Goal: Information Seeking & Learning: Compare options

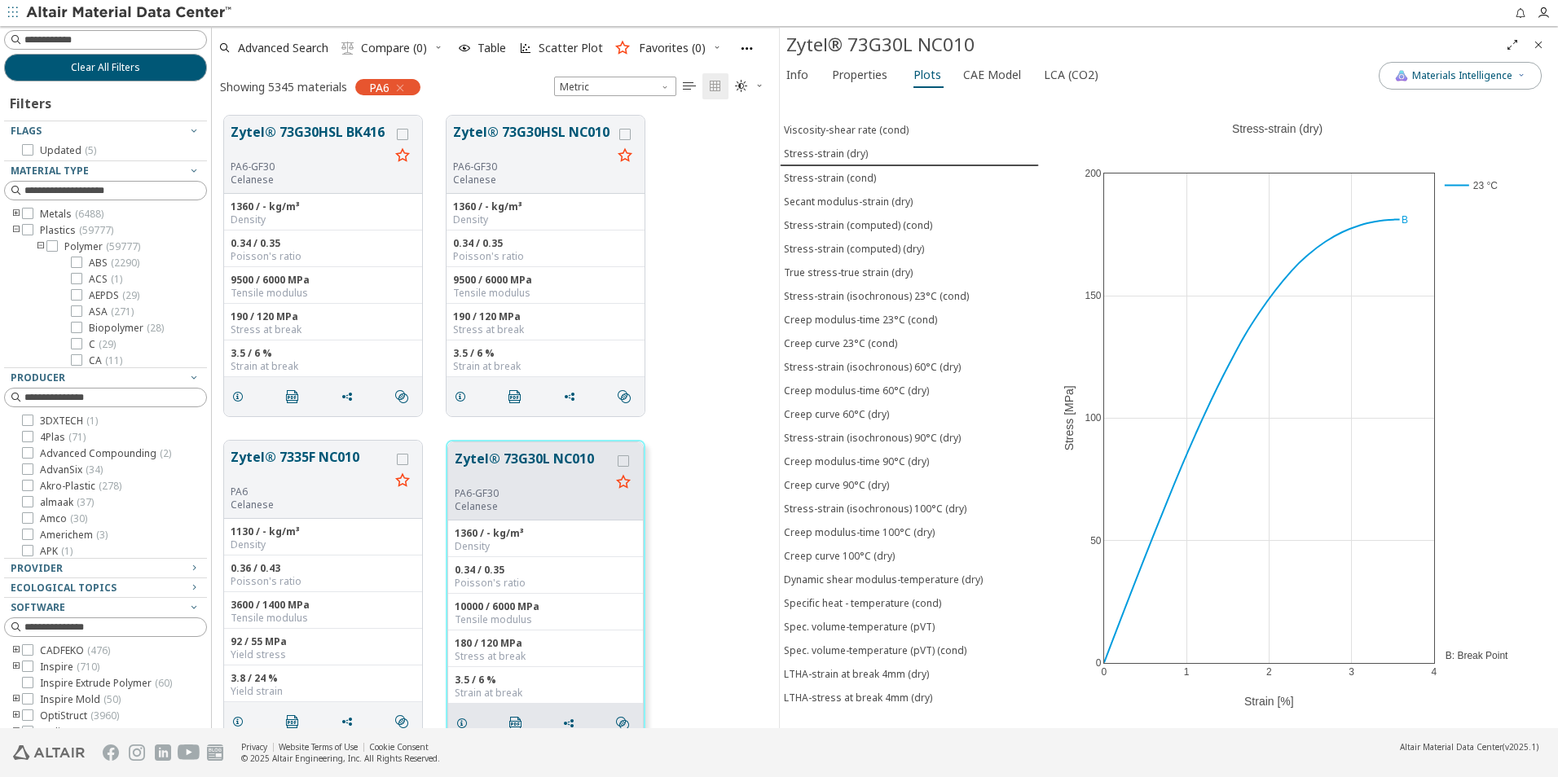
scroll to position [613, 555]
click at [152, 69] on button "Clear All Filters" at bounding box center [105, 68] width 203 height 28
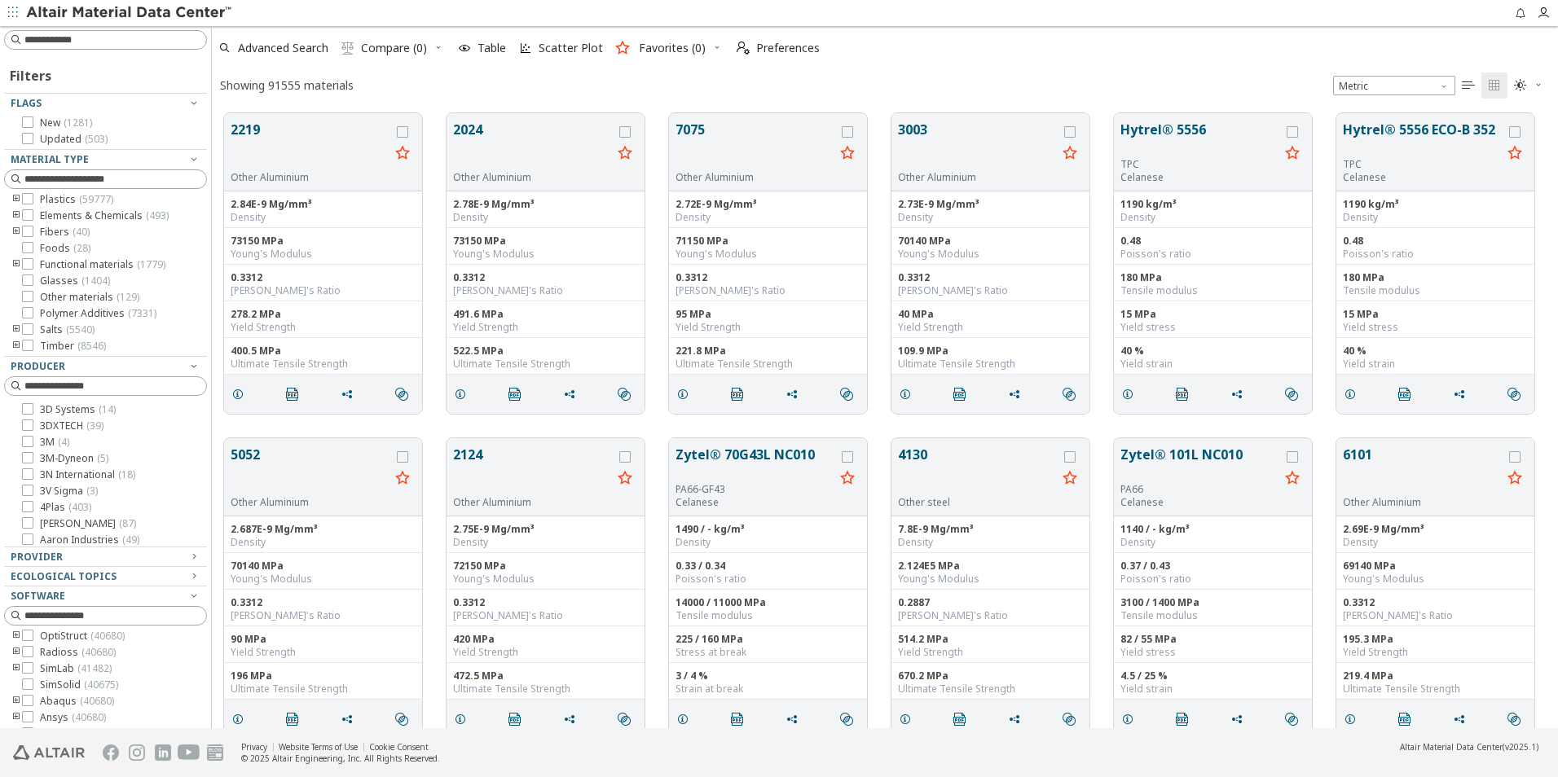
scroll to position [615, 1334]
click at [99, 45] on input at bounding box center [107, 40] width 200 height 18
type input "*********"
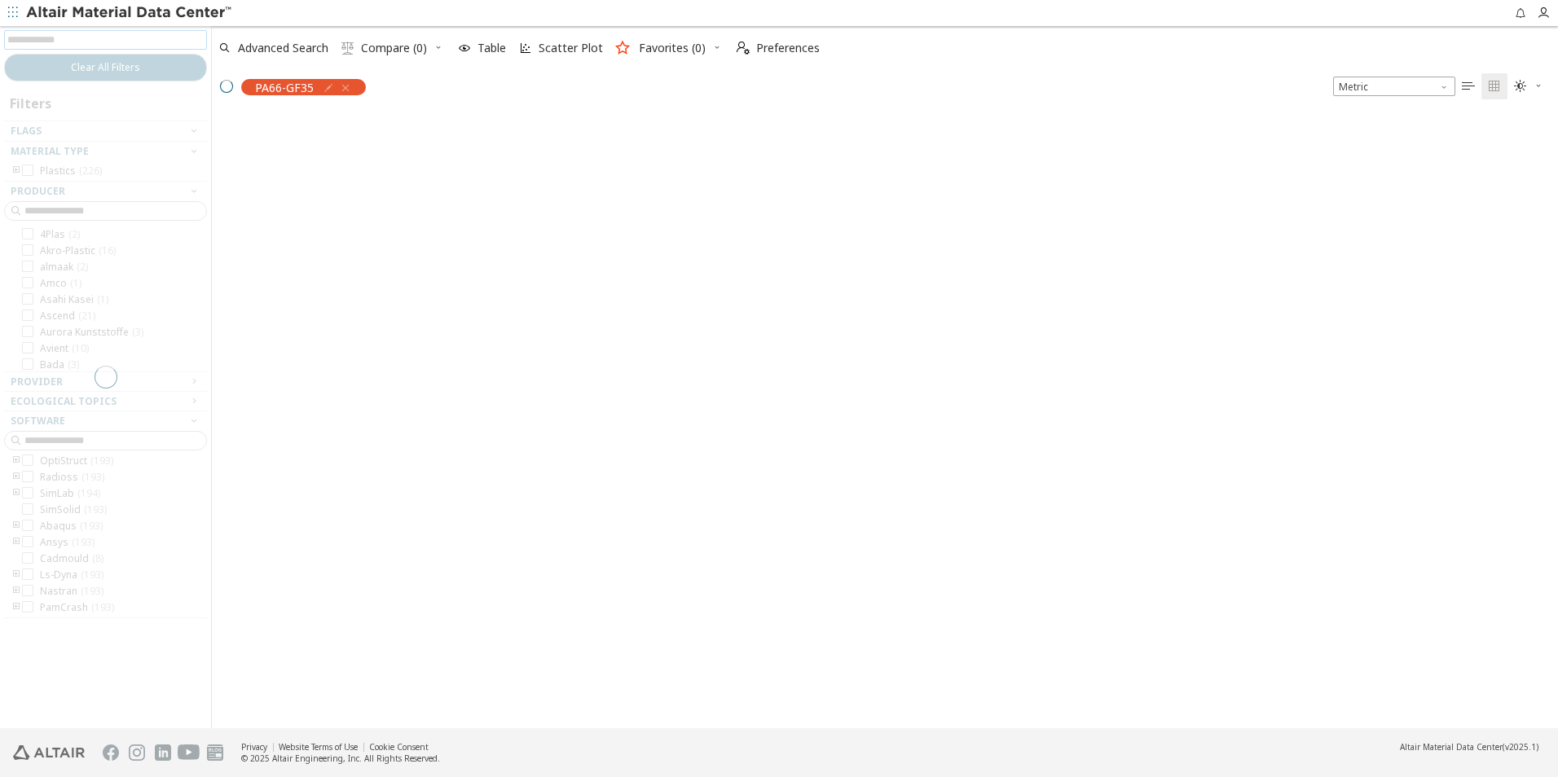
scroll to position [68, 0]
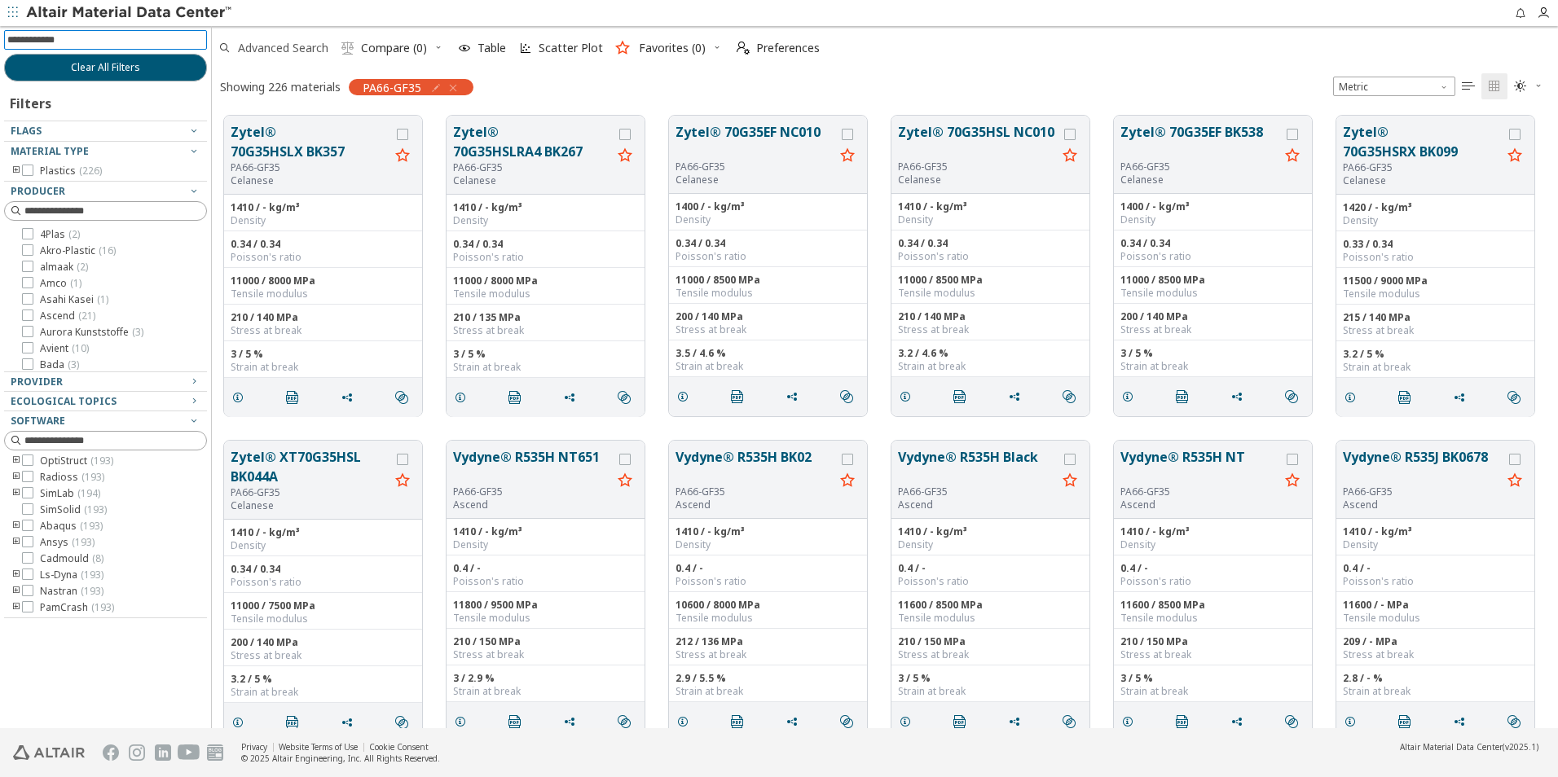
click at [306, 55] on span "Advanced Search" at bounding box center [273, 48] width 116 height 36
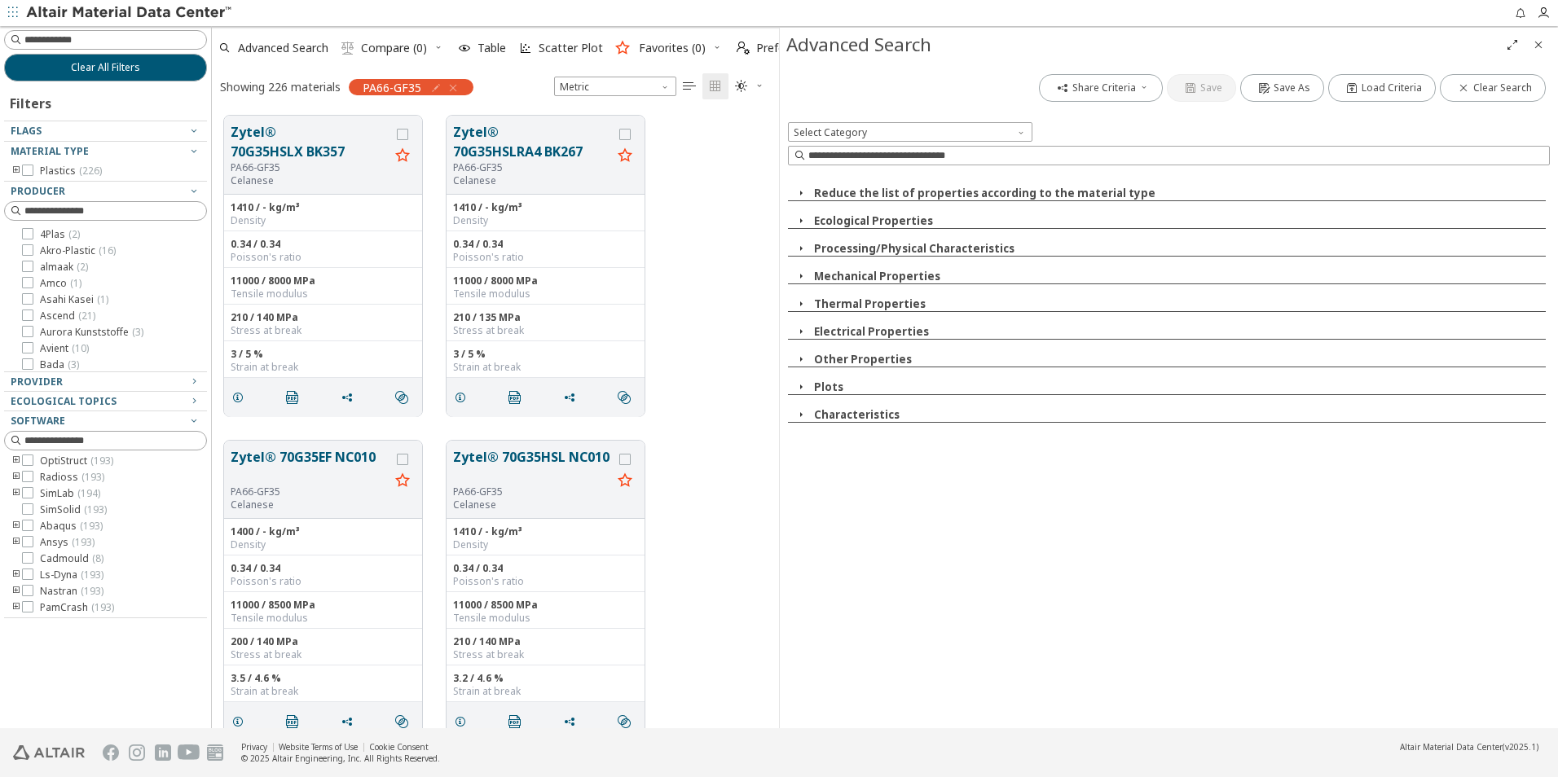
scroll to position [613, 555]
click at [799, 410] on icon "button" at bounding box center [800, 414] width 13 height 13
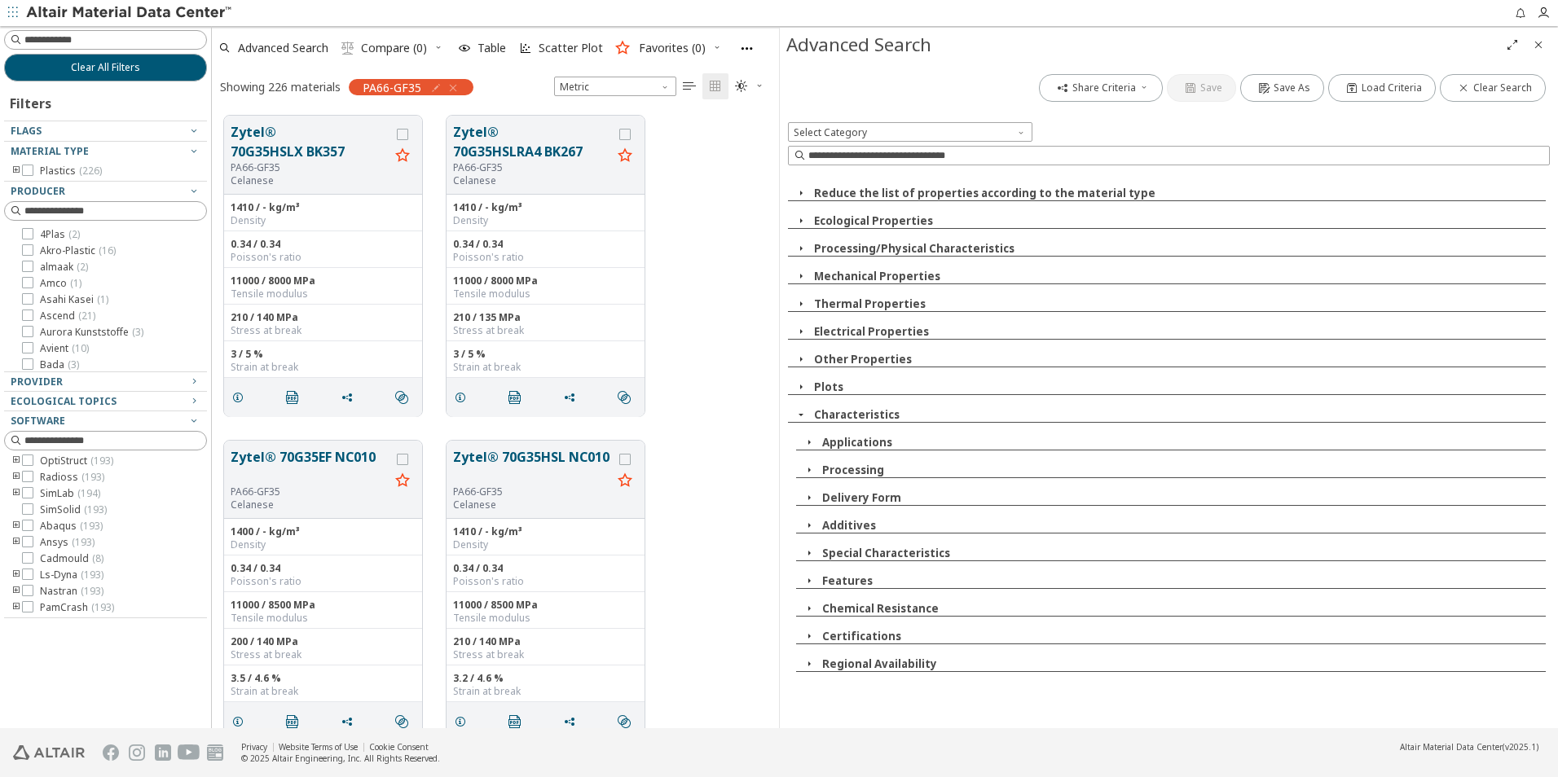
click at [799, 410] on icon "button" at bounding box center [800, 414] width 13 height 13
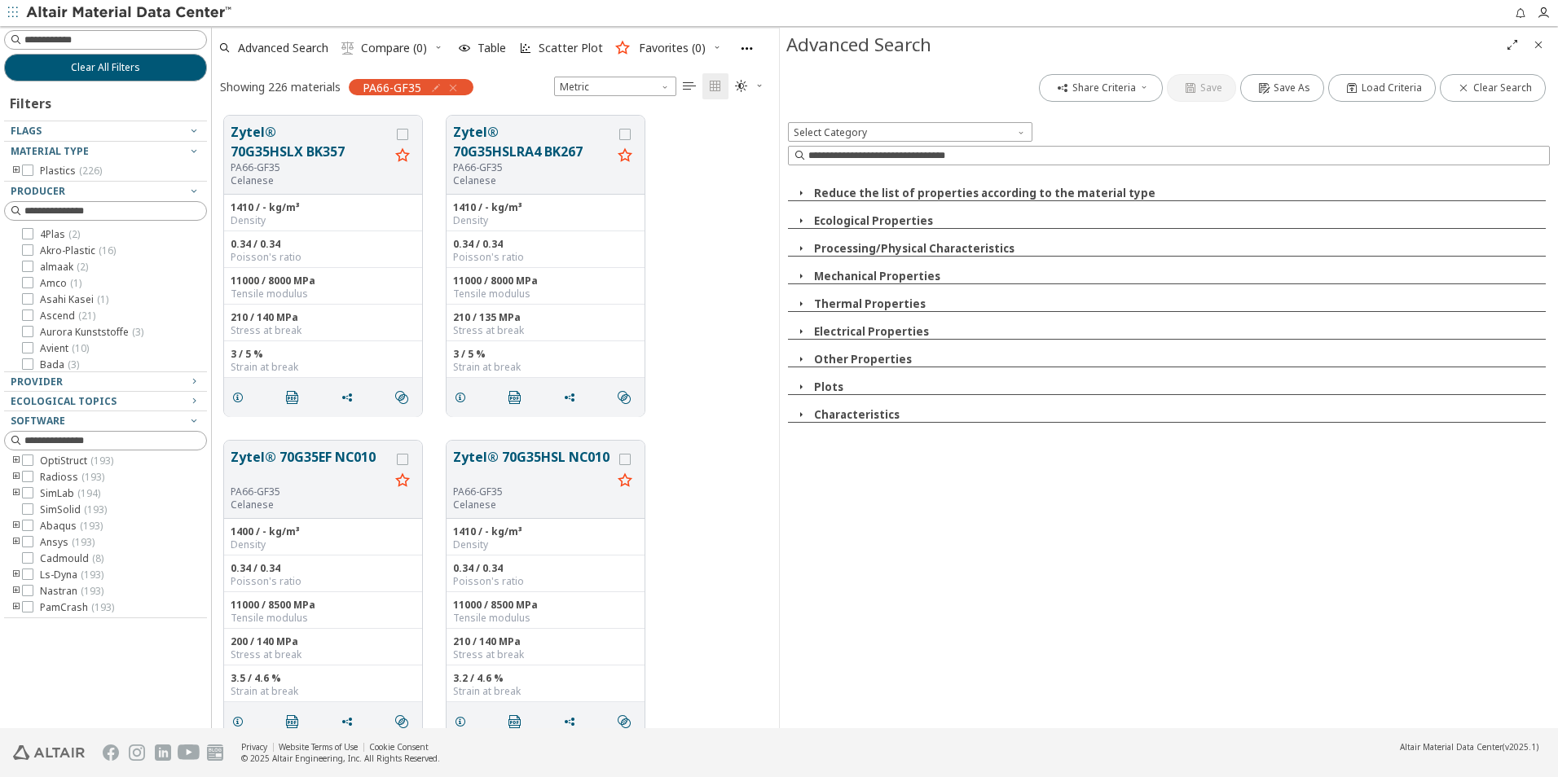
click at [799, 375] on div "Reduce the list of properties according to the material type Ecological Propert…" at bounding box center [1169, 298] width 762 height 249
click at [799, 383] on icon "button" at bounding box center [800, 386] width 13 height 13
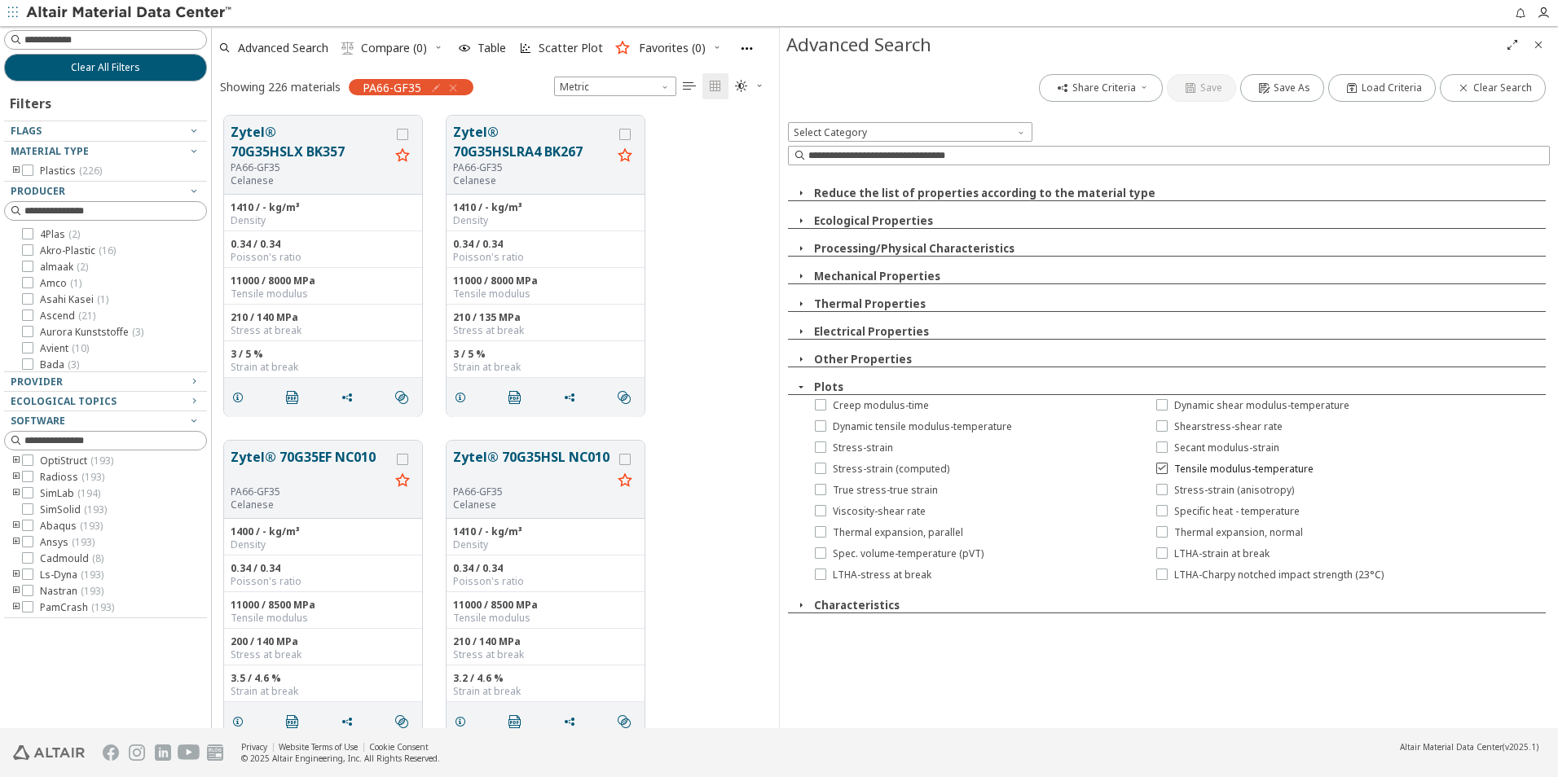
click at [1161, 463] on icon at bounding box center [1161, 467] width 11 height 11
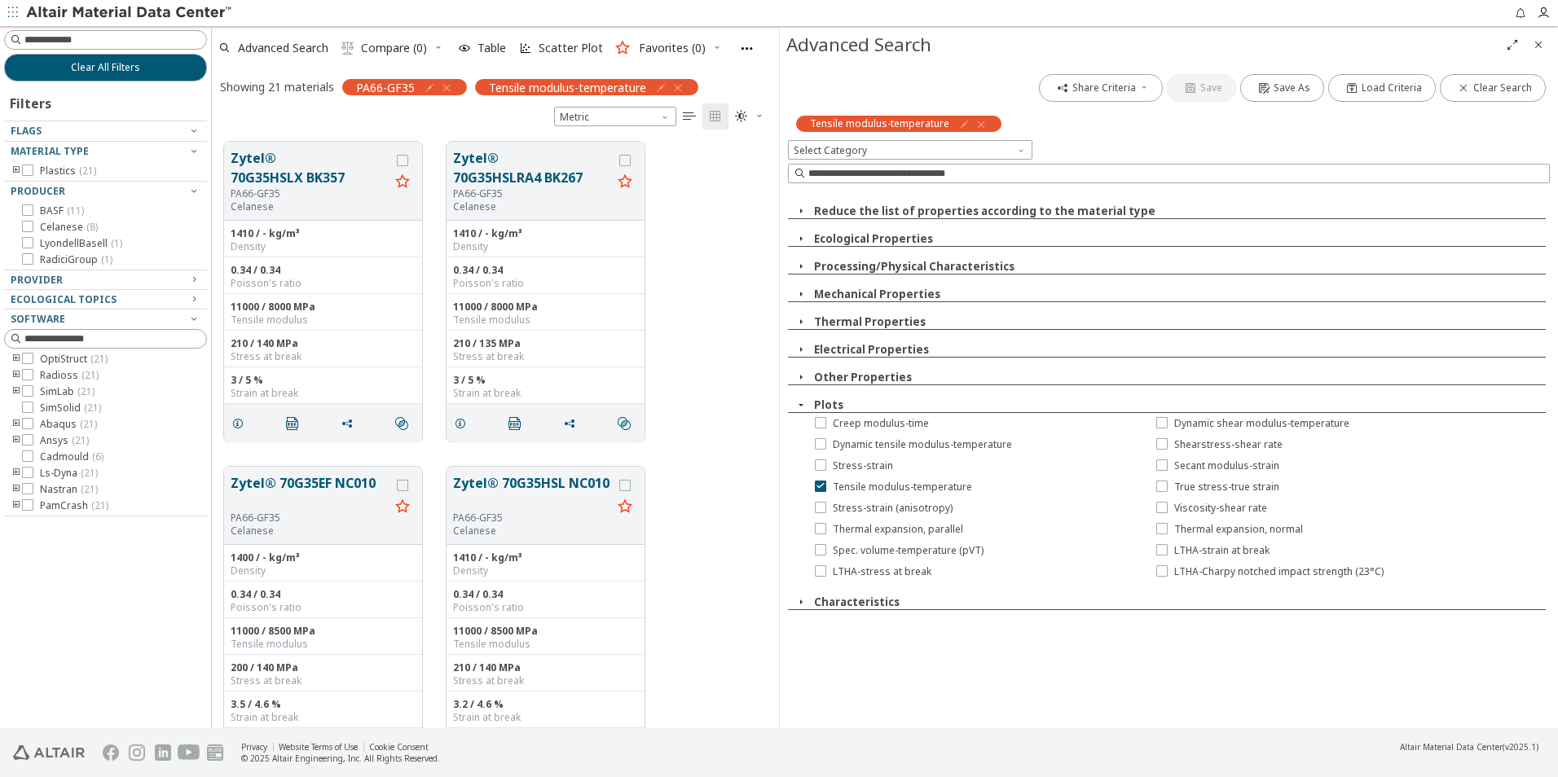
scroll to position [52, 0]
click at [708, 253] on div "Zytel® 70G35HSLX BK357 PA66-GF35 Celanese 1410 / - kg/m³ Density 0.34 / 0.34 Po…" at bounding box center [495, 292] width 567 height 325
click at [275, 168] on button "Zytel® 70G35HSLX BK357" at bounding box center [310, 167] width 159 height 39
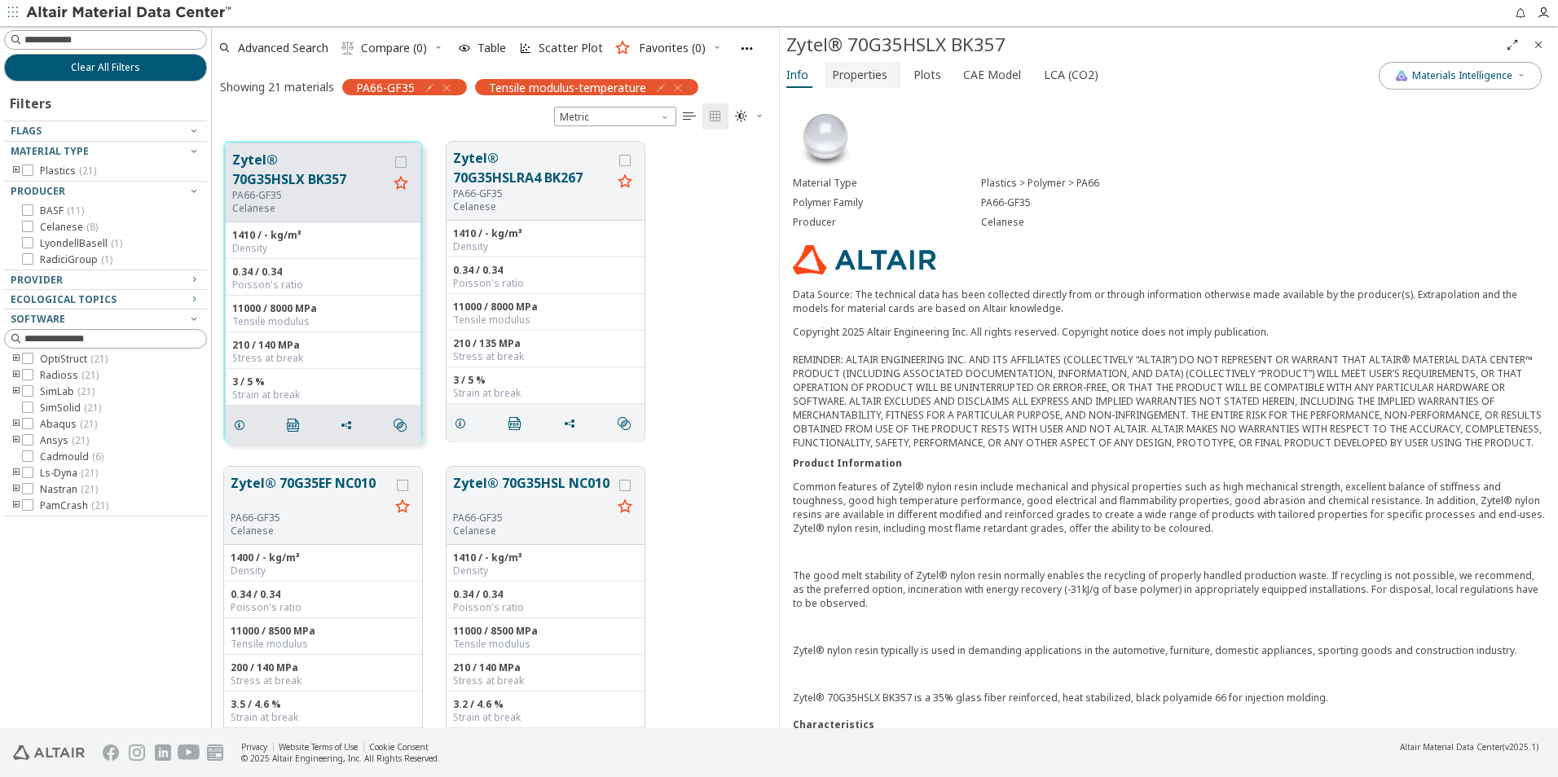
click at [890, 77] on button "Properties" at bounding box center [862, 75] width 75 height 26
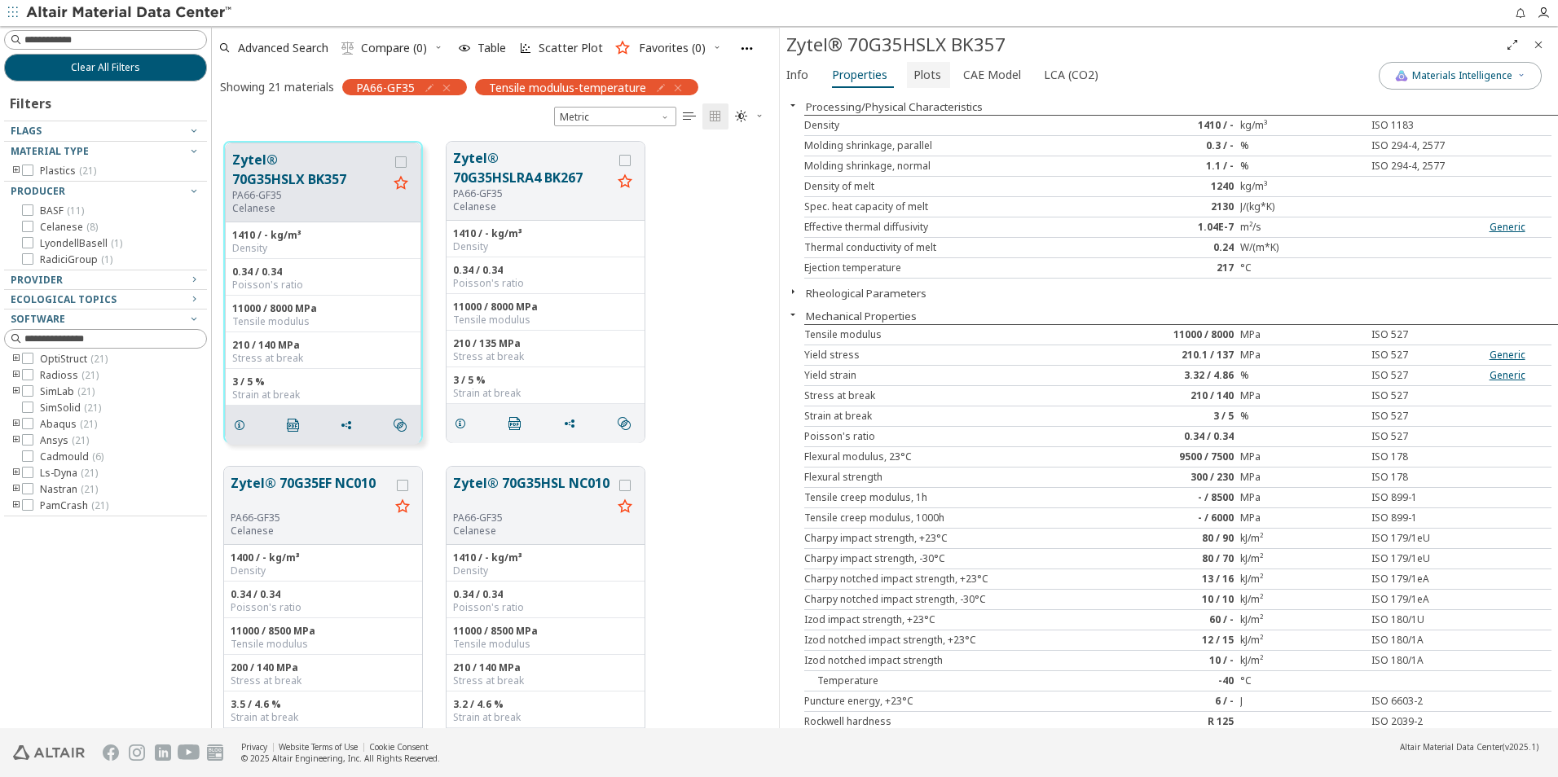
click at [939, 64] on button "Plots" at bounding box center [928, 75] width 43 height 26
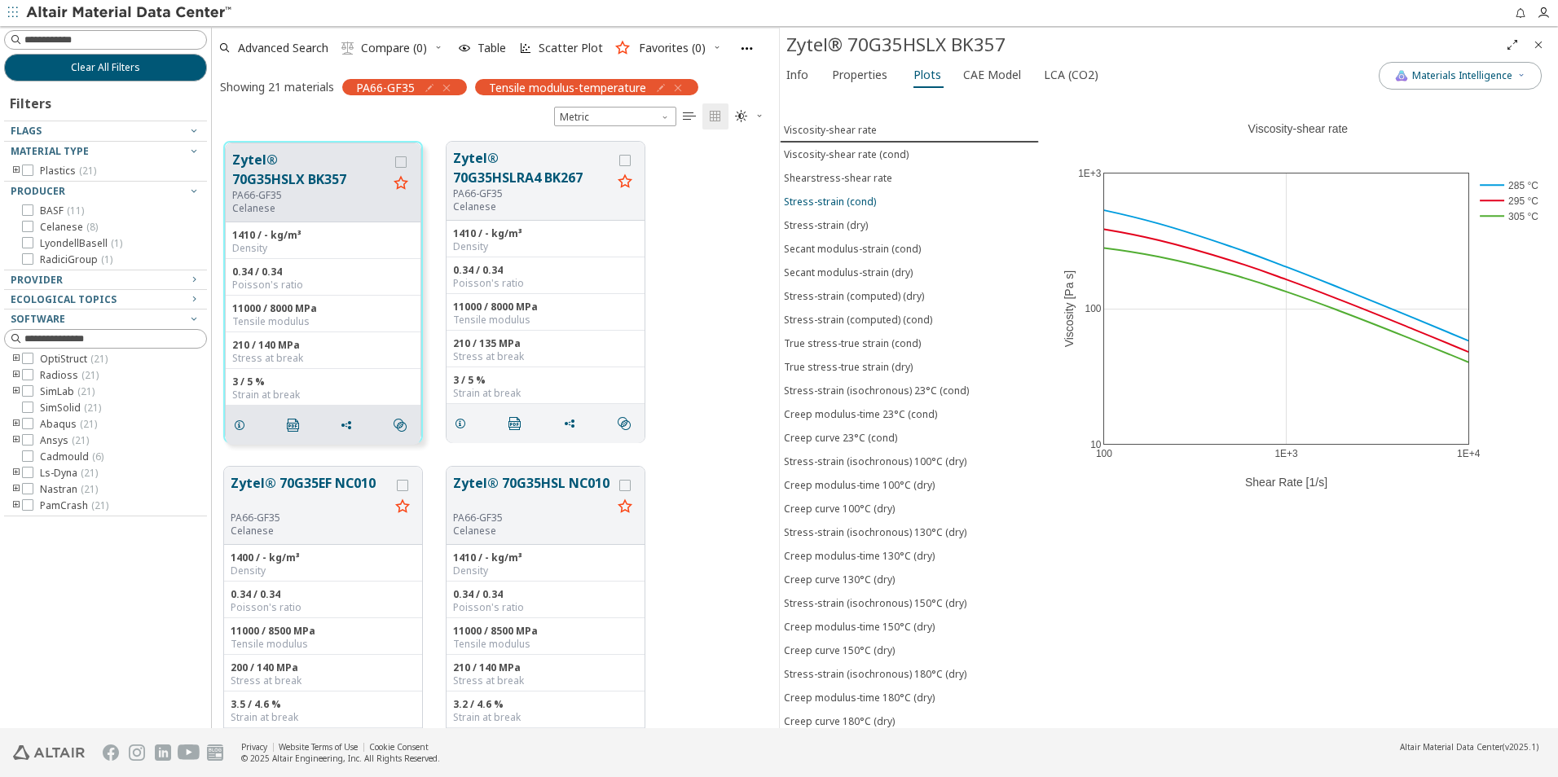
click at [864, 201] on div "Stress-strain (cond)" at bounding box center [830, 202] width 92 height 14
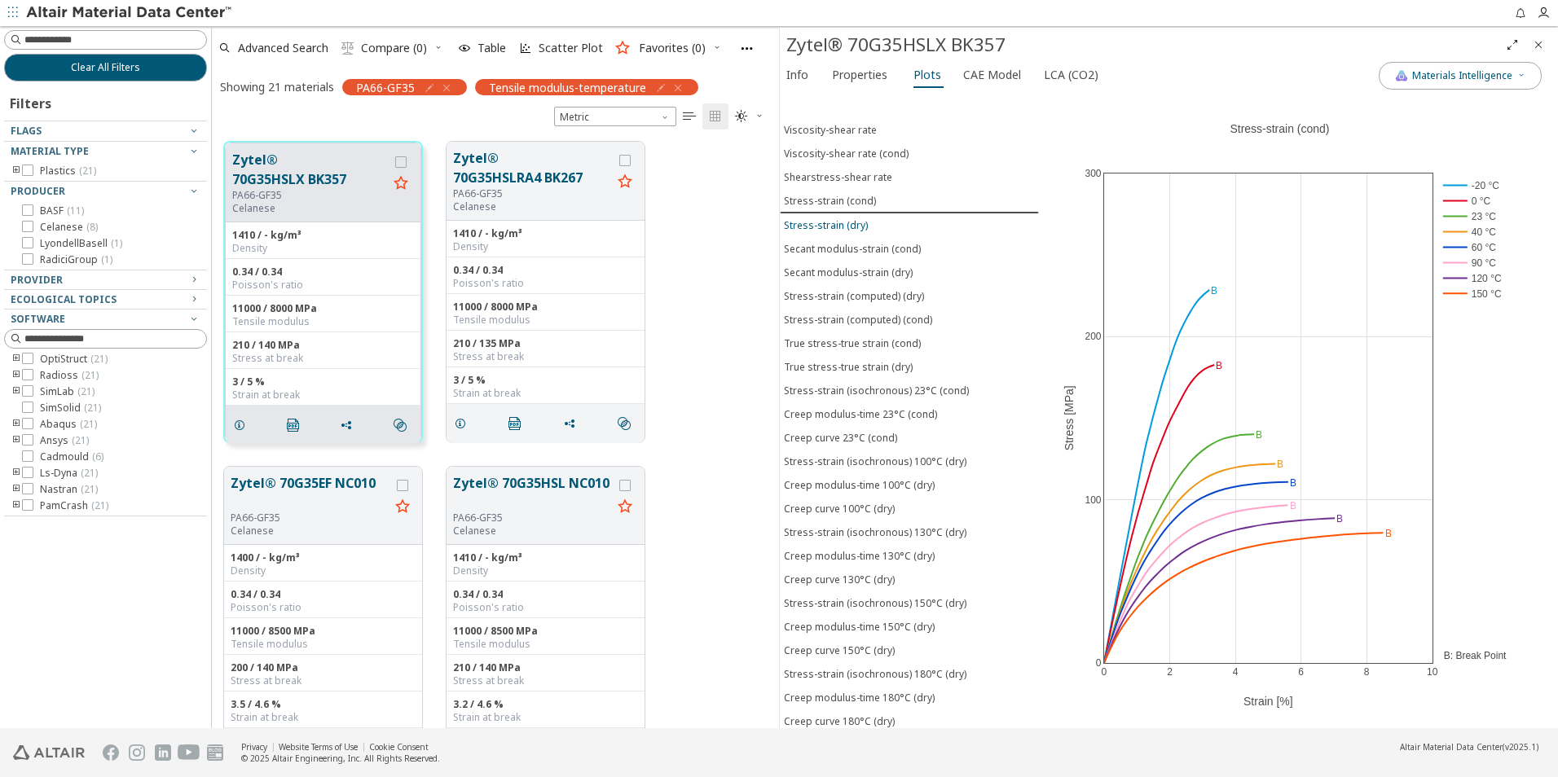
click at [844, 225] on div "Stress-strain (dry)" at bounding box center [826, 225] width 84 height 14
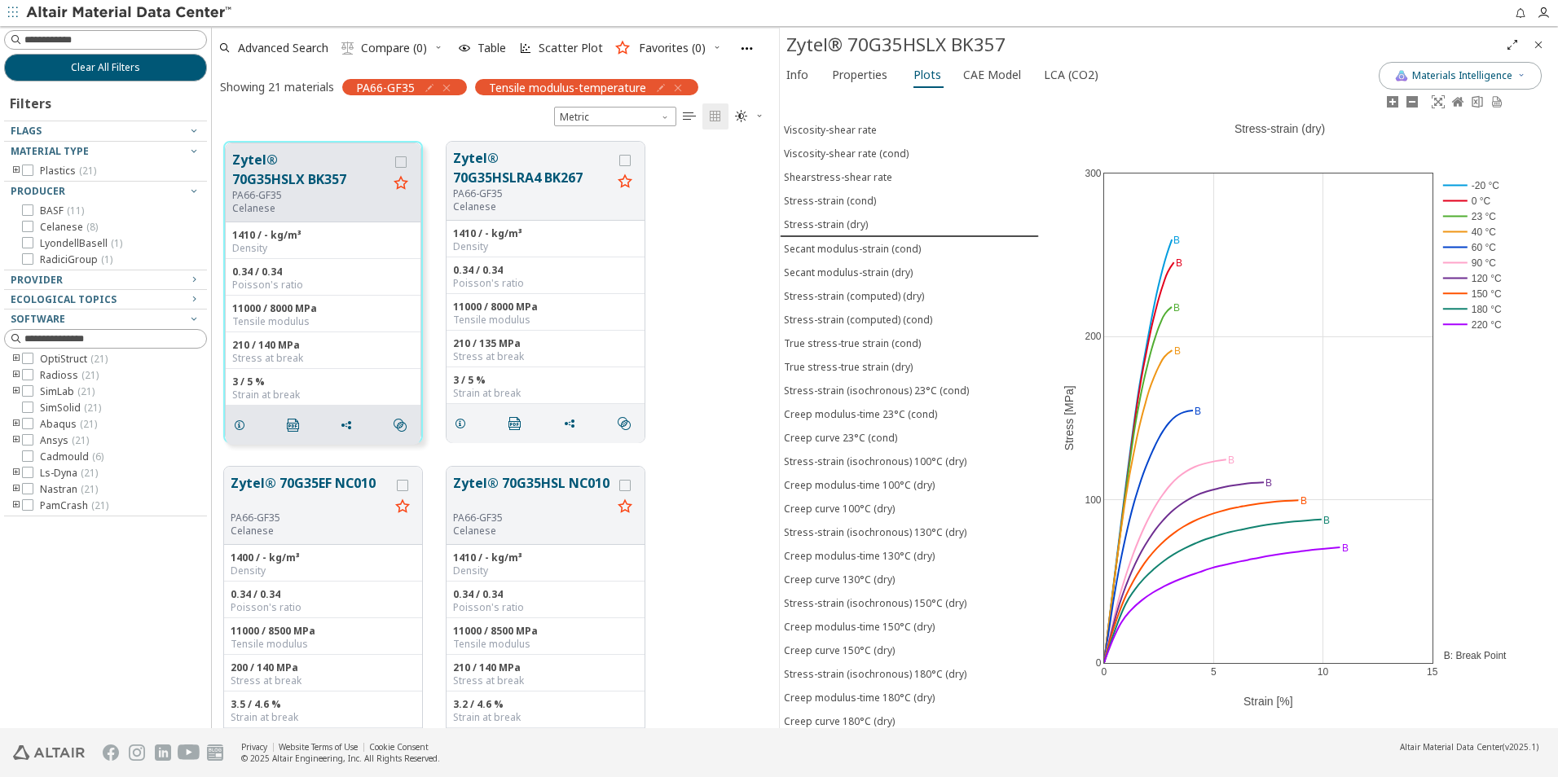
click at [1457, 248] on rect at bounding box center [1473, 247] width 68 height 15
click at [1461, 226] on rect at bounding box center [1473, 231] width 68 height 15
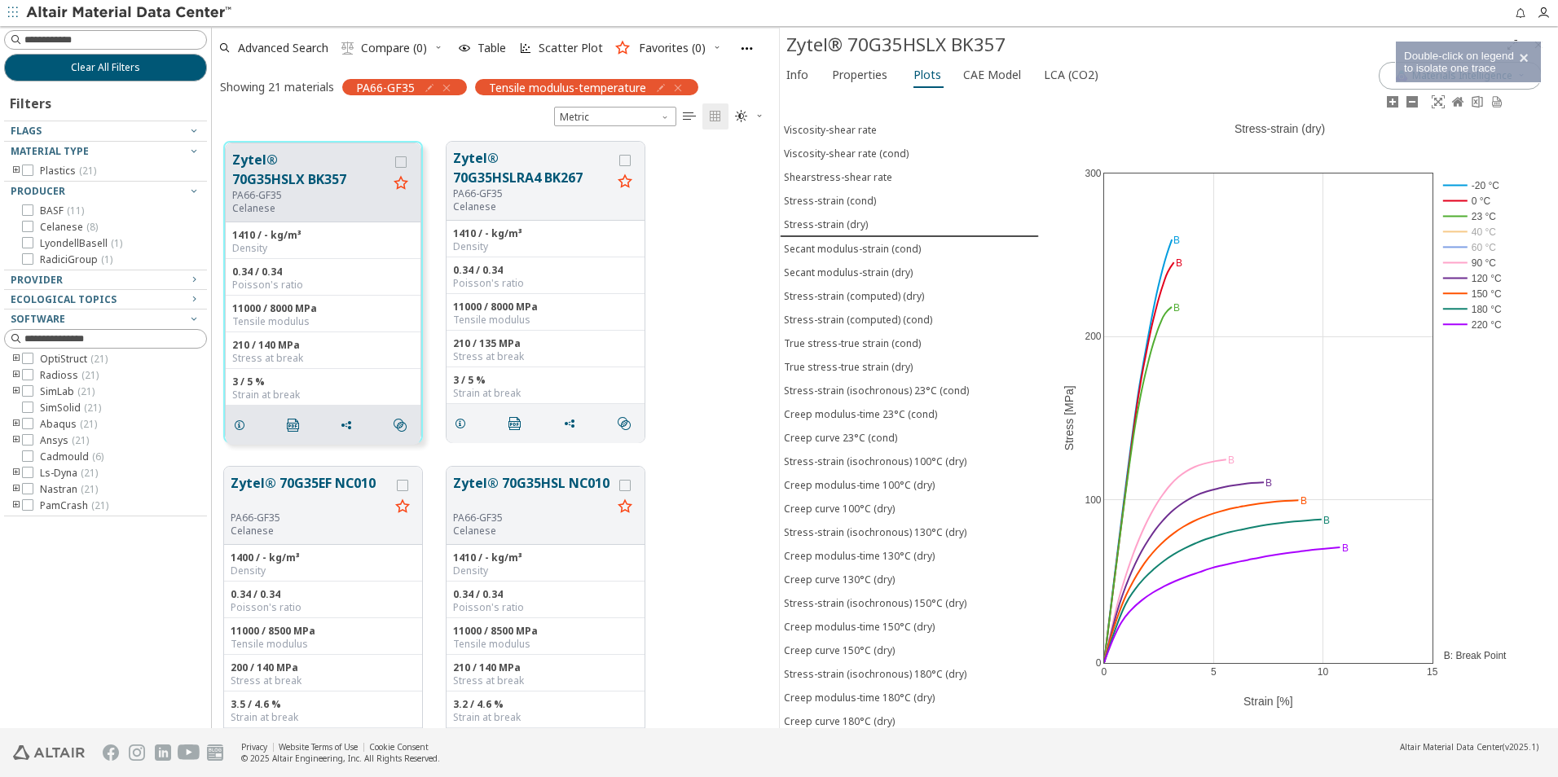
click at [1460, 212] on rect at bounding box center [1473, 216] width 68 height 15
click at [1460, 204] on rect at bounding box center [1473, 200] width 68 height 15
click at [1461, 181] on rect at bounding box center [1473, 185] width 68 height 15
click at [1456, 282] on rect at bounding box center [1473, 277] width 68 height 15
click at [1456, 293] on rect at bounding box center [1473, 293] width 68 height 15
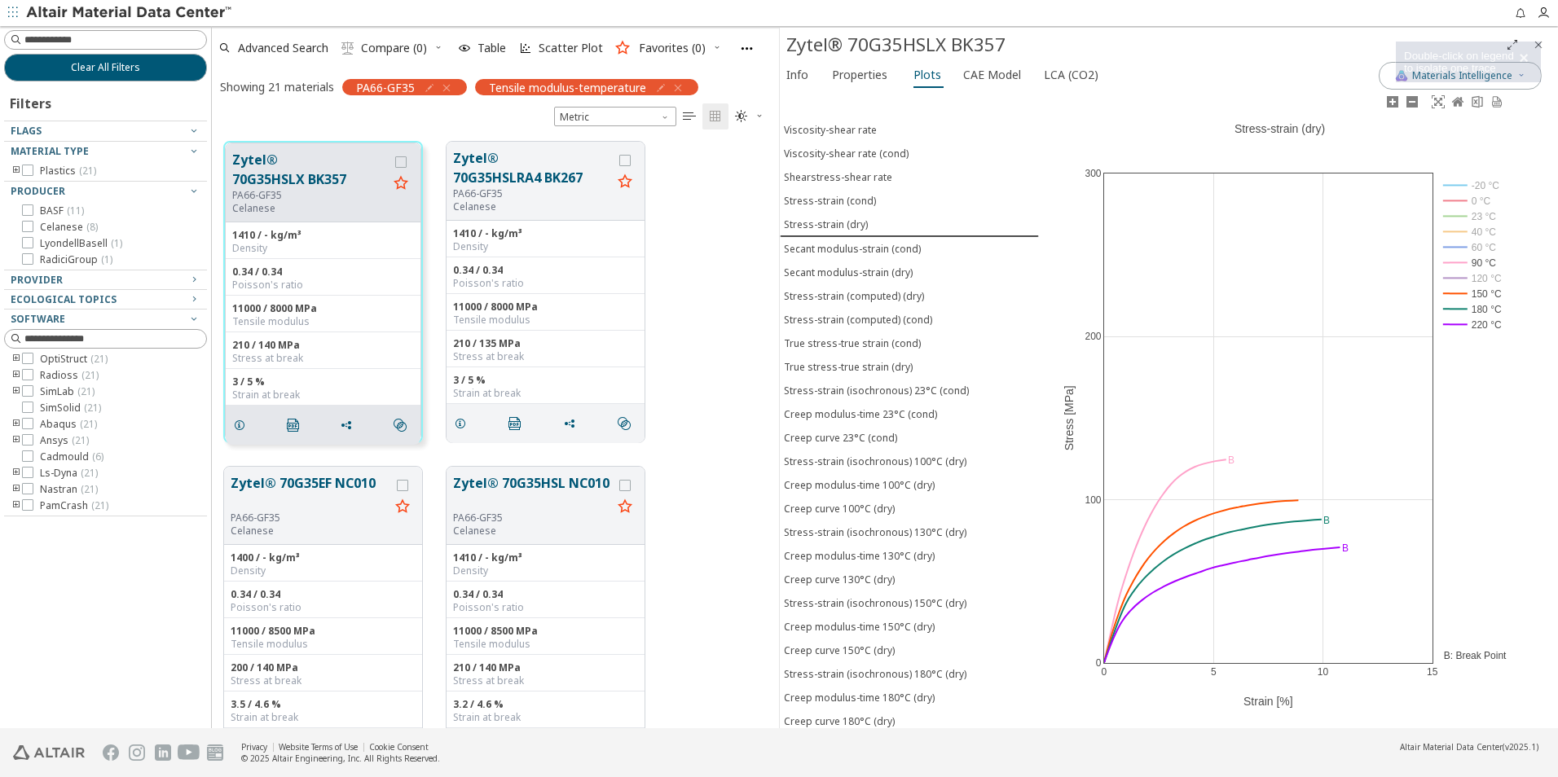
click at [1457, 310] on rect at bounding box center [1473, 308] width 68 height 15
click at [1457, 319] on rect at bounding box center [1473, 324] width 68 height 15
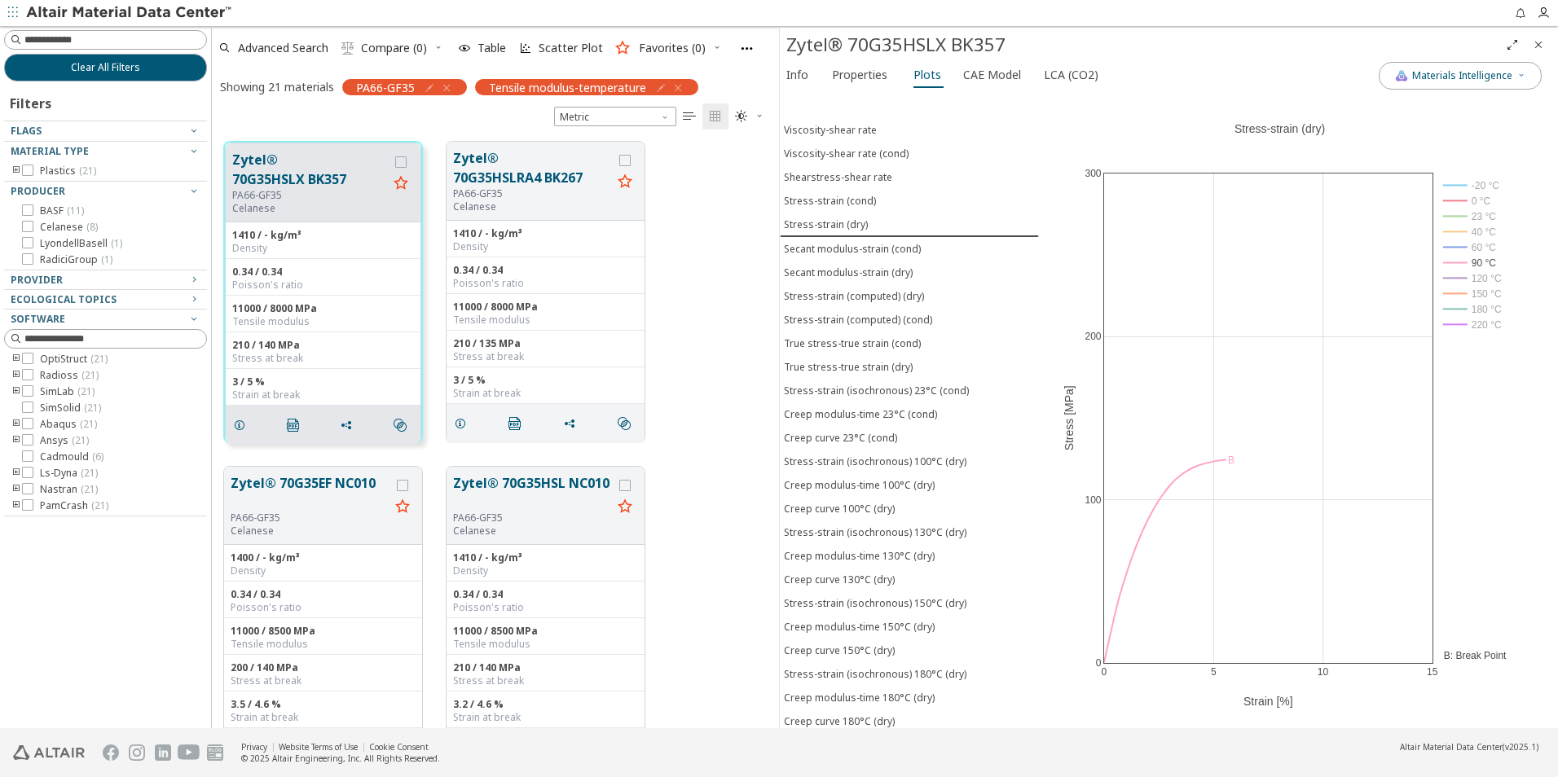
click at [1284, 56] on div "Zytel® 70G35HSLX BK357" at bounding box center [1142, 45] width 713 height 26
click at [446, 84] on icon "button" at bounding box center [446, 87] width 13 height 13
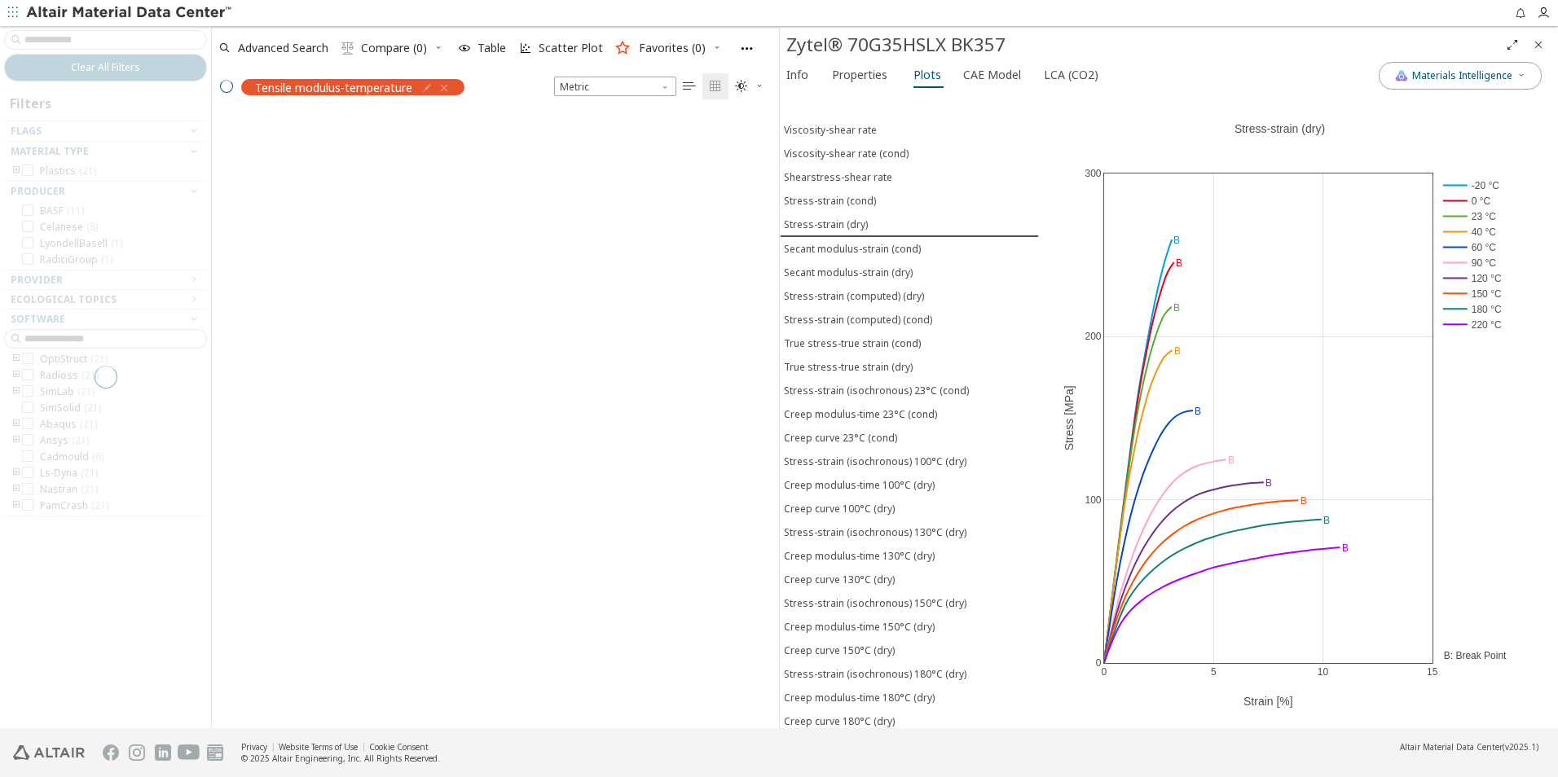
scroll to position [587, 555]
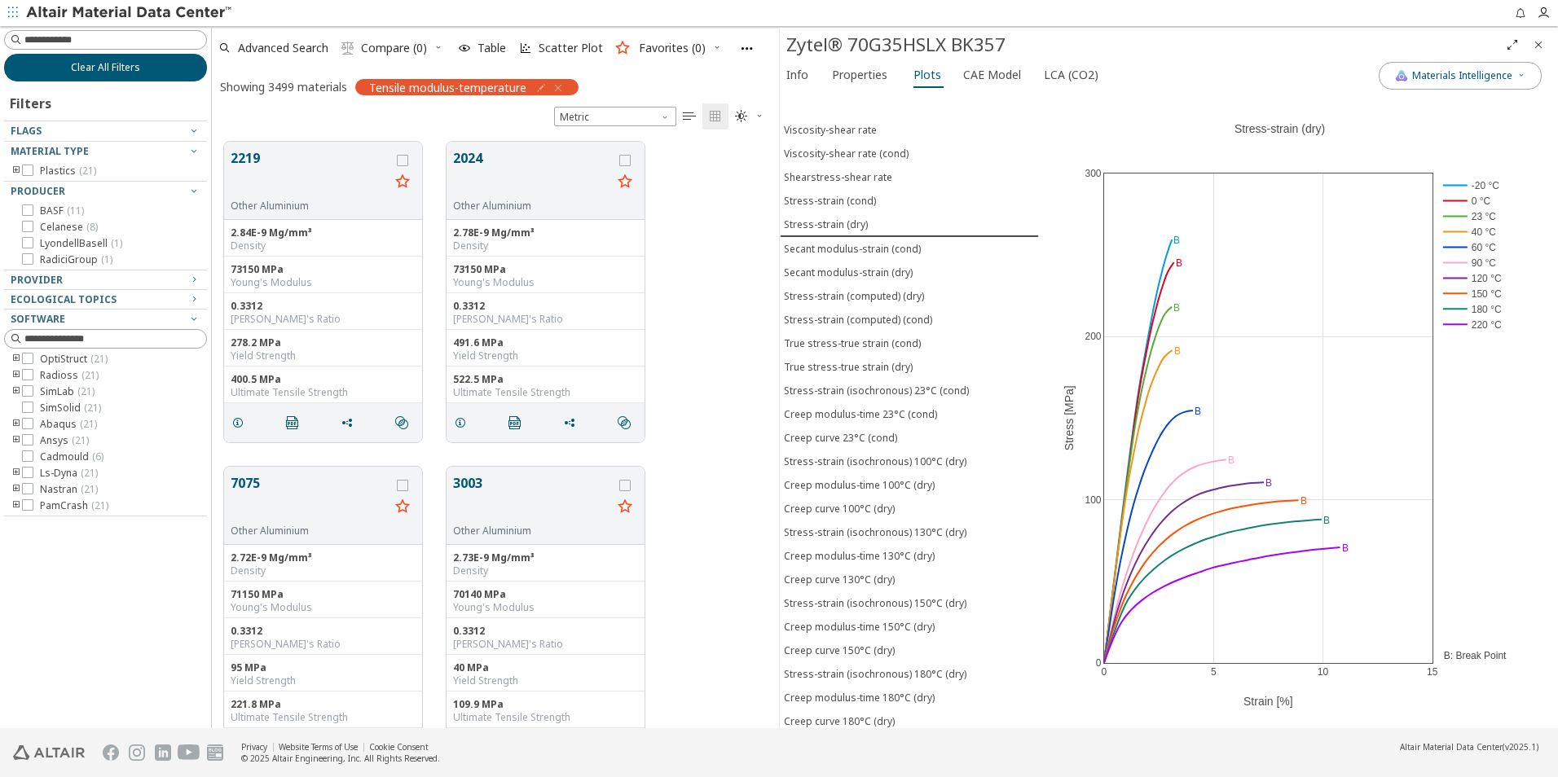
click at [126, 73] on span "Clear All Filters" at bounding box center [105, 67] width 69 height 13
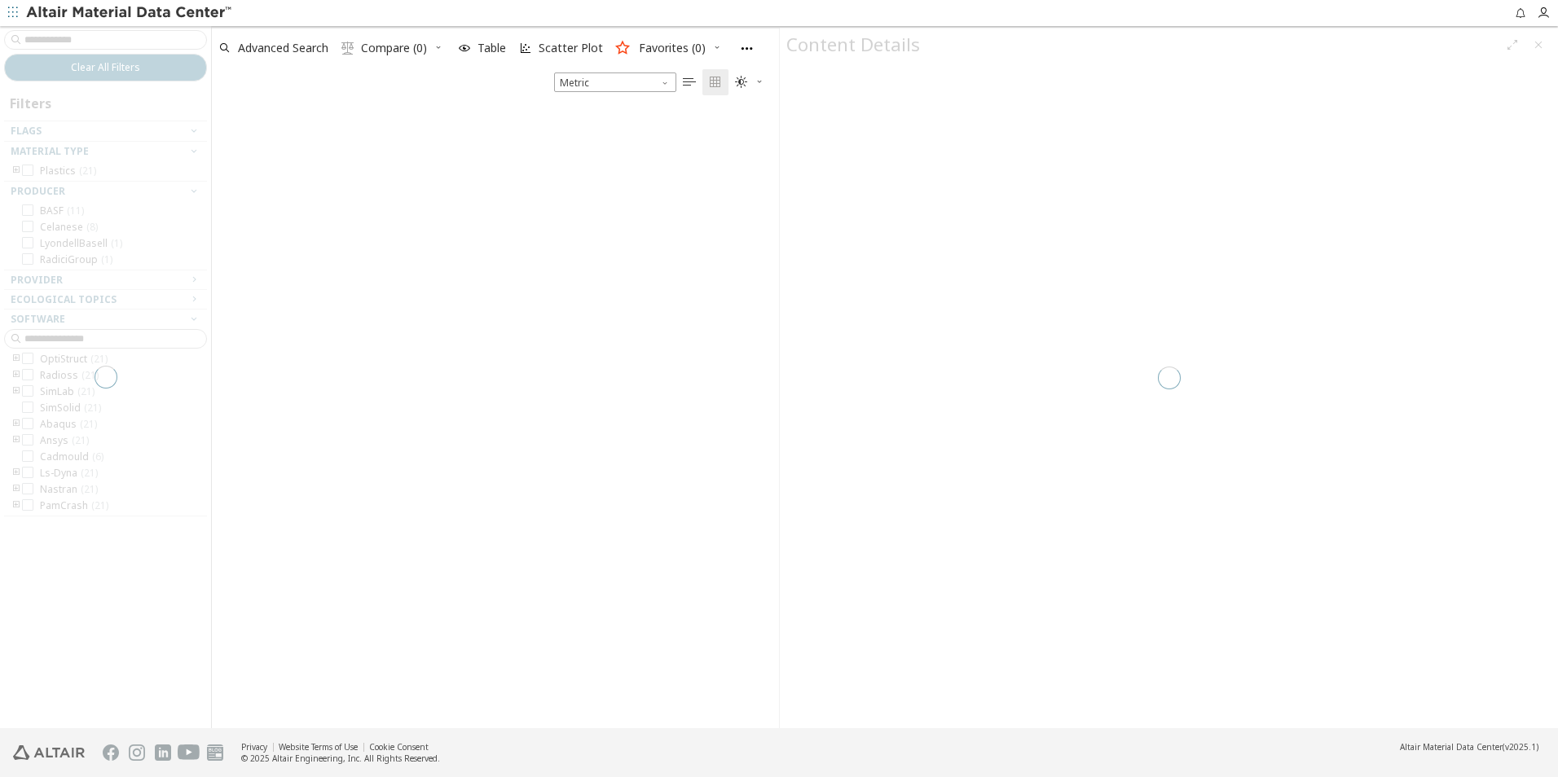
scroll to position [13, 13]
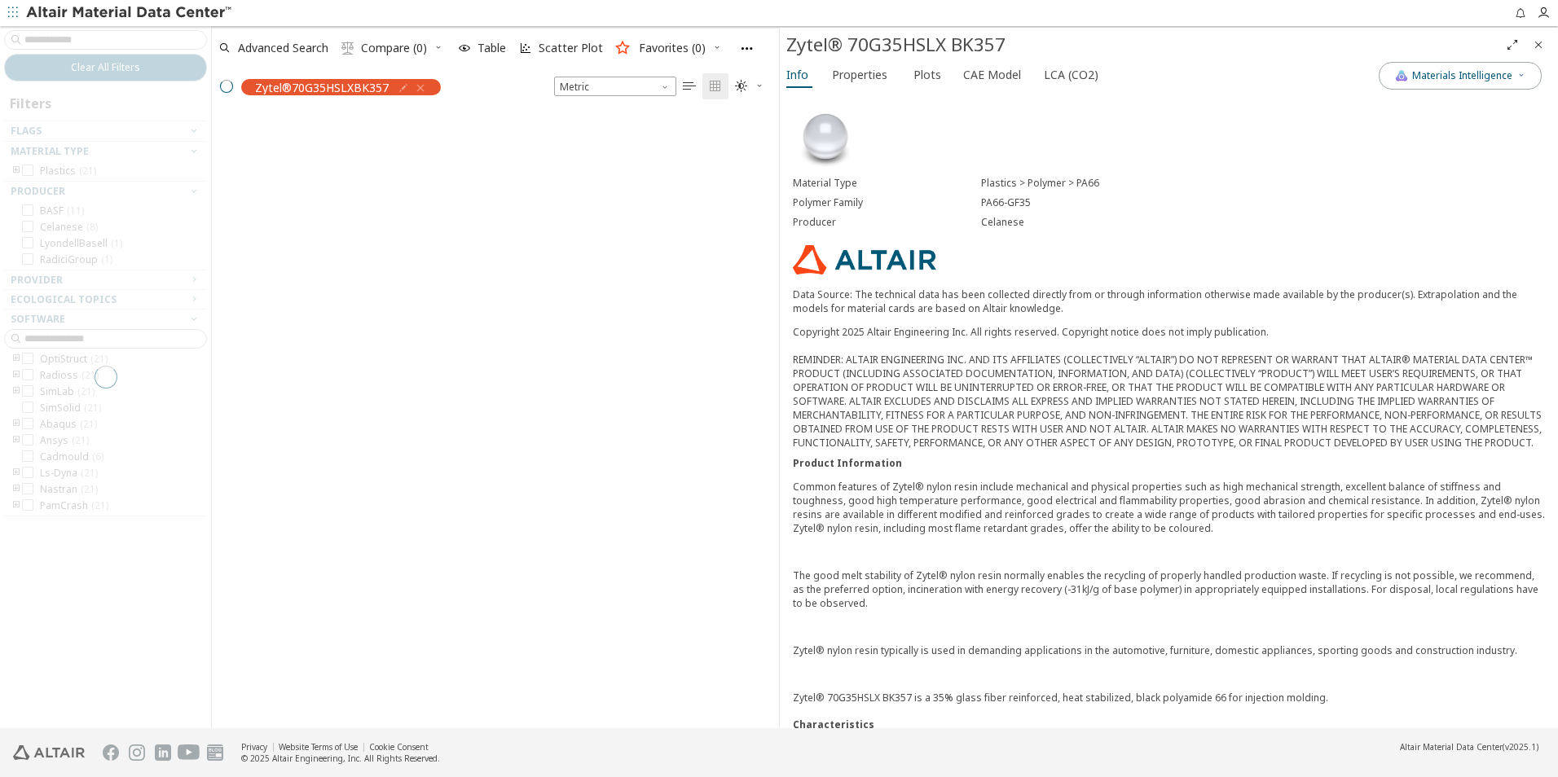
click at [1534, 43] on icon "Close" at bounding box center [1538, 44] width 13 height 13
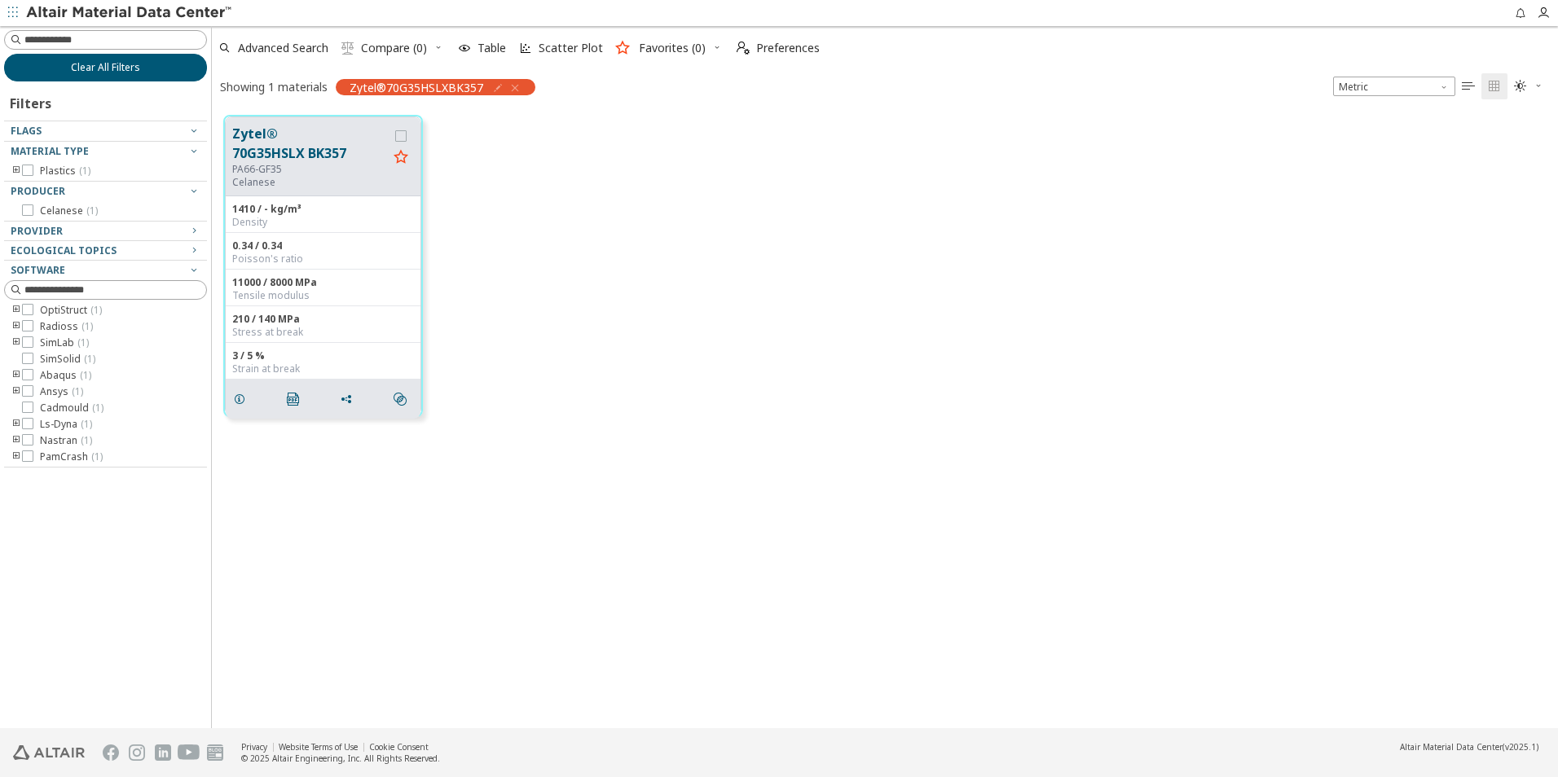
click at [130, 62] on span "Clear All Filters" at bounding box center [105, 67] width 69 height 13
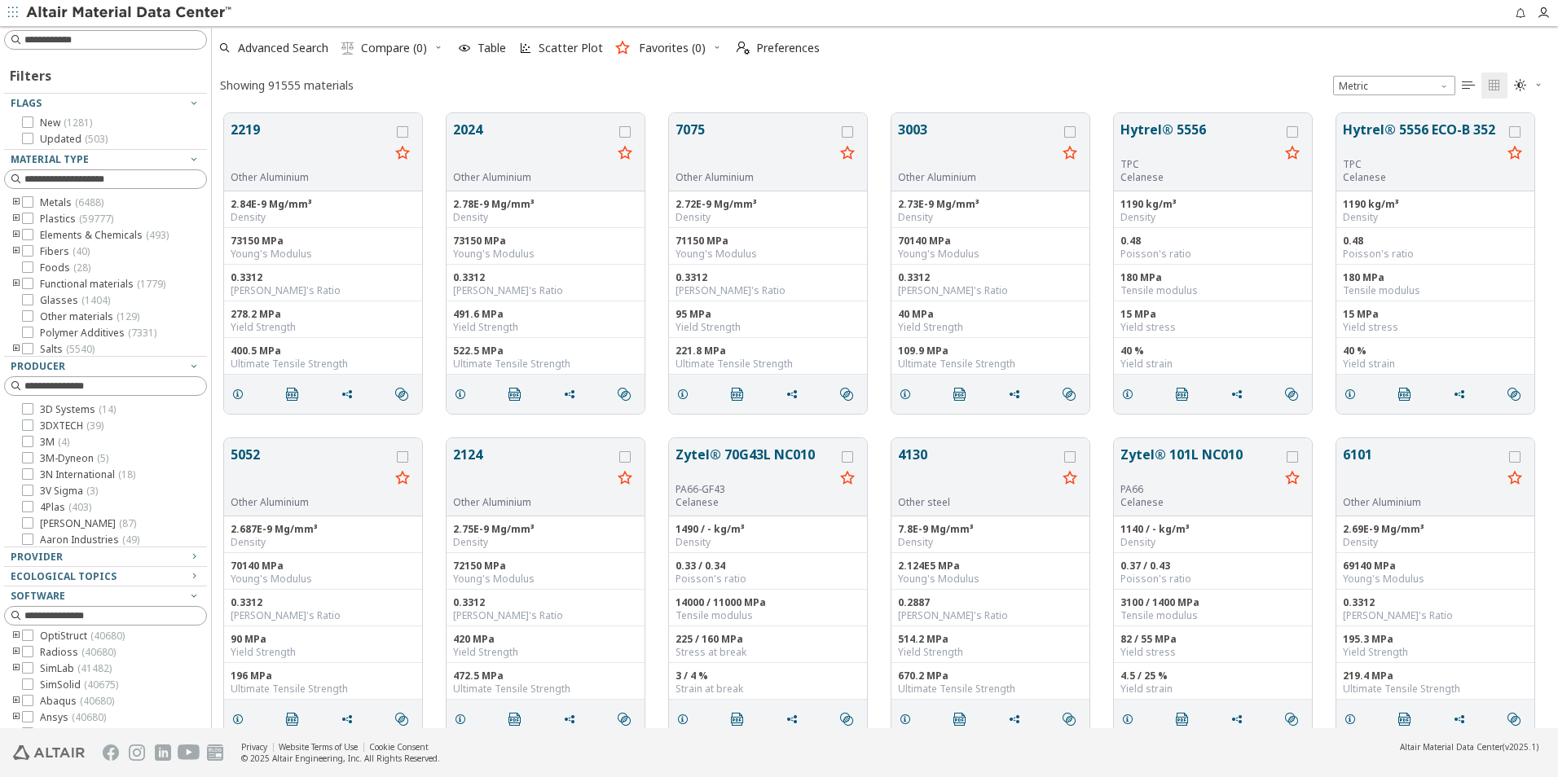
scroll to position [615, 1334]
click at [16, 218] on icon "toogle group" at bounding box center [16, 219] width 11 height 13
click at [42, 233] on icon "toogle group" at bounding box center [40, 235] width 11 height 13
click at [75, 224] on icon at bounding box center [76, 218] width 11 height 11
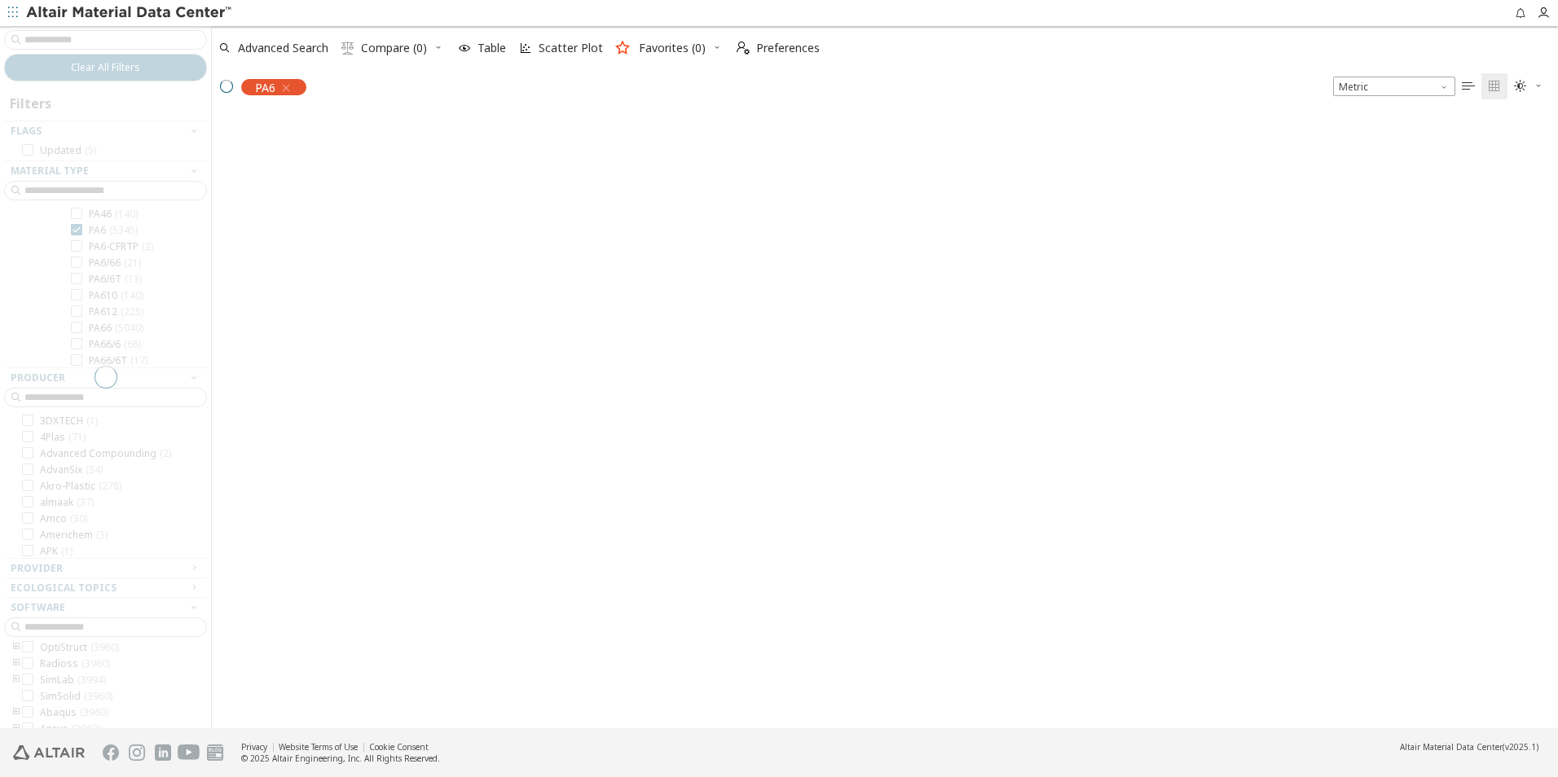
scroll to position [68, 0]
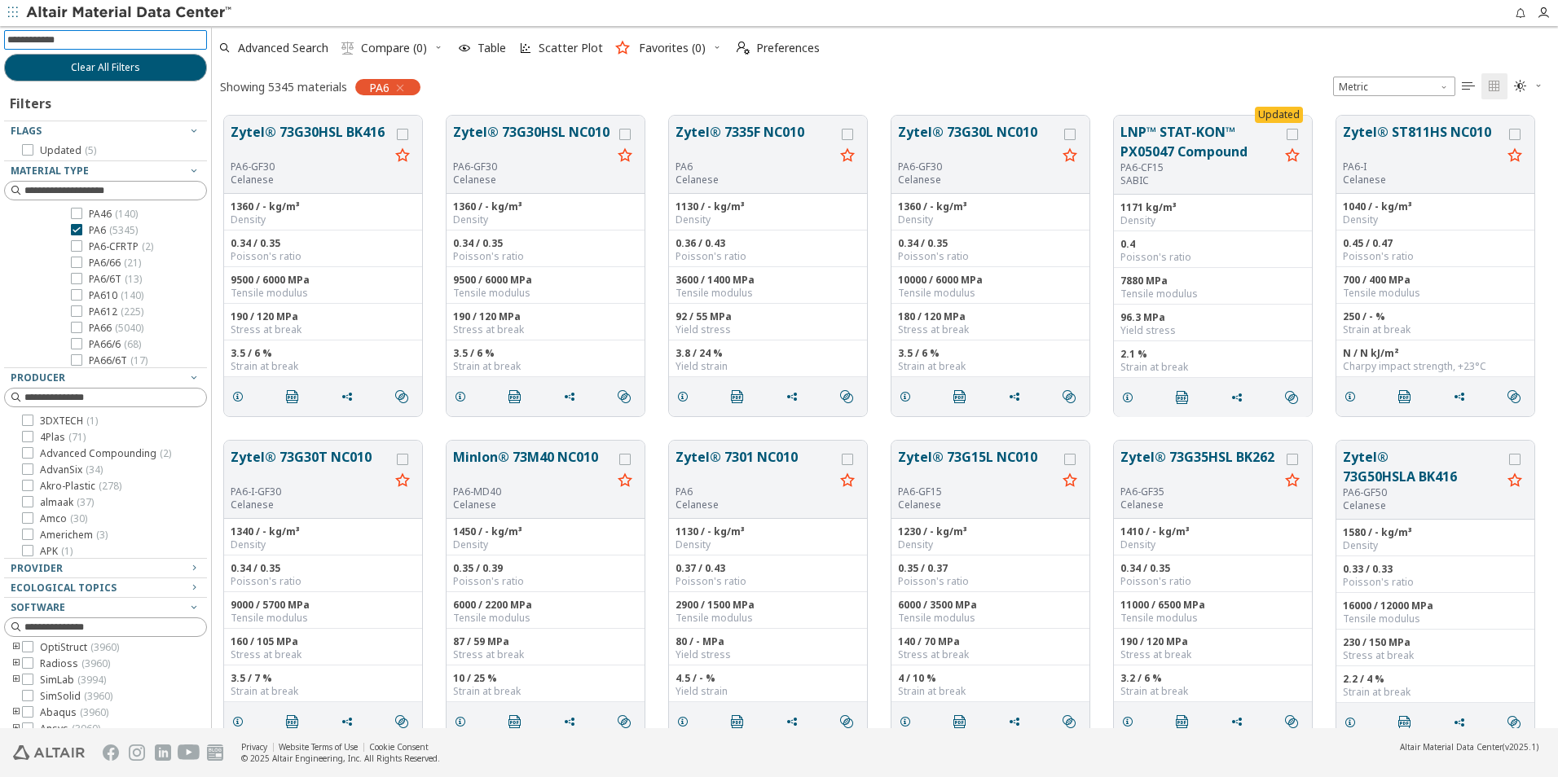
click at [93, 40] on input at bounding box center [107, 40] width 200 height 18
type input "****"
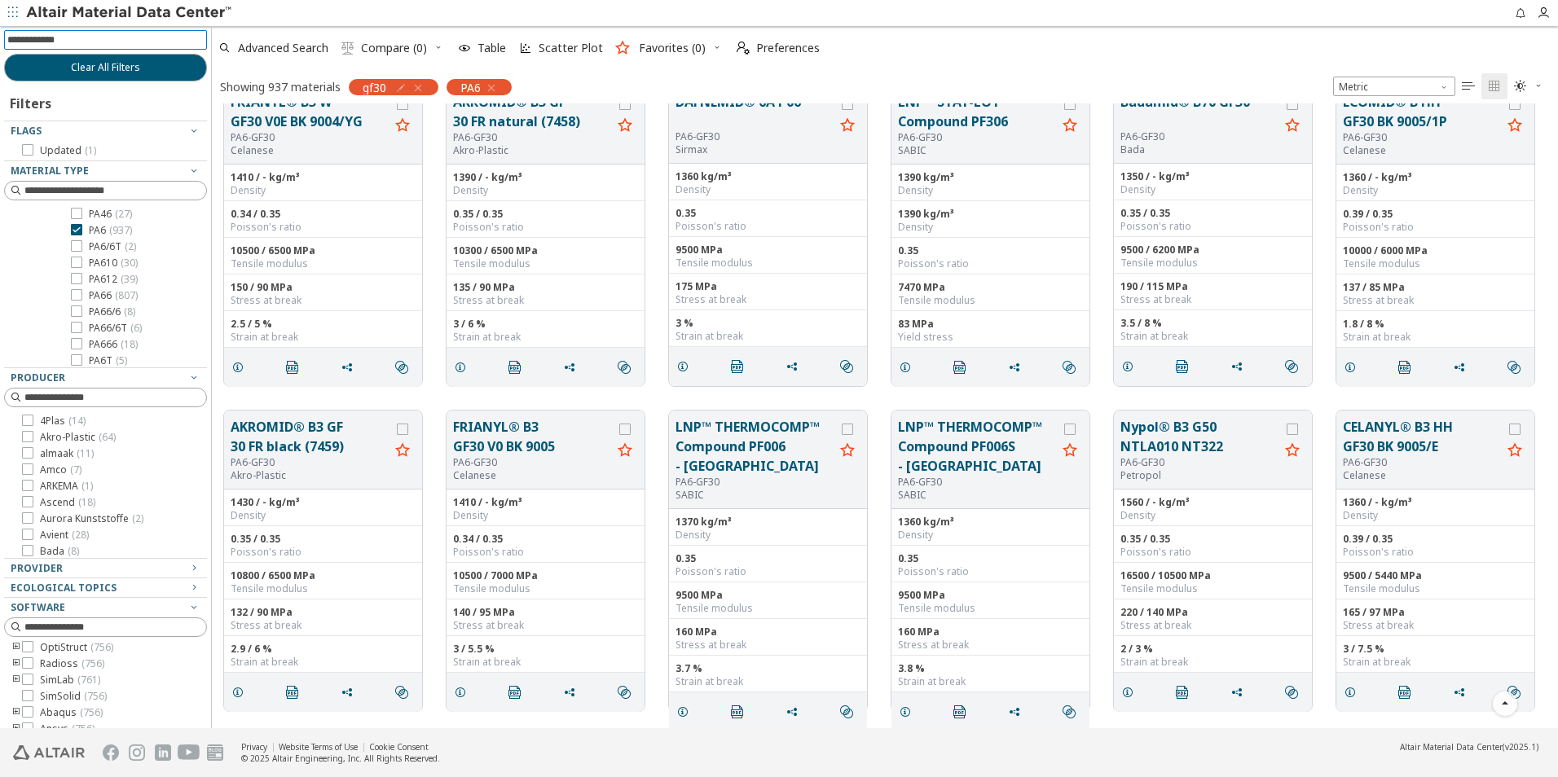
scroll to position [326, 0]
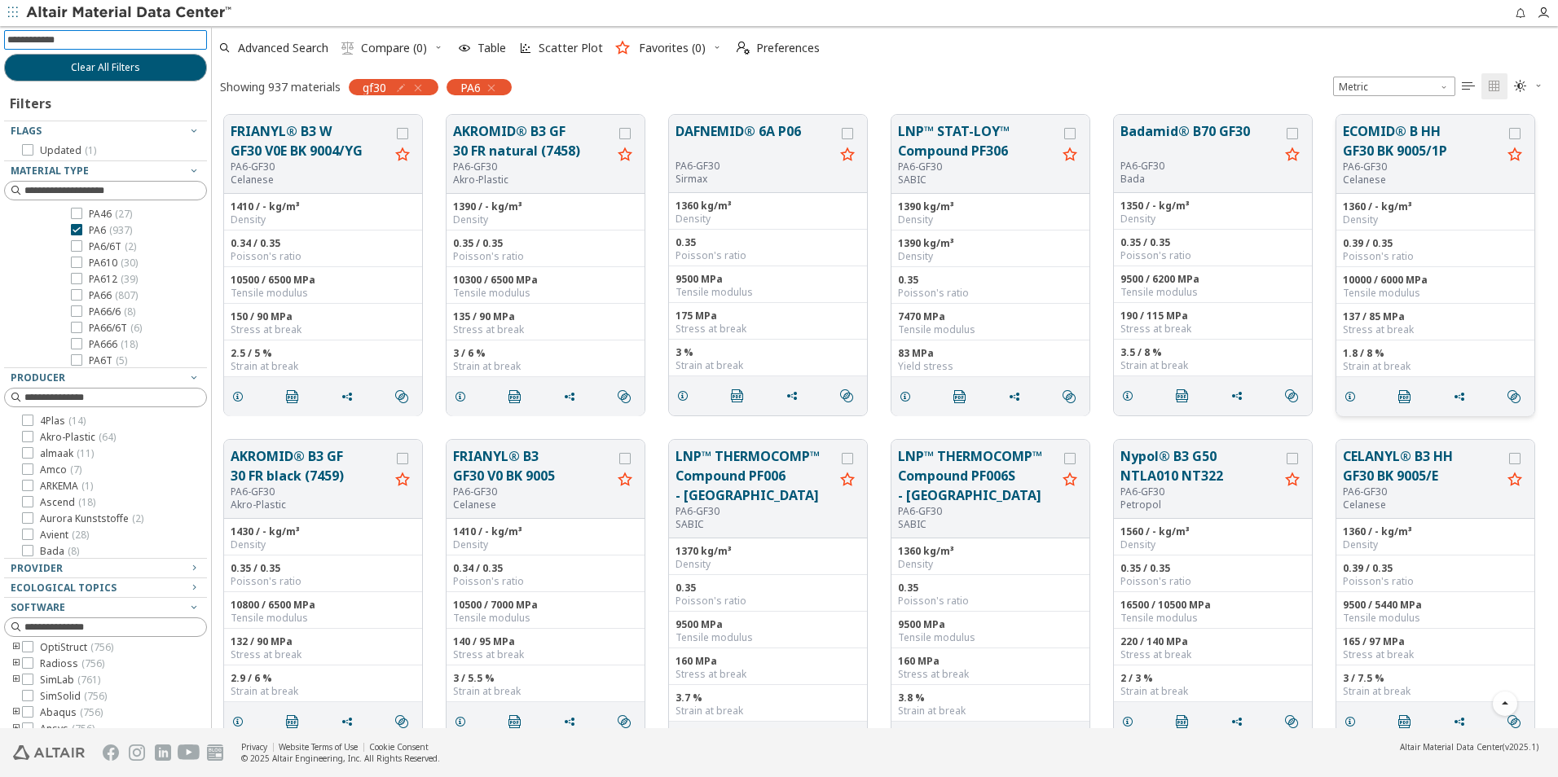
click at [1412, 147] on button "ECOMID® B HH GF30 BK 9005/1P" at bounding box center [1422, 140] width 159 height 39
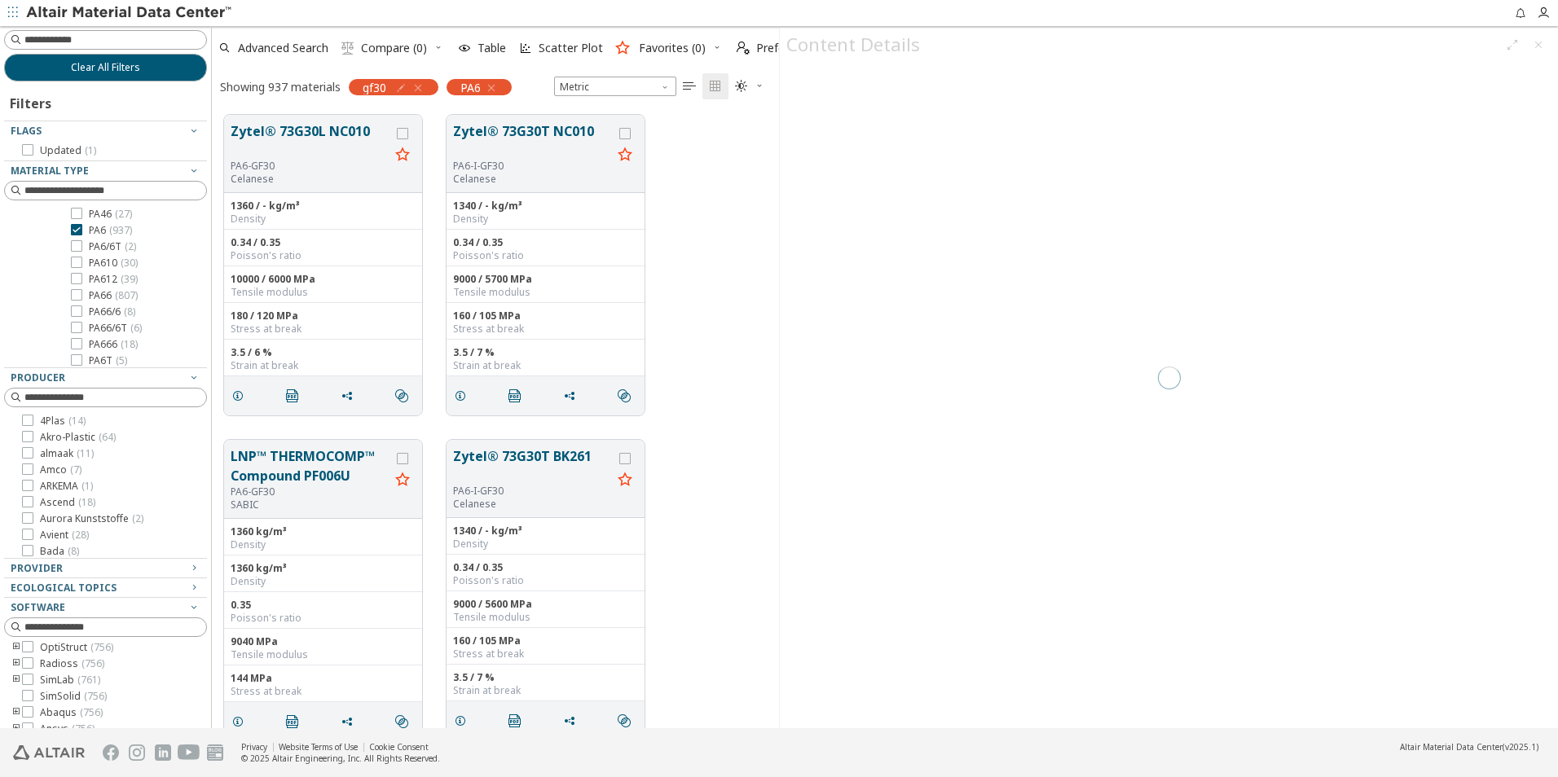
scroll to position [613, 555]
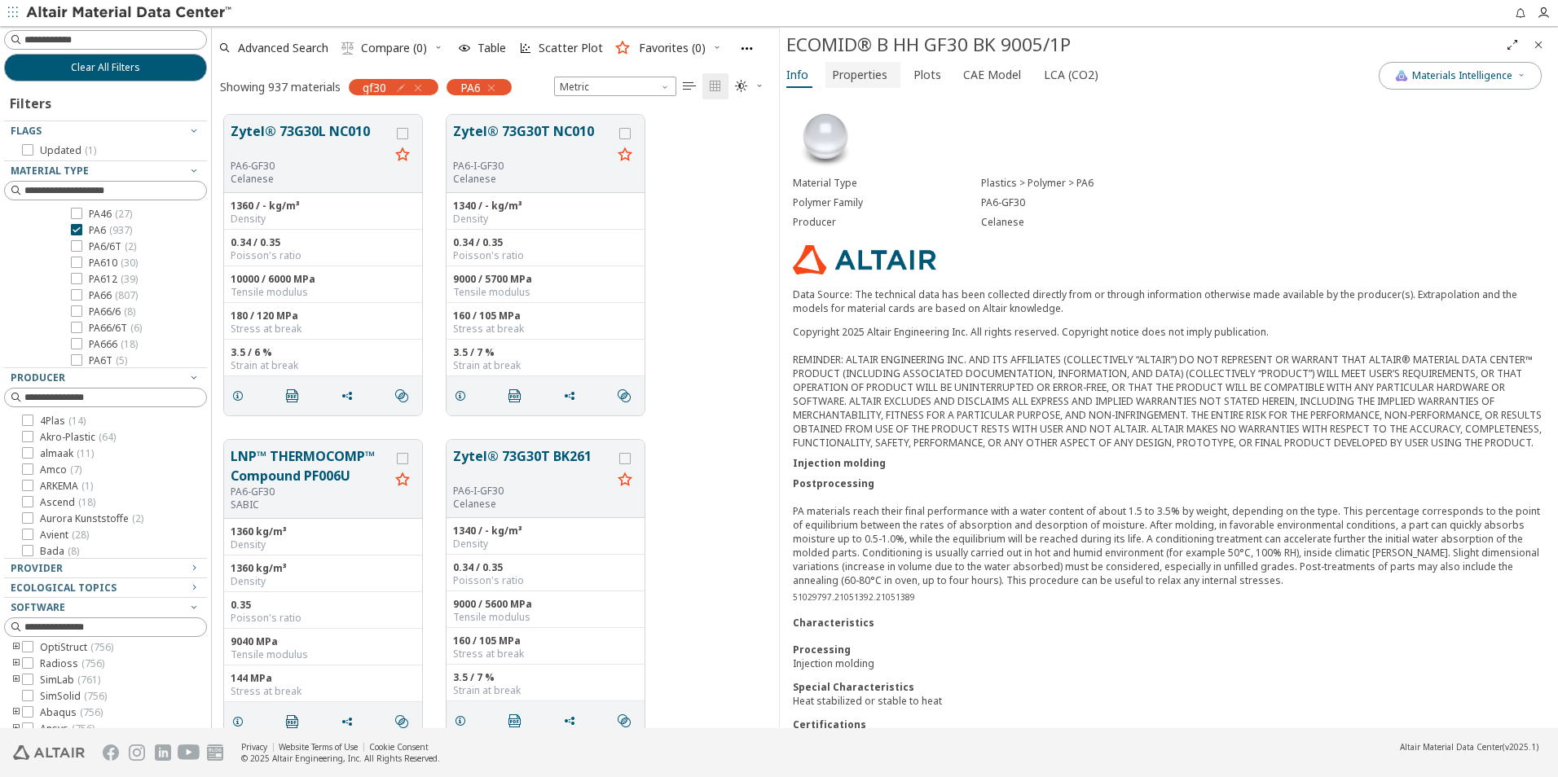
click at [877, 82] on span "Properties" at bounding box center [859, 75] width 55 height 26
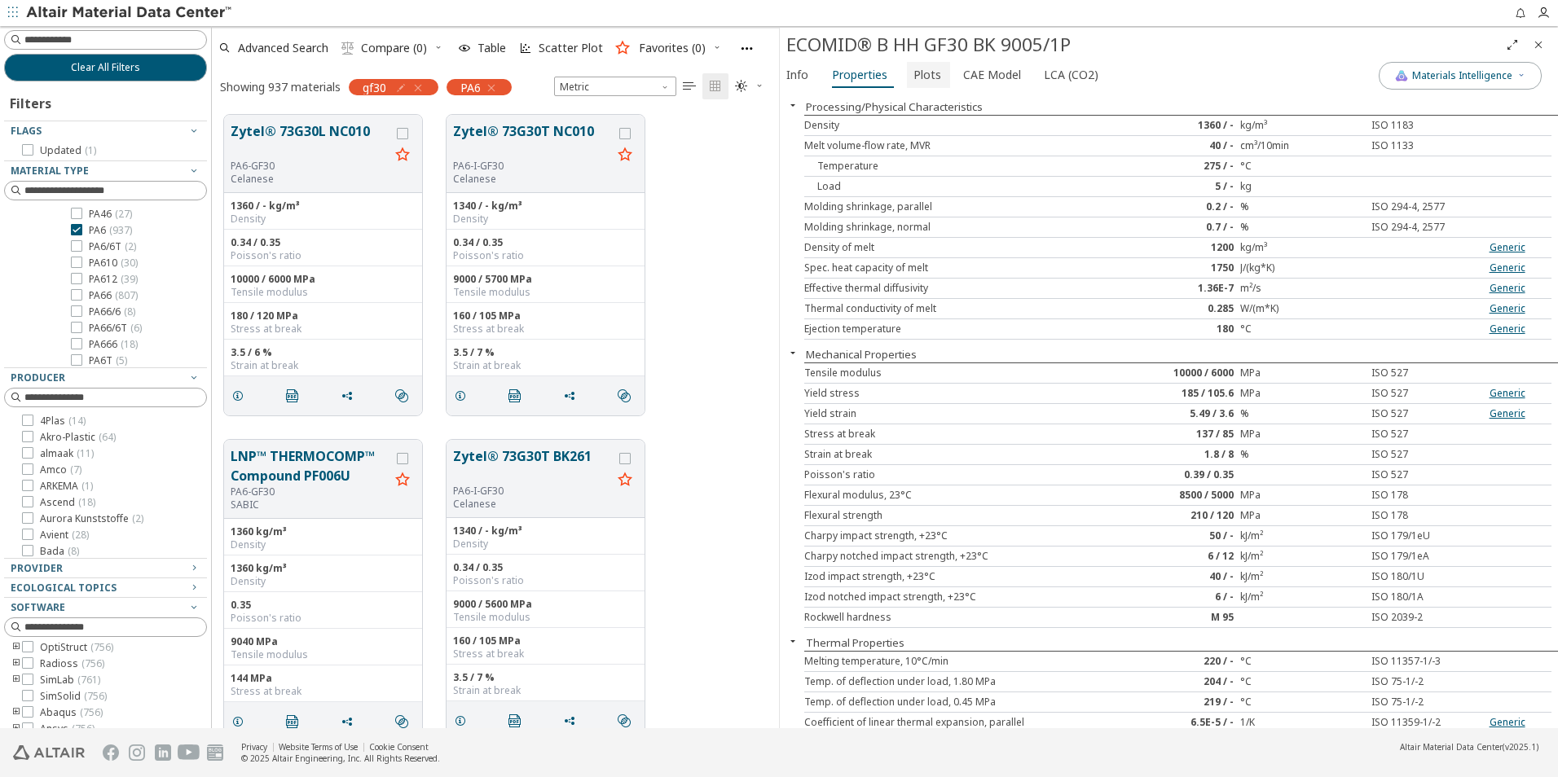
click at [925, 79] on span "Plots" at bounding box center [927, 75] width 28 height 26
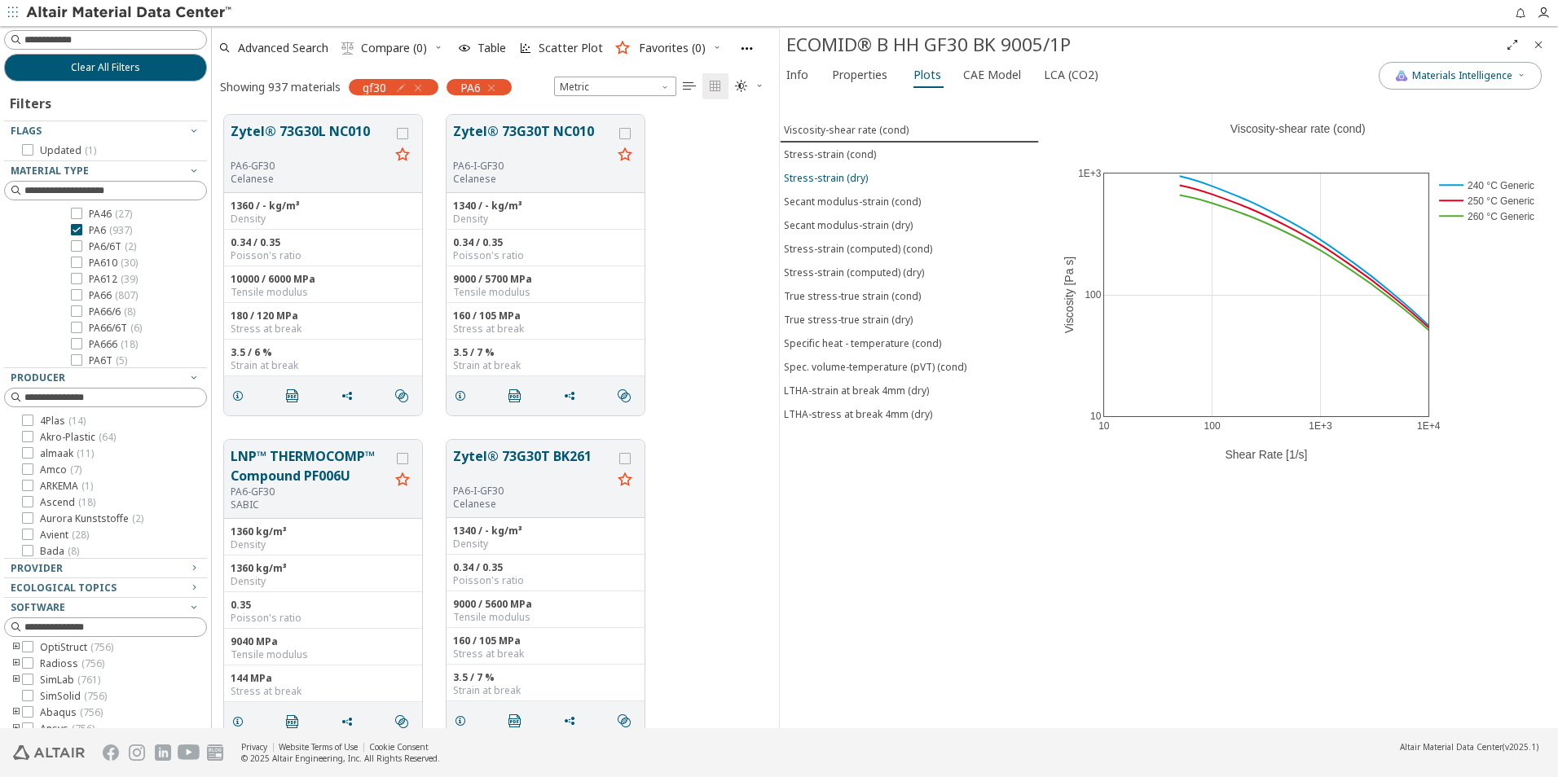
click at [871, 172] on span "Stress-strain (dry)" at bounding box center [909, 178] width 251 height 14
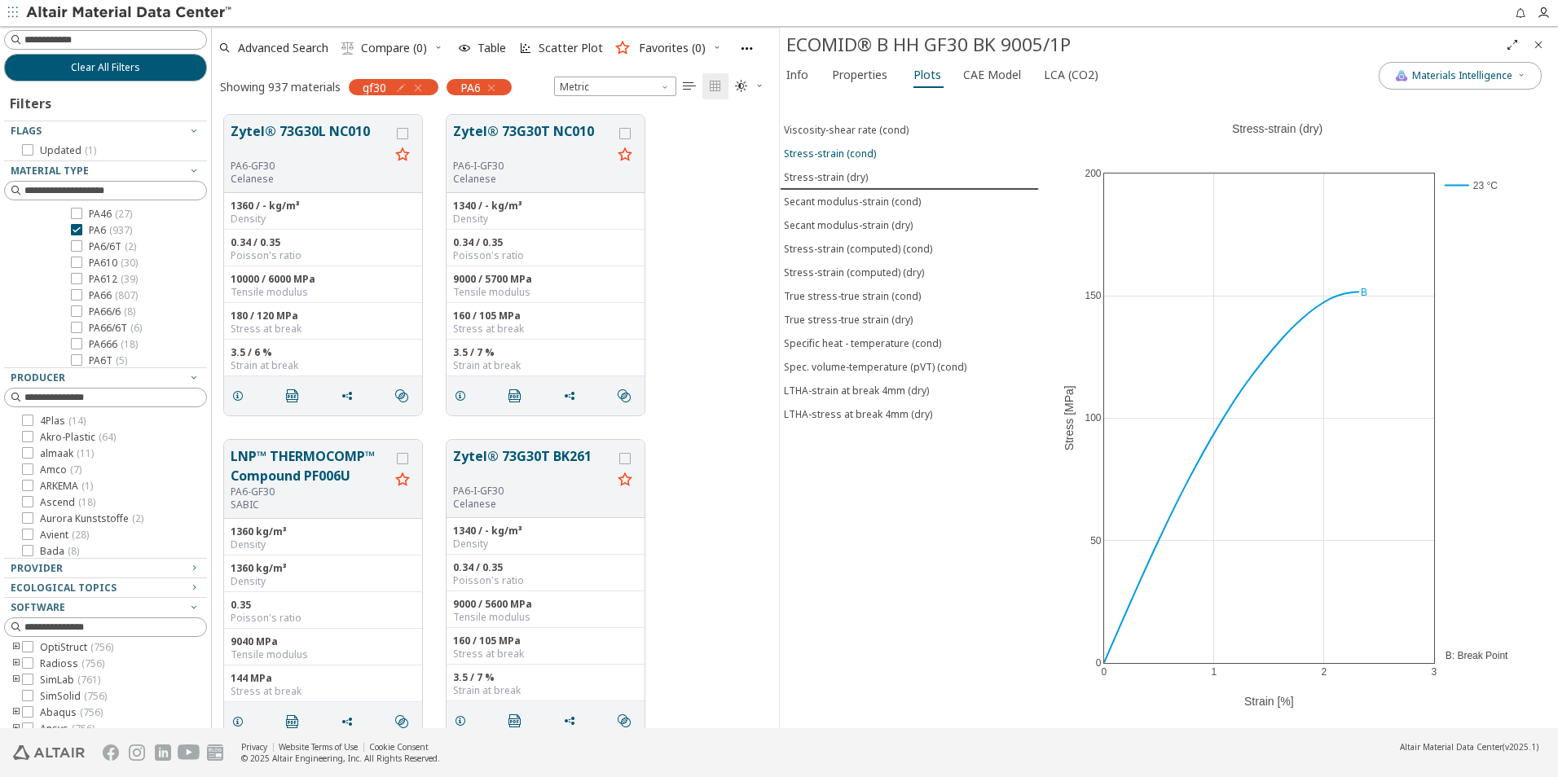
click at [866, 160] on button "Stress-strain (cond)" at bounding box center [909, 154] width 259 height 24
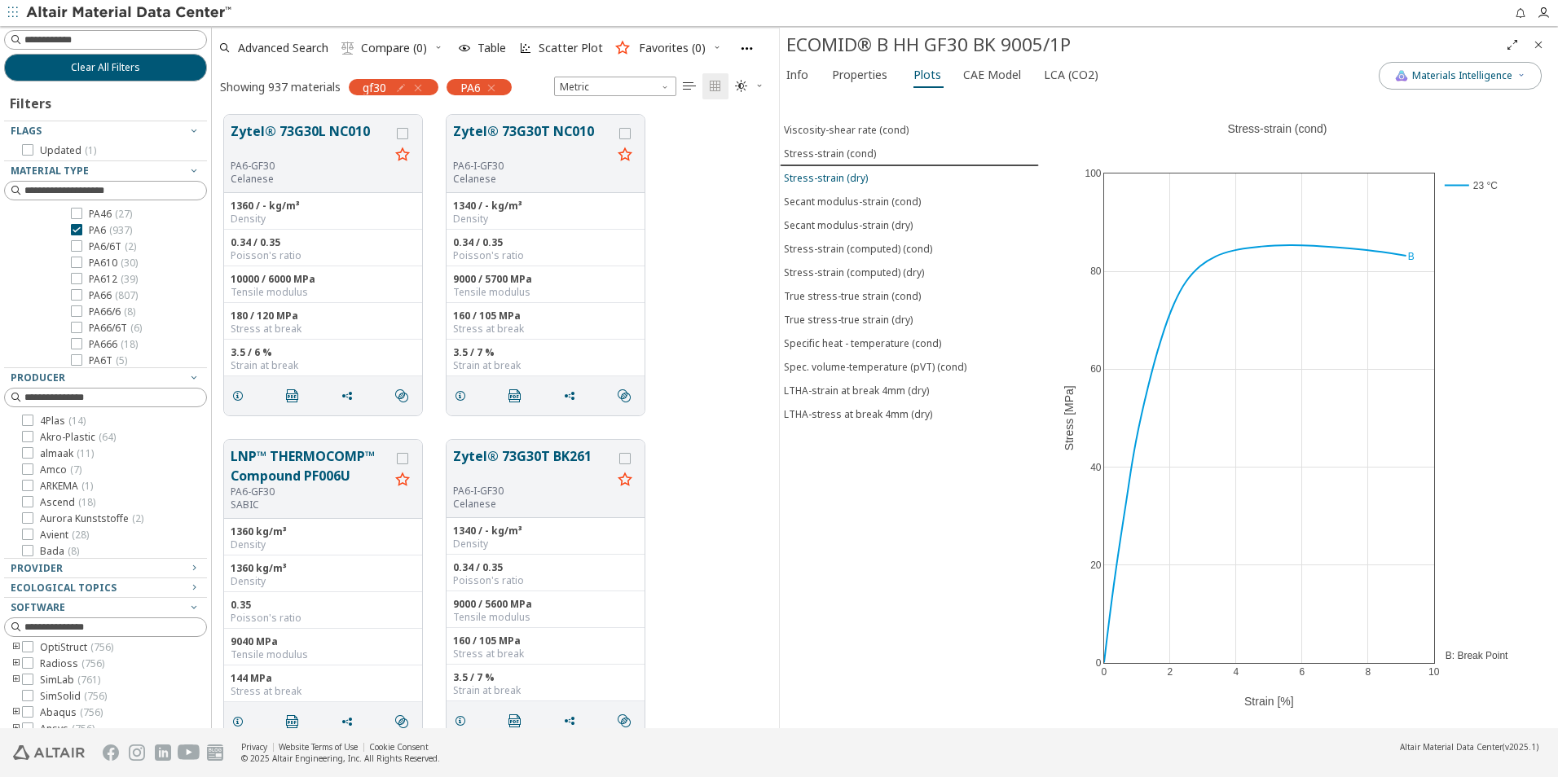
click at [864, 179] on span "Stress-strain (dry)" at bounding box center [909, 178] width 251 height 14
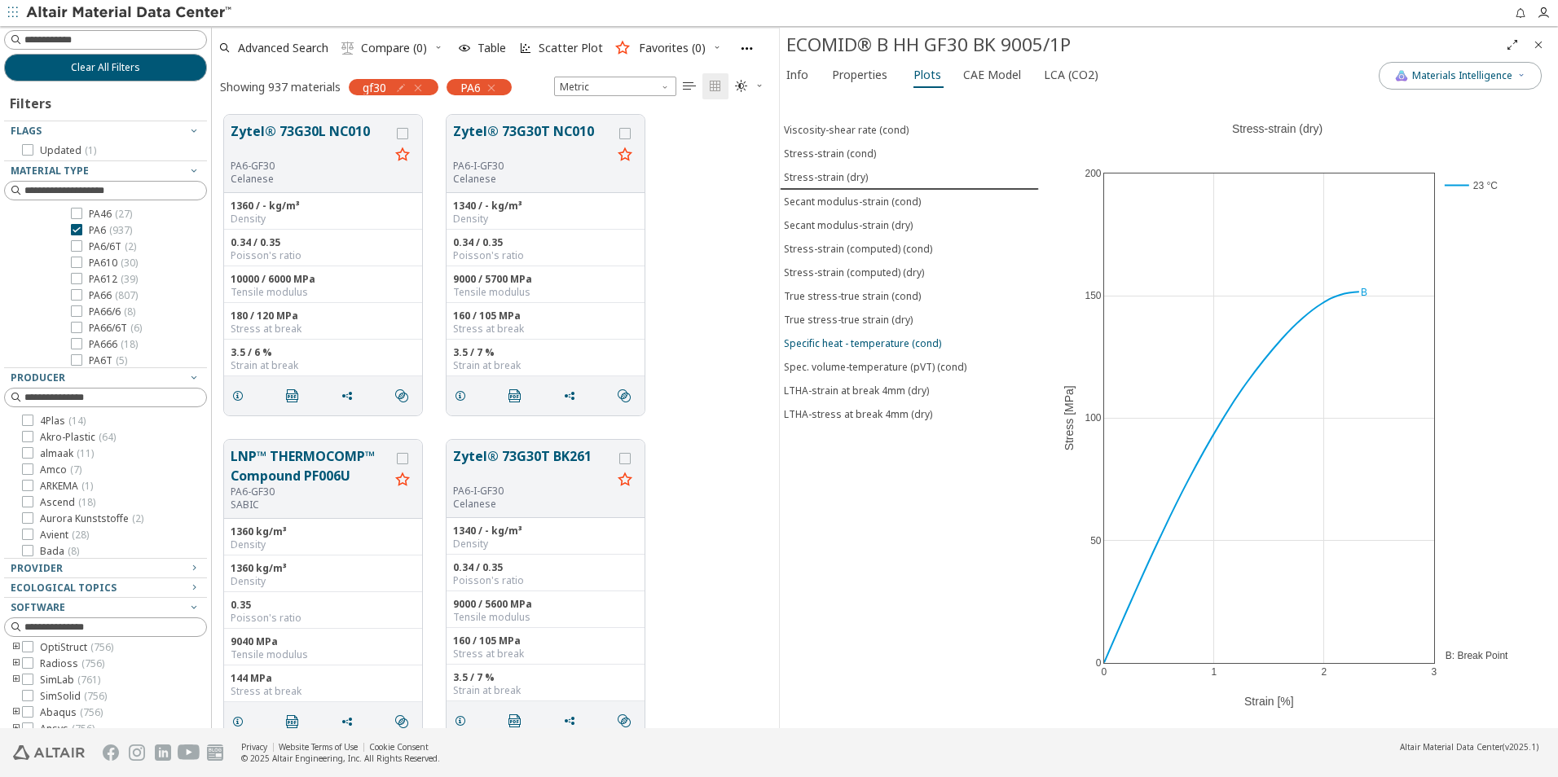
click at [884, 342] on div "Specific heat - temperature (cond)" at bounding box center [862, 343] width 157 height 14
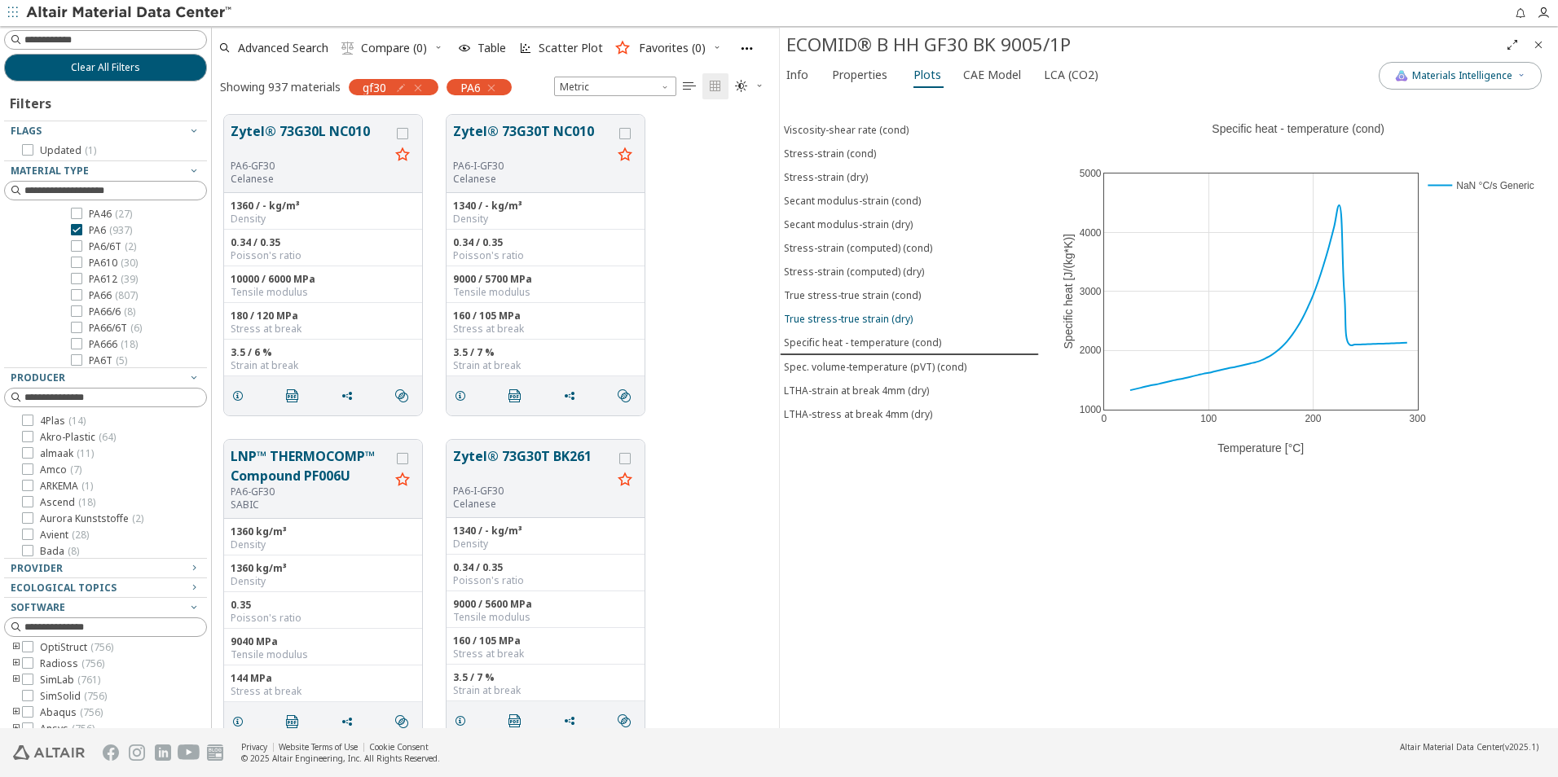
click at [878, 318] on div "True stress-true strain (dry)" at bounding box center [848, 319] width 129 height 14
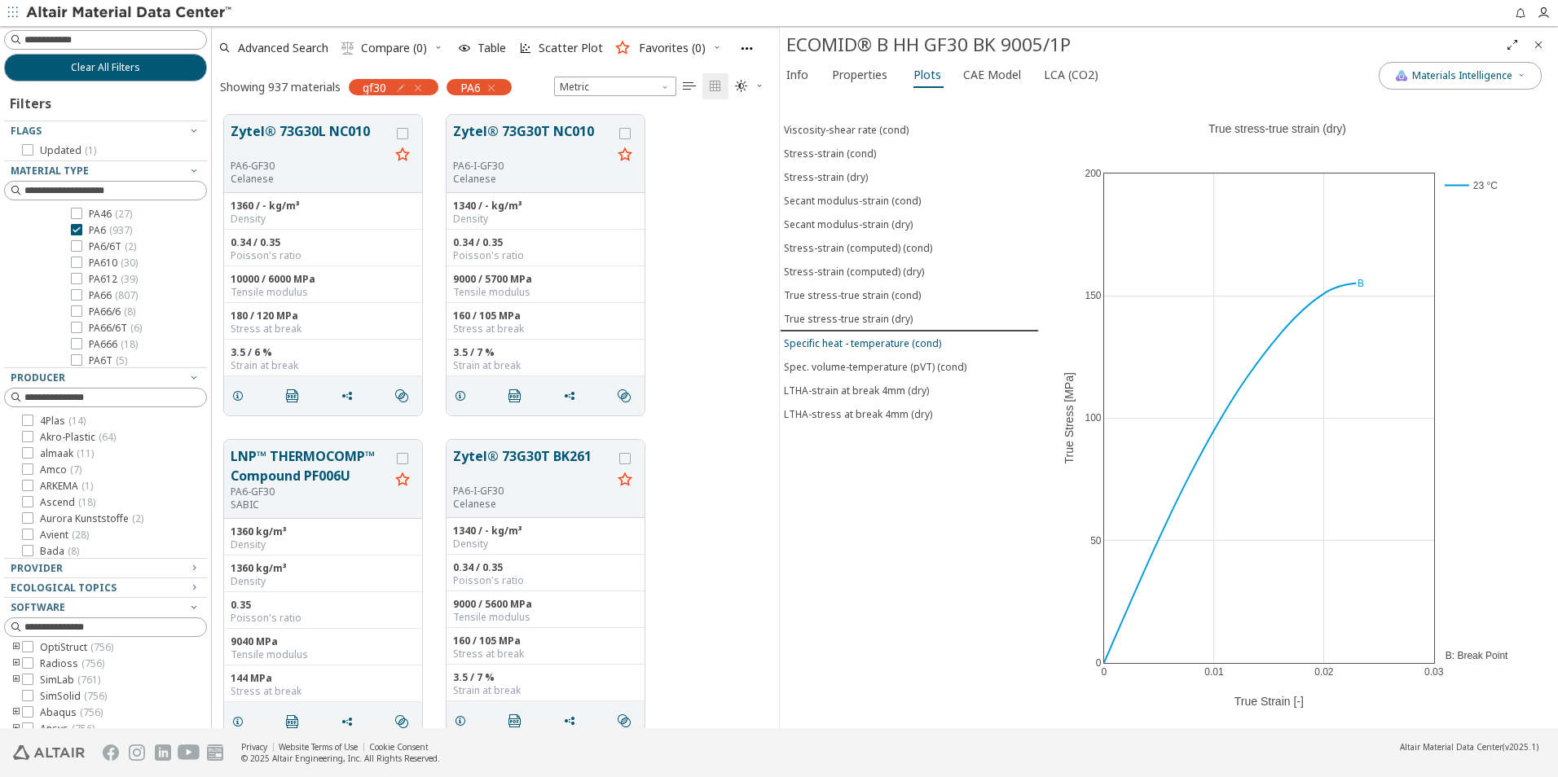
click at [881, 337] on div "Specific heat - temperature (cond)" at bounding box center [862, 343] width 157 height 14
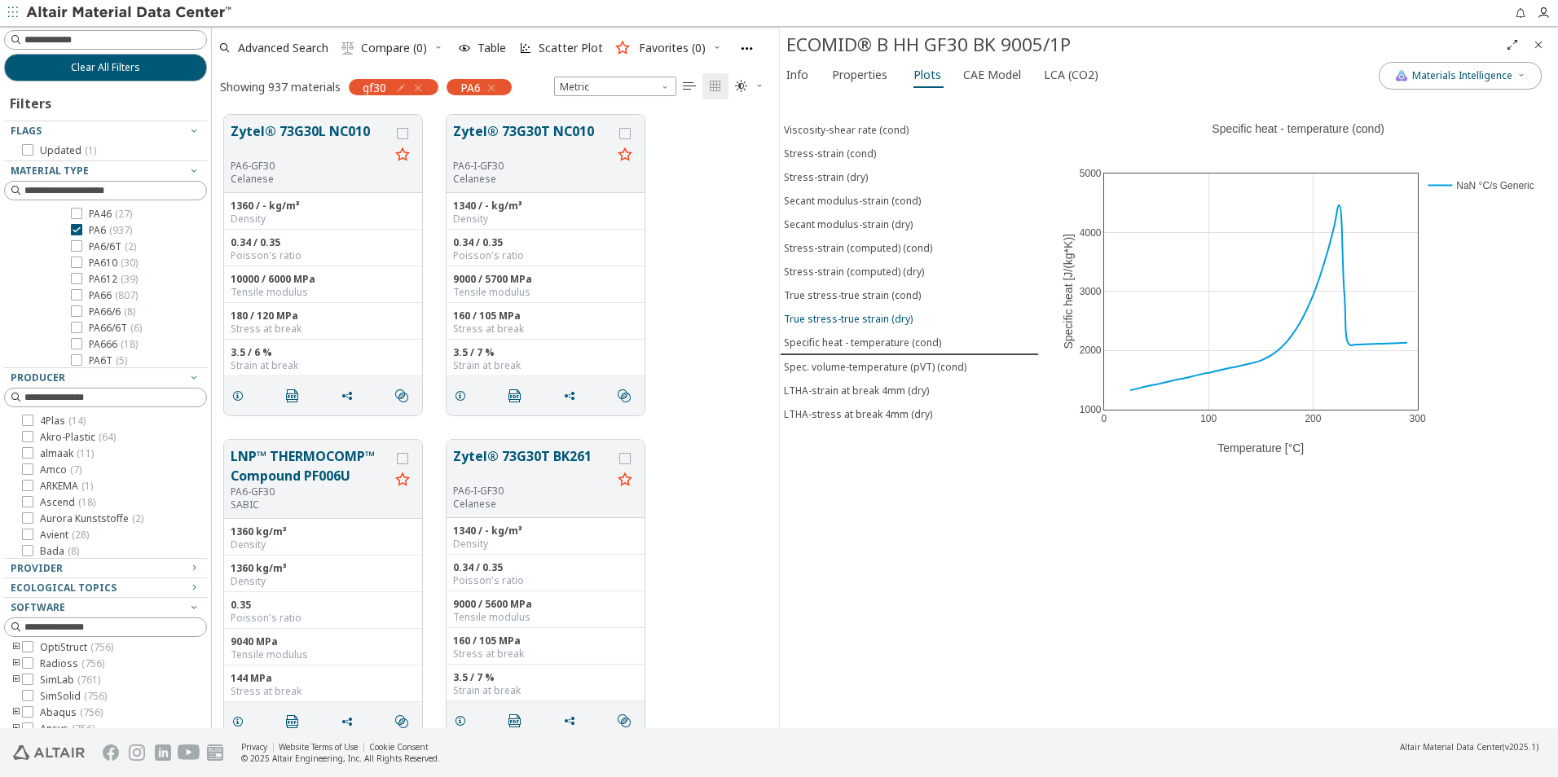
click at [894, 326] on button "True stress-true strain (dry)" at bounding box center [909, 319] width 259 height 24
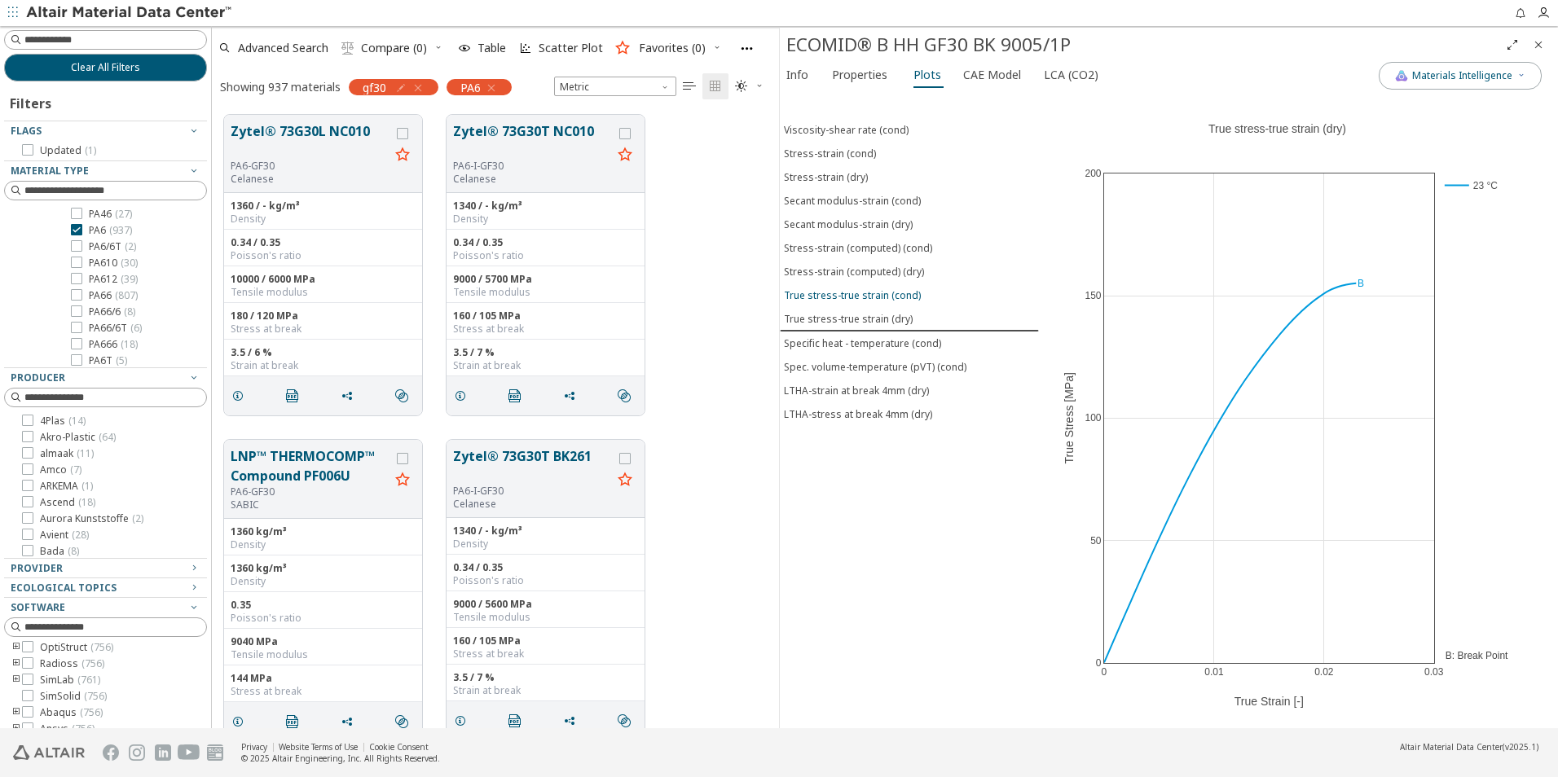
click at [916, 295] on div "True stress-true strain (cond)" at bounding box center [852, 295] width 137 height 14
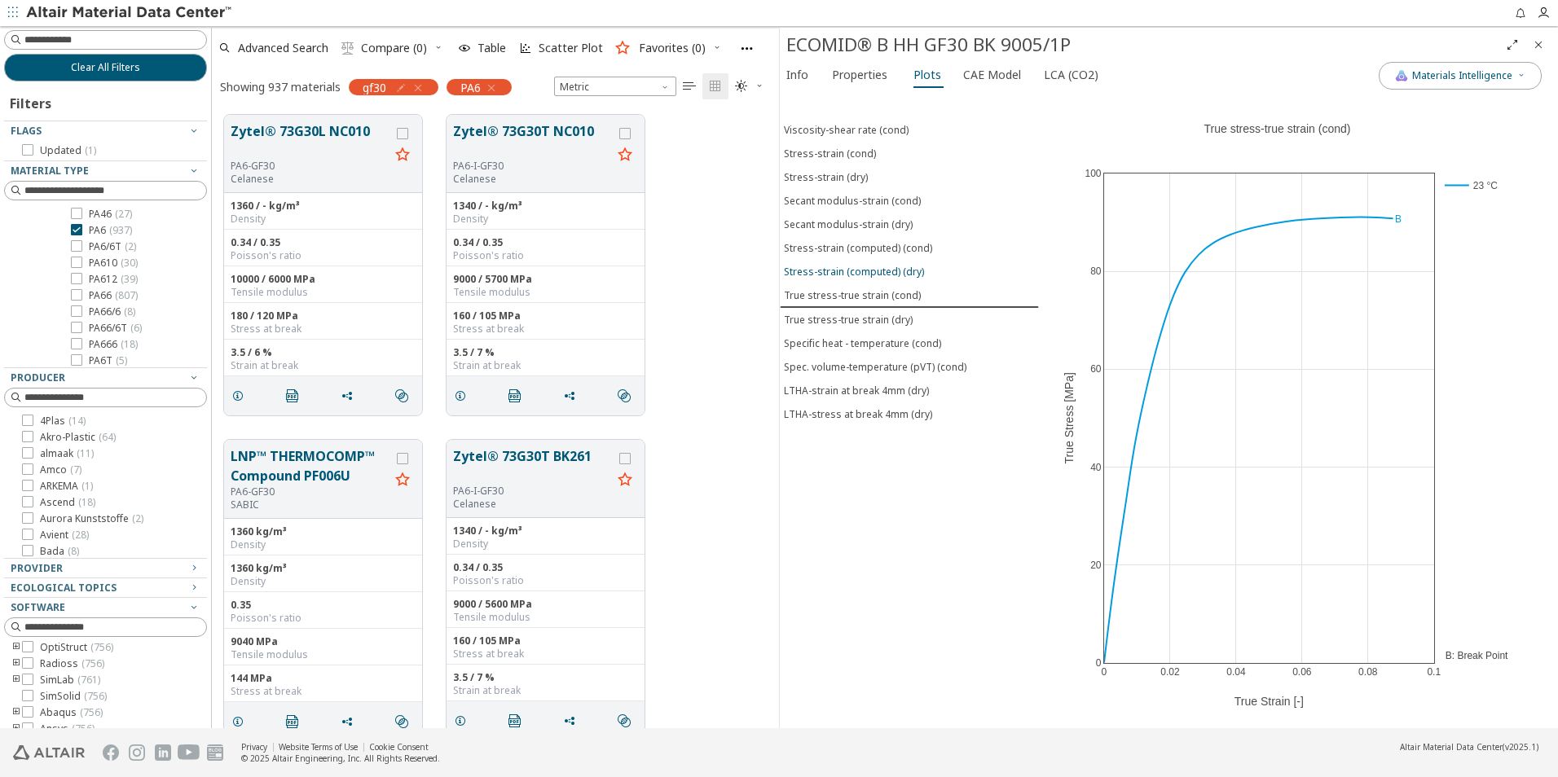
click at [890, 278] on div "Stress-strain (computed) (dry)" at bounding box center [854, 272] width 140 height 14
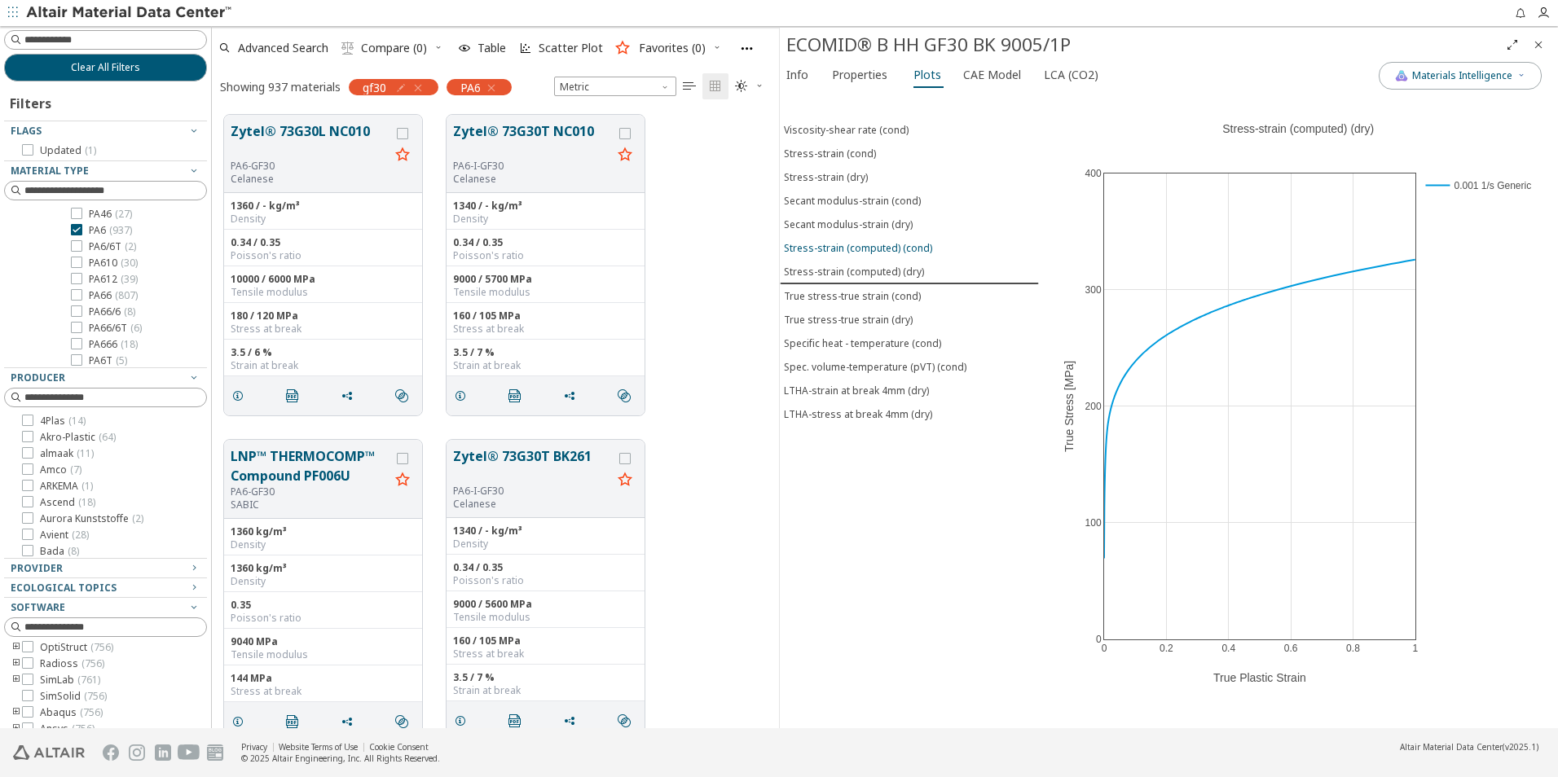
click at [918, 251] on div "Stress-strain (computed) (cond)" at bounding box center [858, 248] width 148 height 14
click at [884, 222] on div "Secant modulus-strain (dry)" at bounding box center [848, 225] width 129 height 14
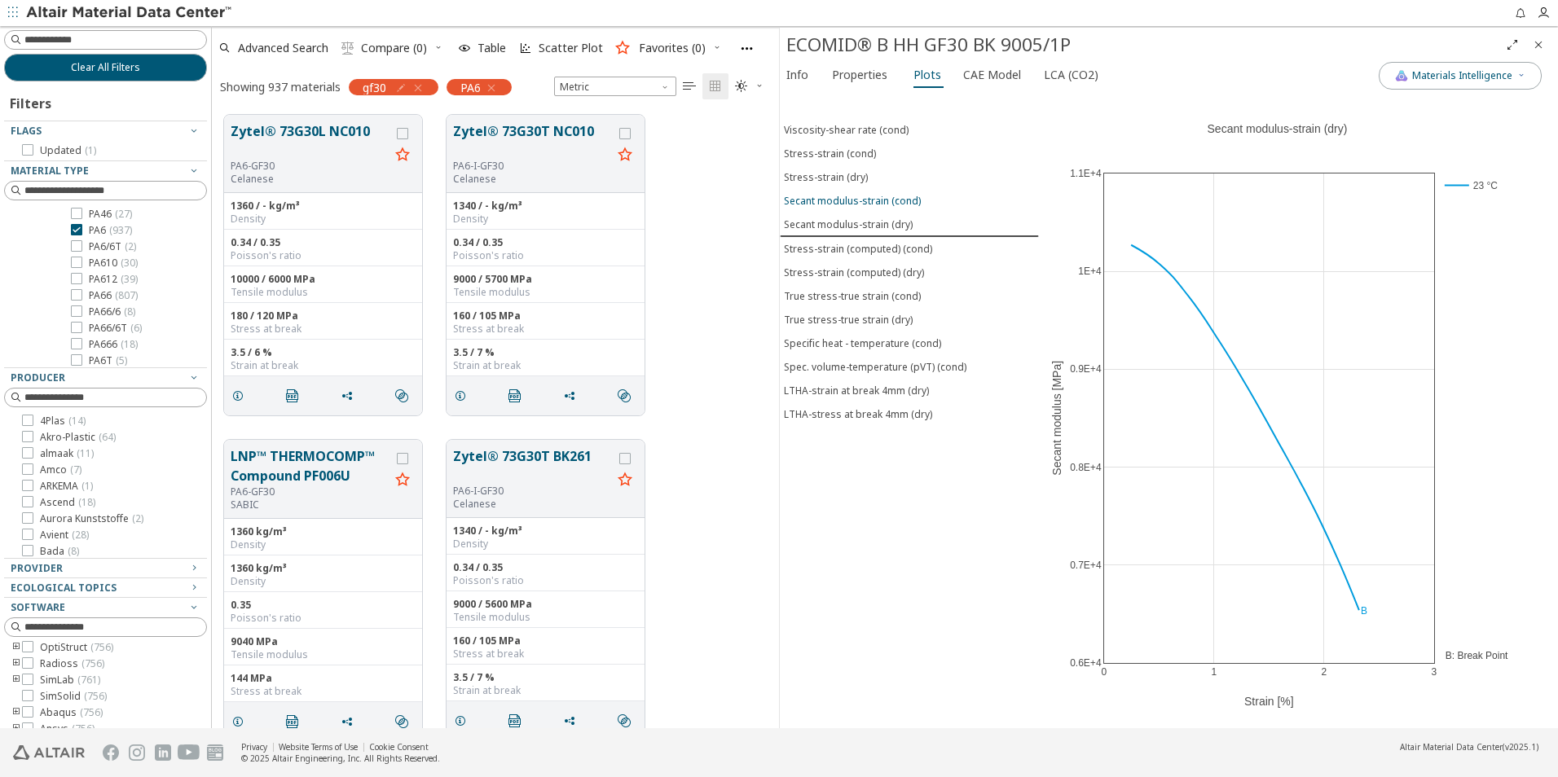
click at [895, 204] on div "Secant modulus-strain (cond)" at bounding box center [852, 201] width 137 height 14
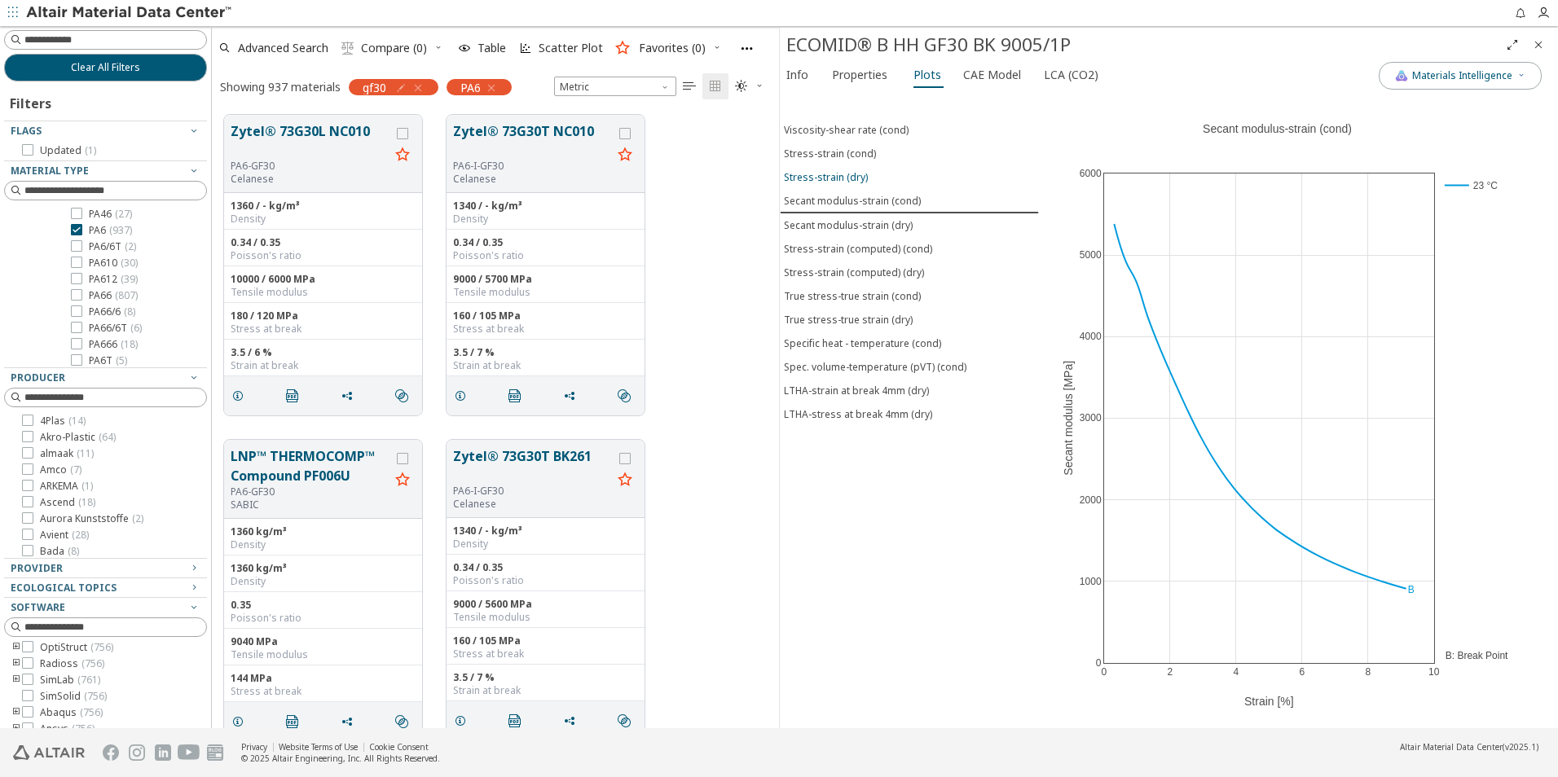
click at [846, 175] on div "Stress-strain (dry)" at bounding box center [826, 177] width 84 height 14
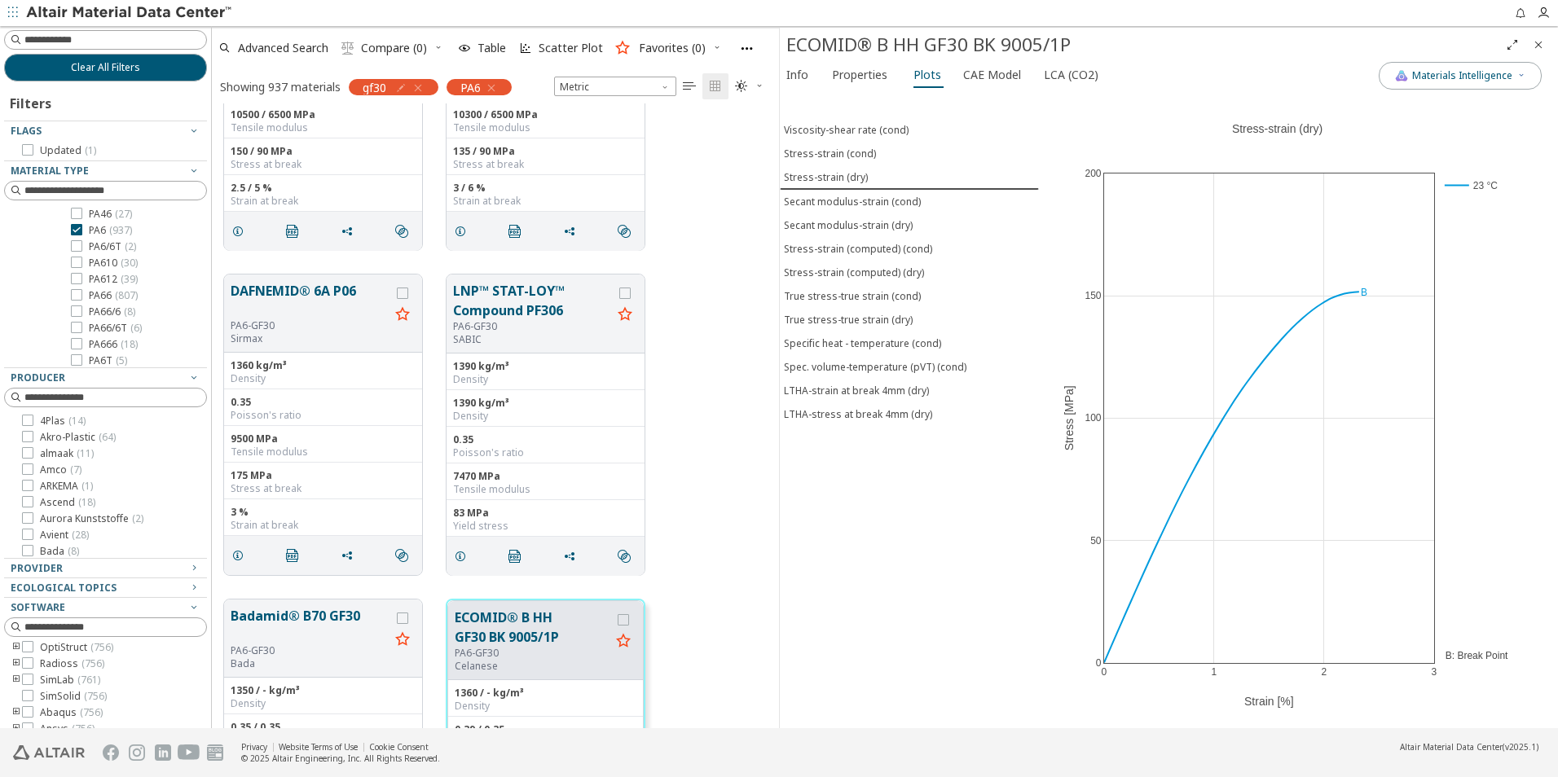
scroll to position [1141, 0]
click at [523, 304] on button "LNP™ STAT-LOY™ Compound PF306" at bounding box center [532, 301] width 159 height 39
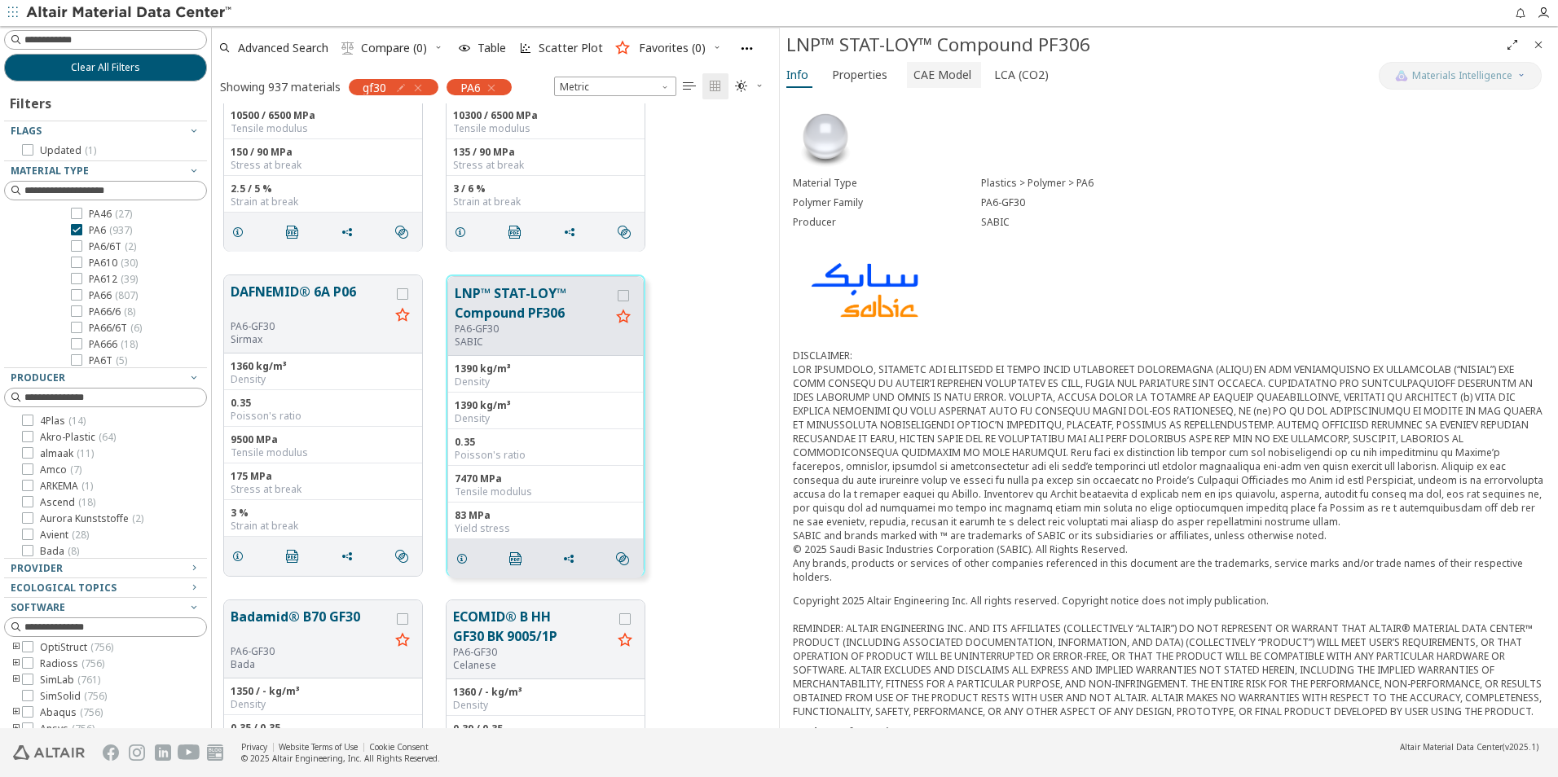
click at [907, 70] on button "CAE Model" at bounding box center [944, 75] width 74 height 26
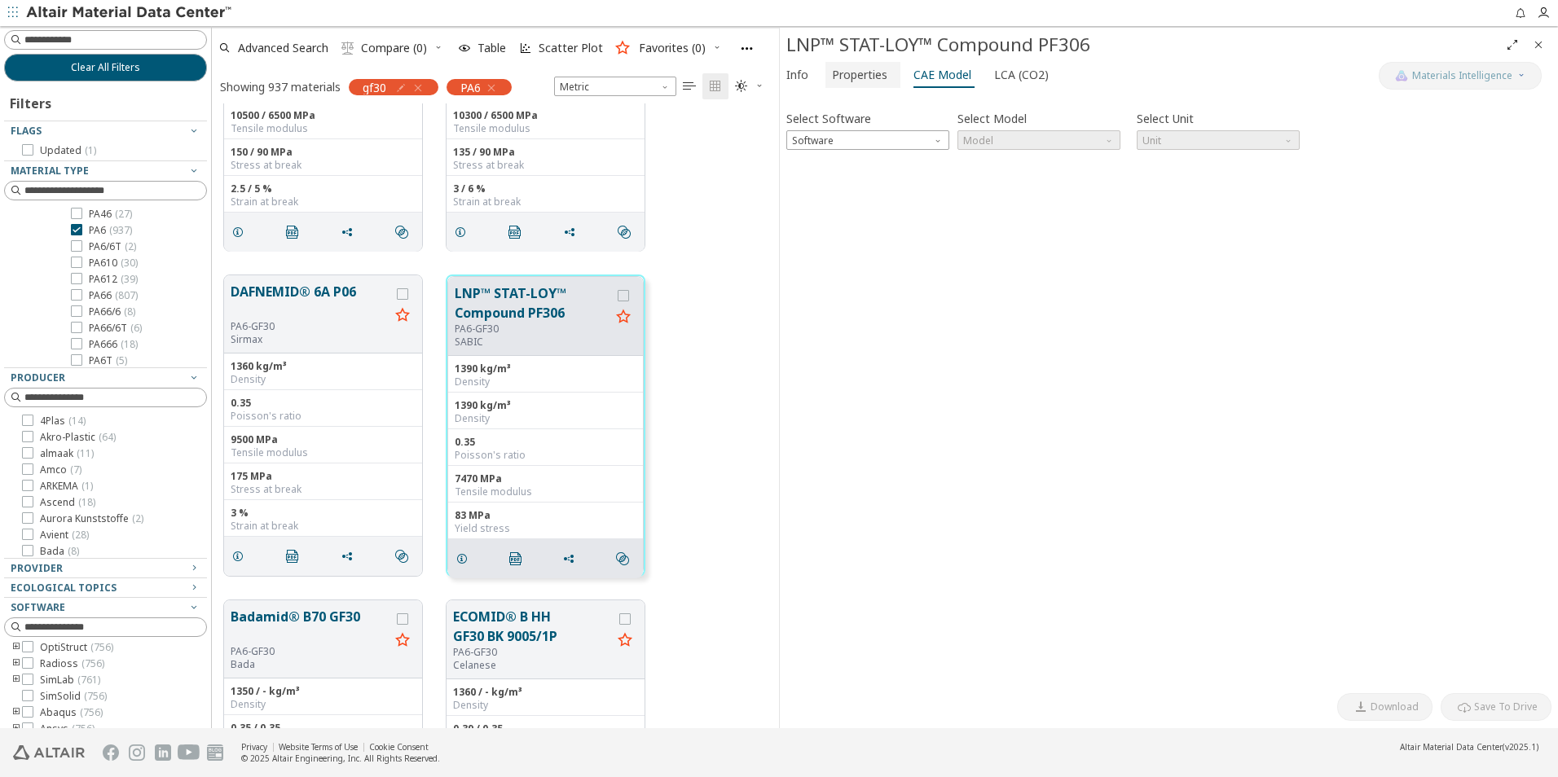
click at [879, 75] on span "Properties" at bounding box center [859, 75] width 55 height 26
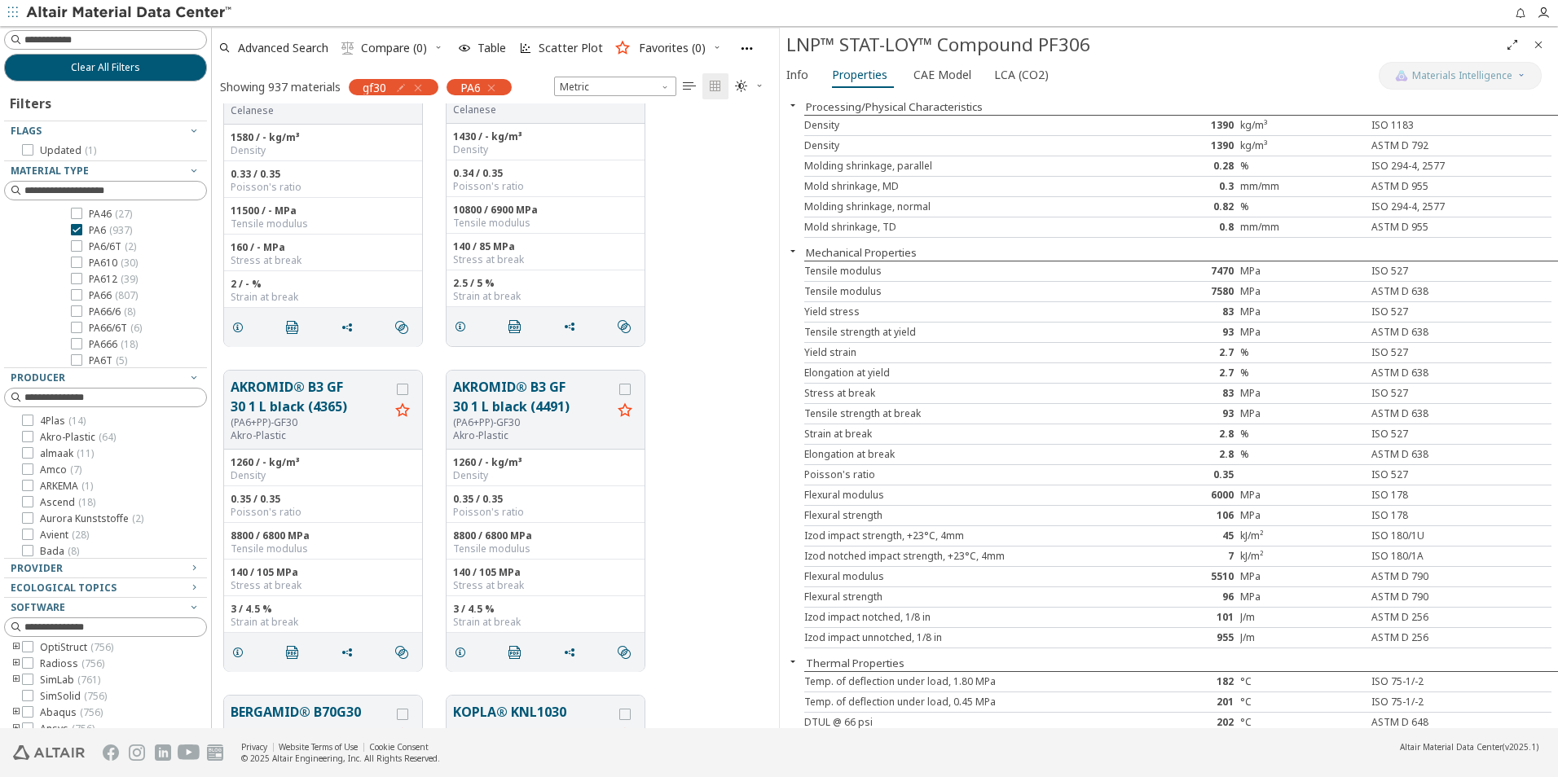
scroll to position [3747, 0]
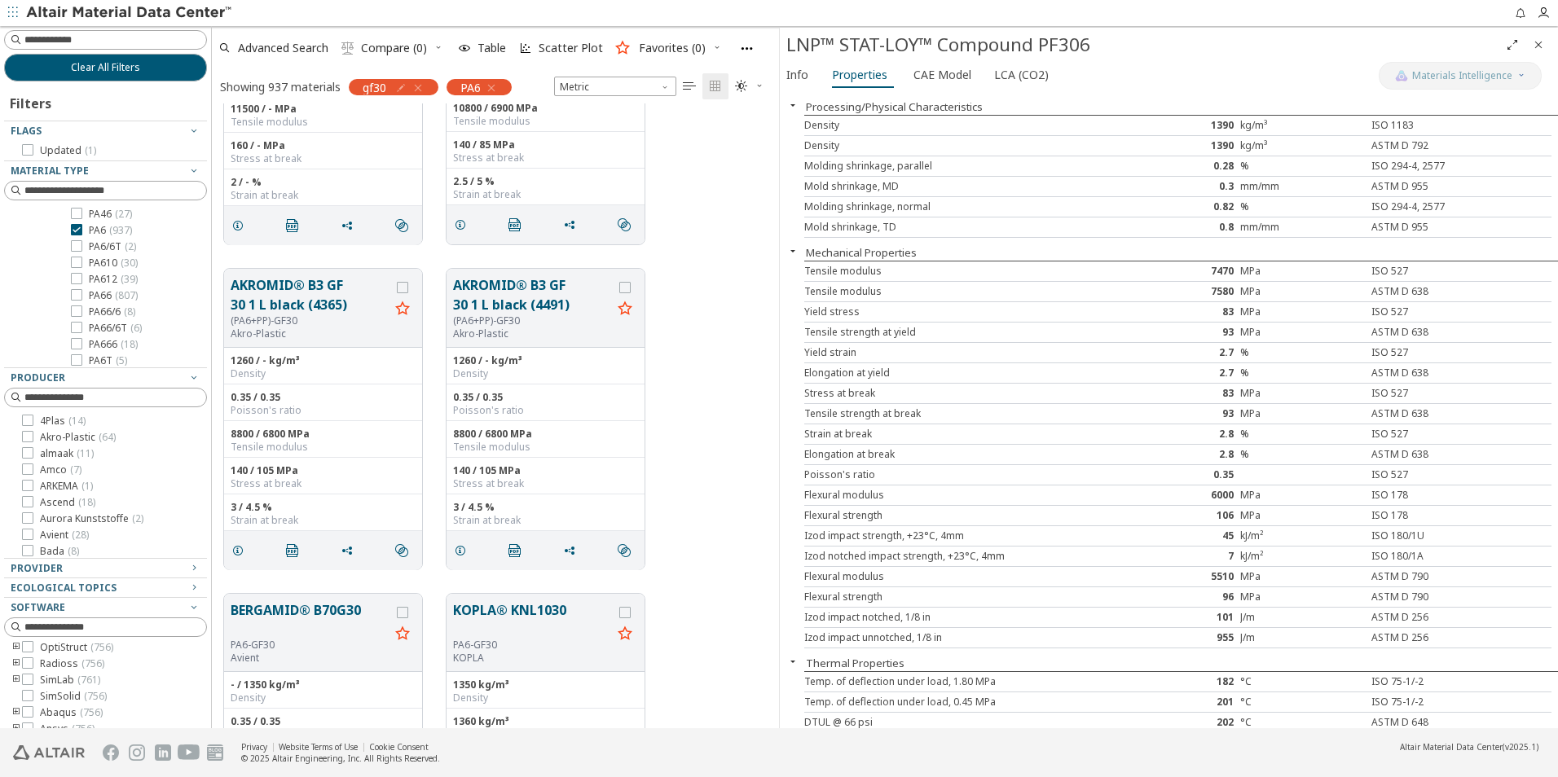
drag, startPoint x: 525, startPoint y: 303, endPoint x: 701, endPoint y: 320, distance: 176.0
click at [701, 320] on div "AKROMID® B3 GF 30 1 L black (4365) (PA6+PP)-GF30 Akro-Plastic 1260 / - kg/m³ De…" at bounding box center [495, 419] width 567 height 325
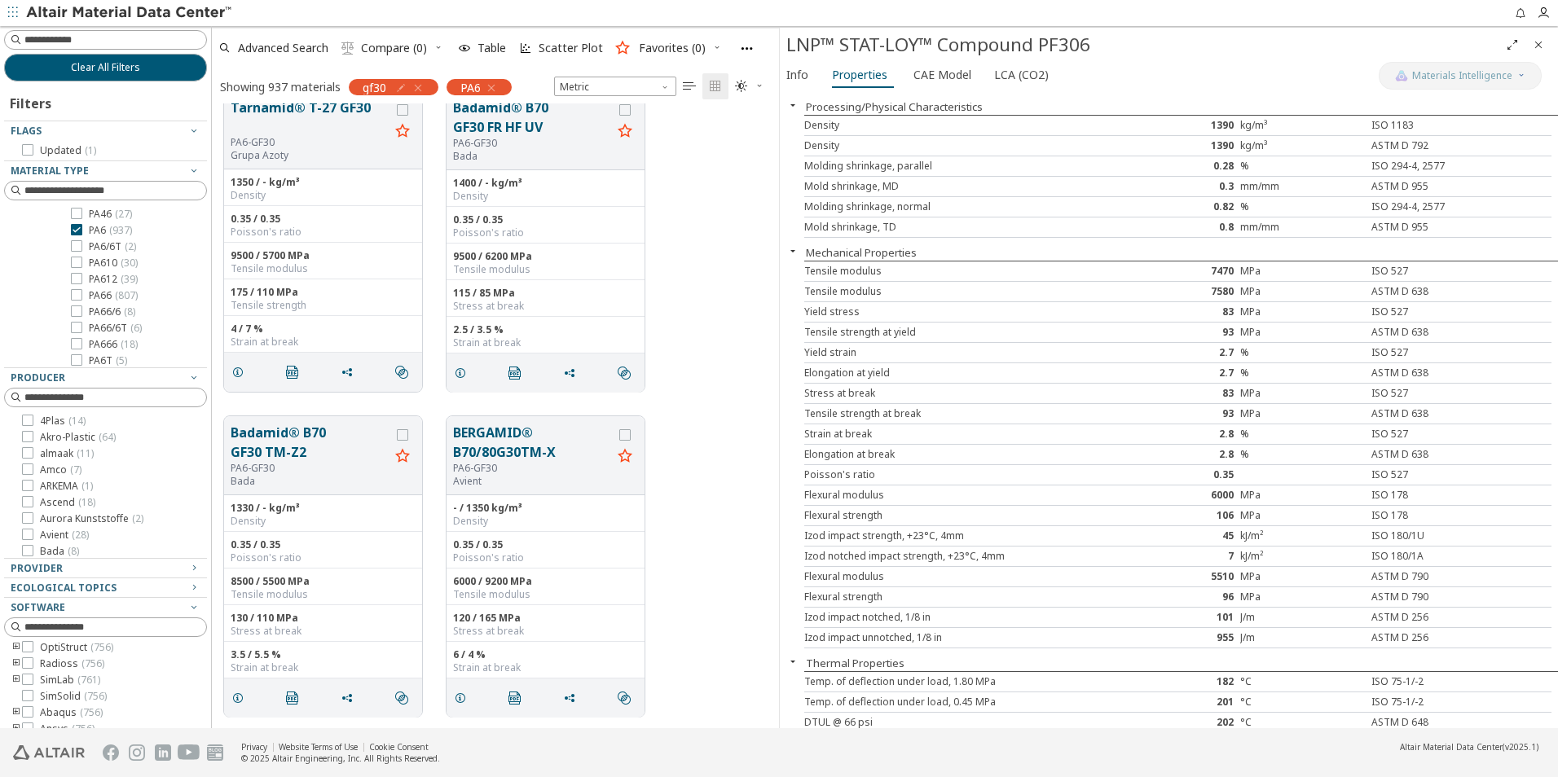
scroll to position [5621, 0]
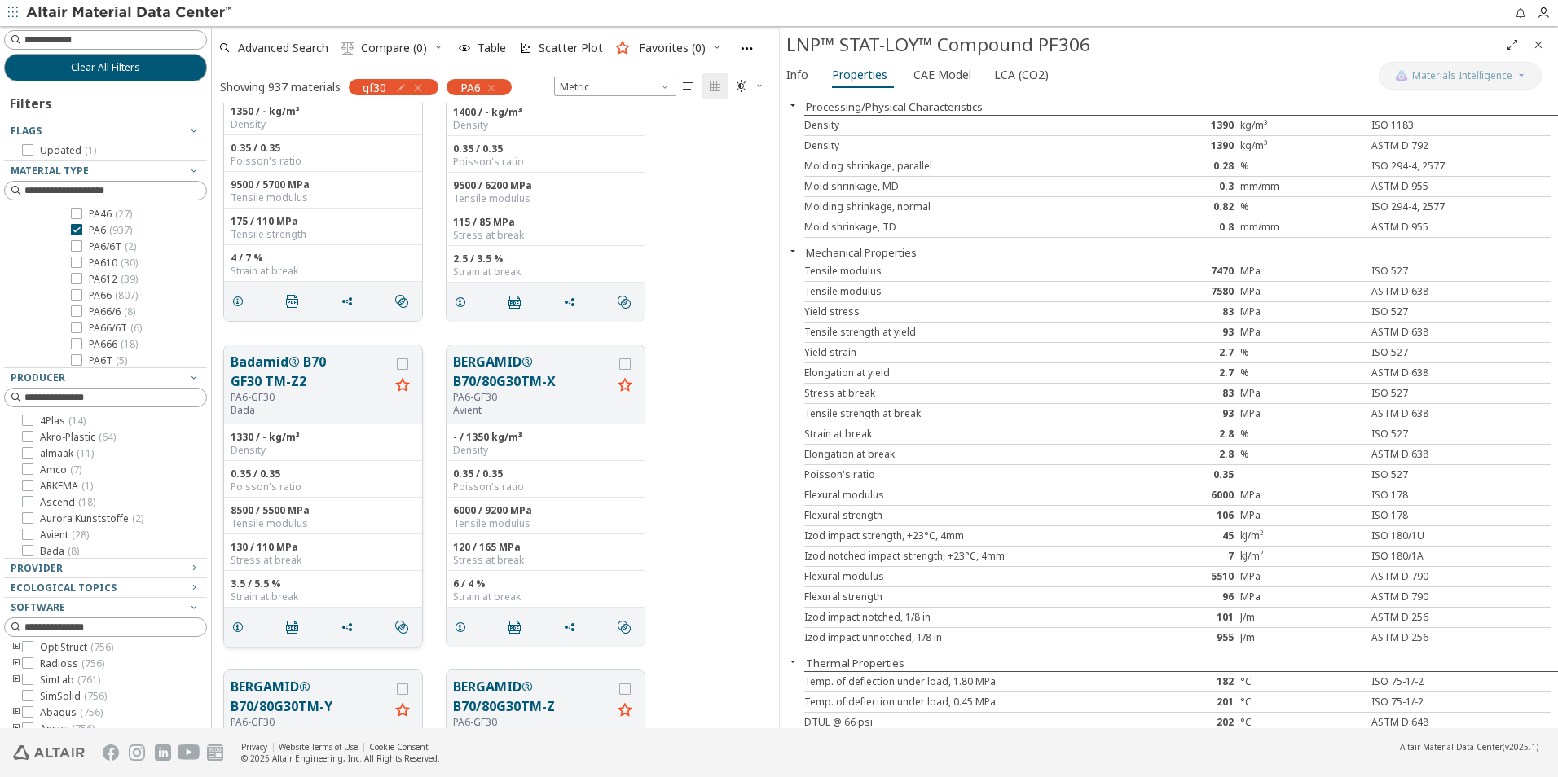
click at [257, 366] on button "Badamid® B70 GF30 TM-Z2" at bounding box center [310, 371] width 159 height 39
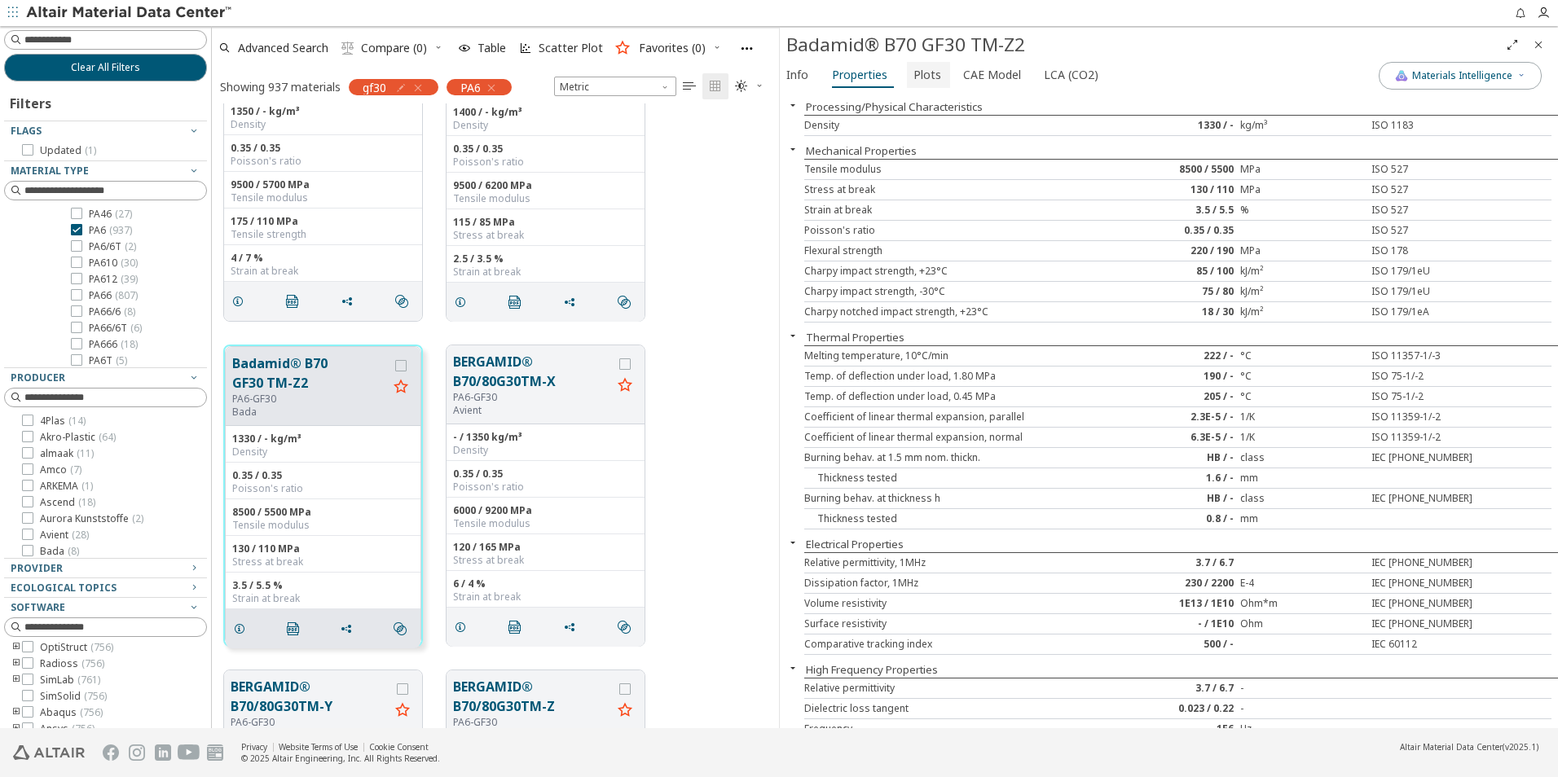
click at [921, 77] on span "Plots" at bounding box center [927, 75] width 28 height 26
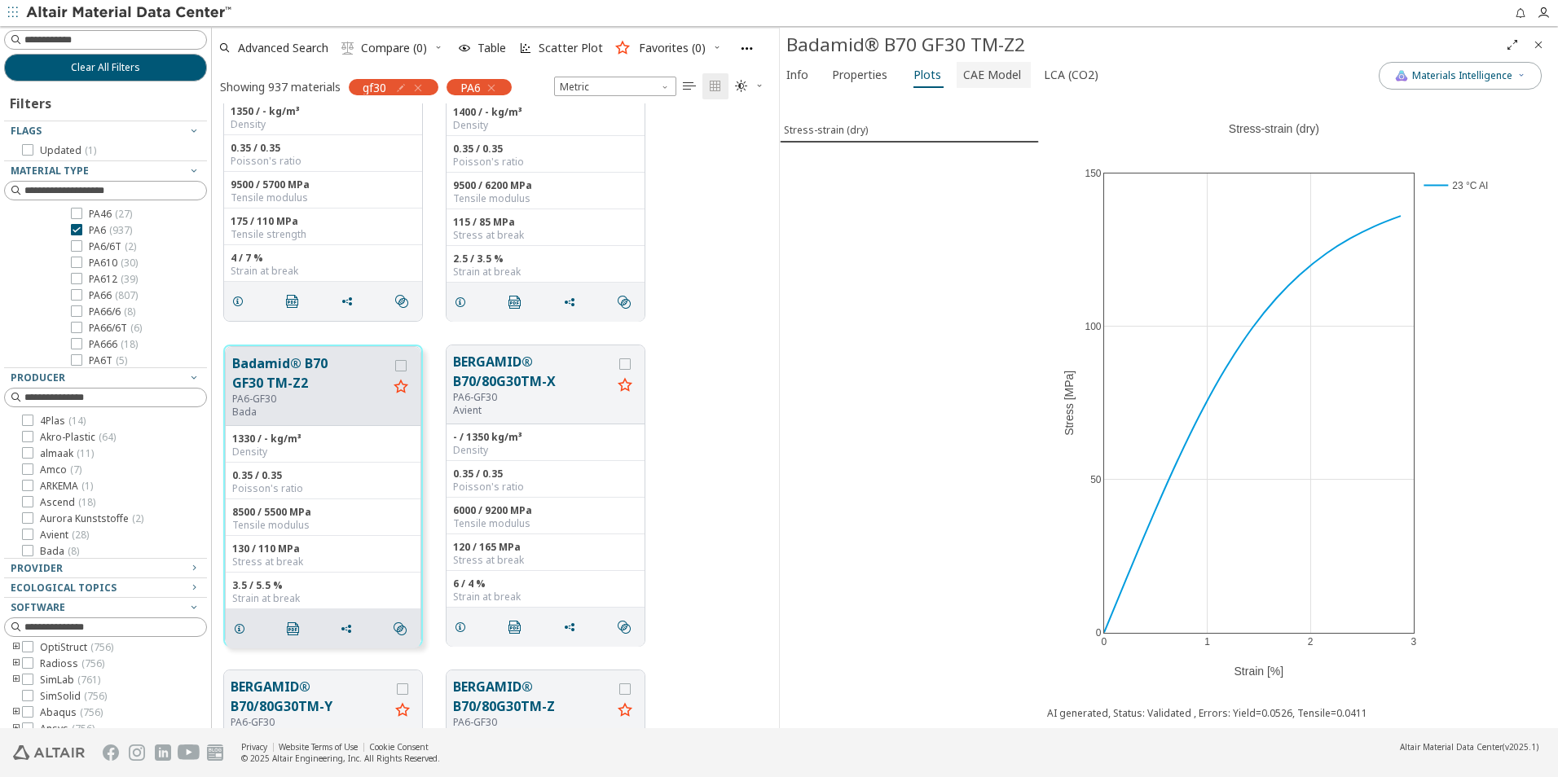
click at [997, 68] on span "CAE Model" at bounding box center [992, 75] width 58 height 26
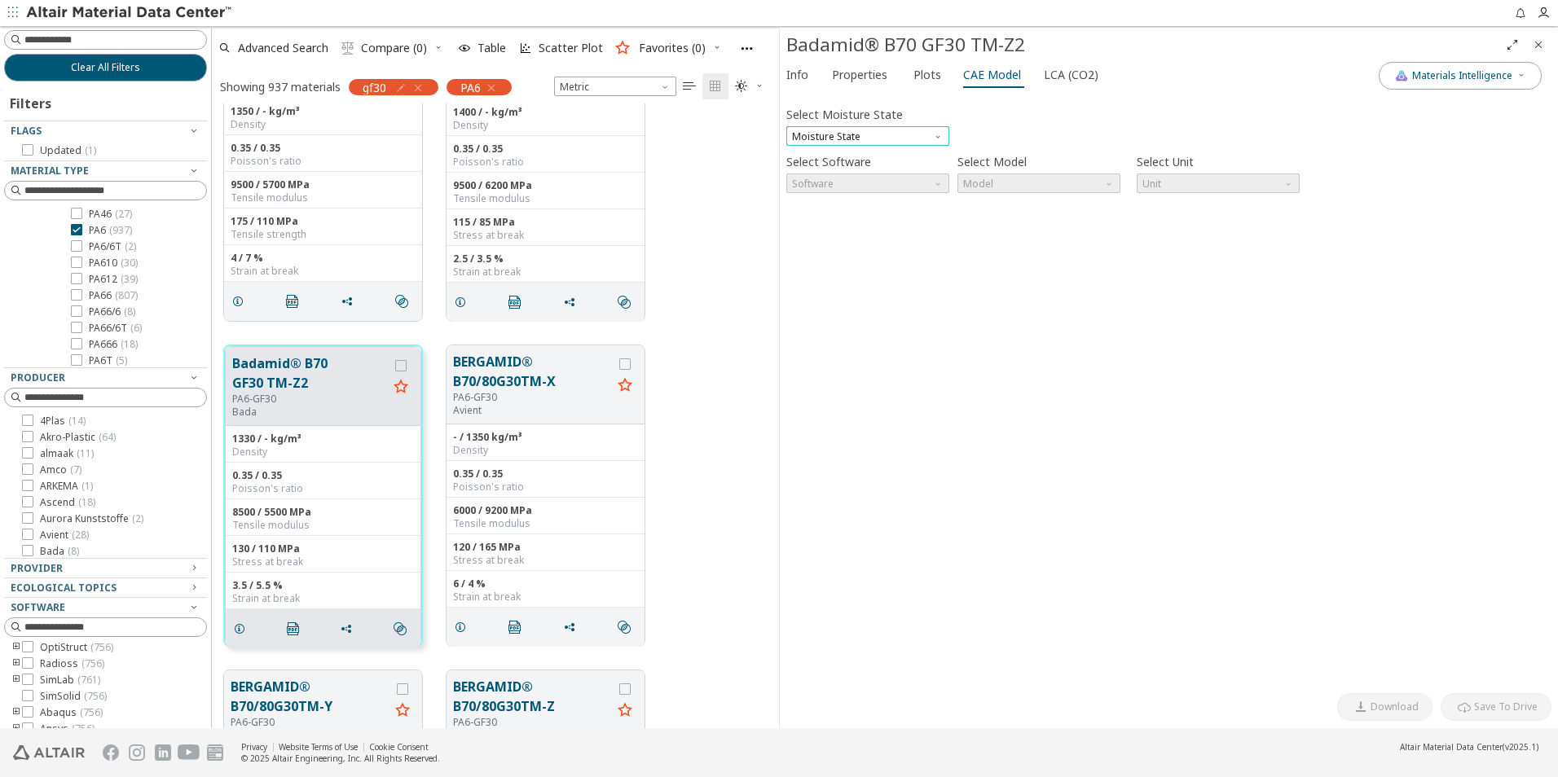
click at [882, 127] on span "Moisture State" at bounding box center [867, 136] width 163 height 20
click at [881, 167] on button "Conditioned" at bounding box center [867, 175] width 163 height 20
click at [894, 207] on div "Select Moisture State Conditioned Select Software Software Select Model Model S…" at bounding box center [1168, 392] width 765 height 587
click at [902, 190] on span "Software" at bounding box center [867, 184] width 163 height 20
click at [885, 215] on button "SimLab" at bounding box center [867, 223] width 163 height 20
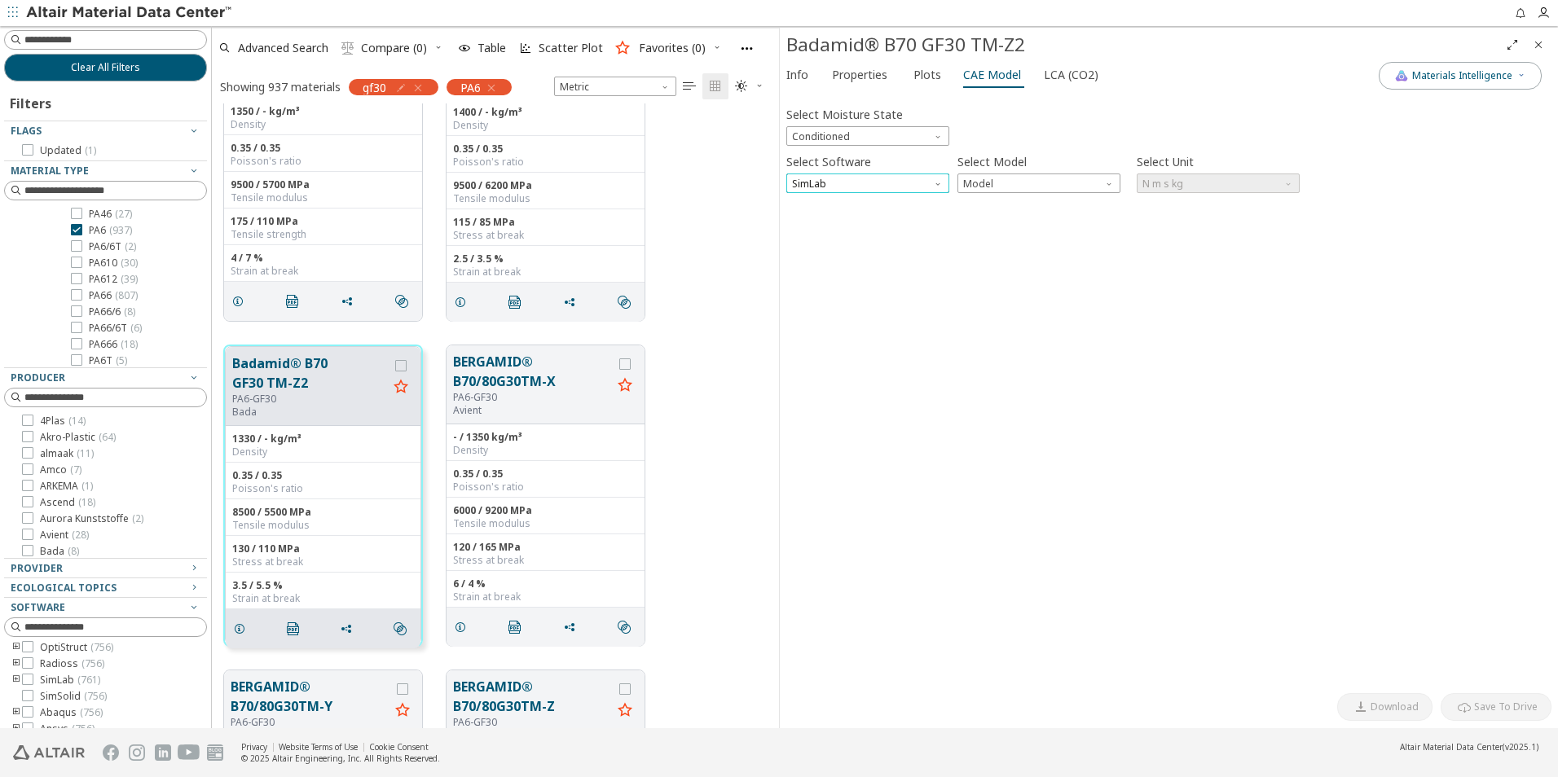
click at [899, 178] on span "SimLab" at bounding box center [867, 184] width 163 height 20
click at [1008, 182] on span "Model" at bounding box center [1038, 184] width 163 height 20
click at [1008, 204] on span "Dielectric Frequency List" at bounding box center [1021, 203] width 112 height 13
click at [896, 194] on div "Select Moisture State Conditioned Select Software SimLab Select Model Dielectri…" at bounding box center [1168, 392] width 765 height 587
click at [899, 183] on span "SimLab" at bounding box center [867, 184] width 163 height 20
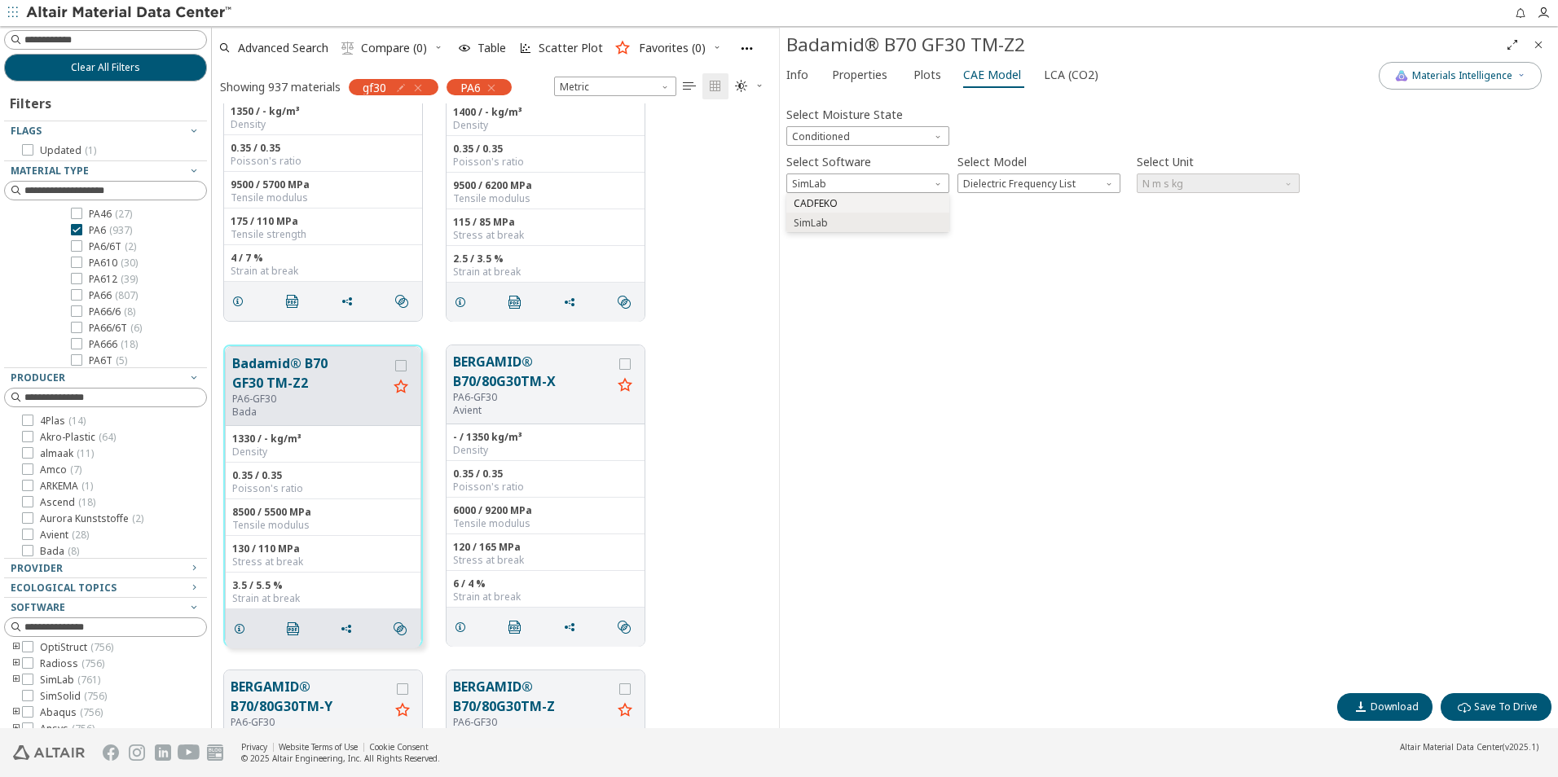
click at [886, 205] on span "CADFEKO" at bounding box center [868, 203] width 150 height 11
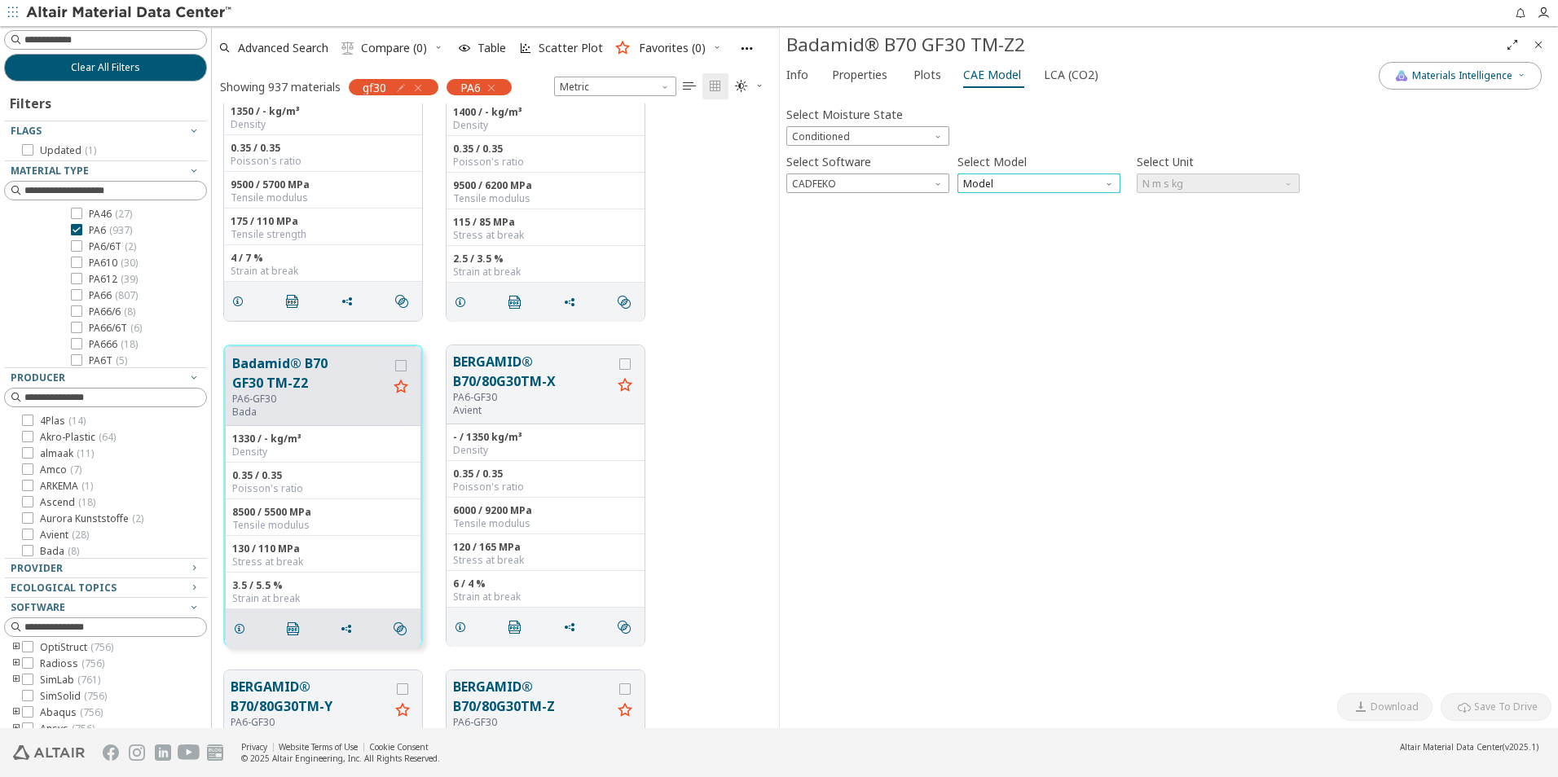
click at [980, 183] on span "Model" at bounding box center [1038, 184] width 163 height 20
click at [1016, 199] on span "Dielectric (frequency list)" at bounding box center [1022, 203] width 114 height 13
click at [913, 136] on span "Conditioned" at bounding box center [867, 136] width 163 height 20
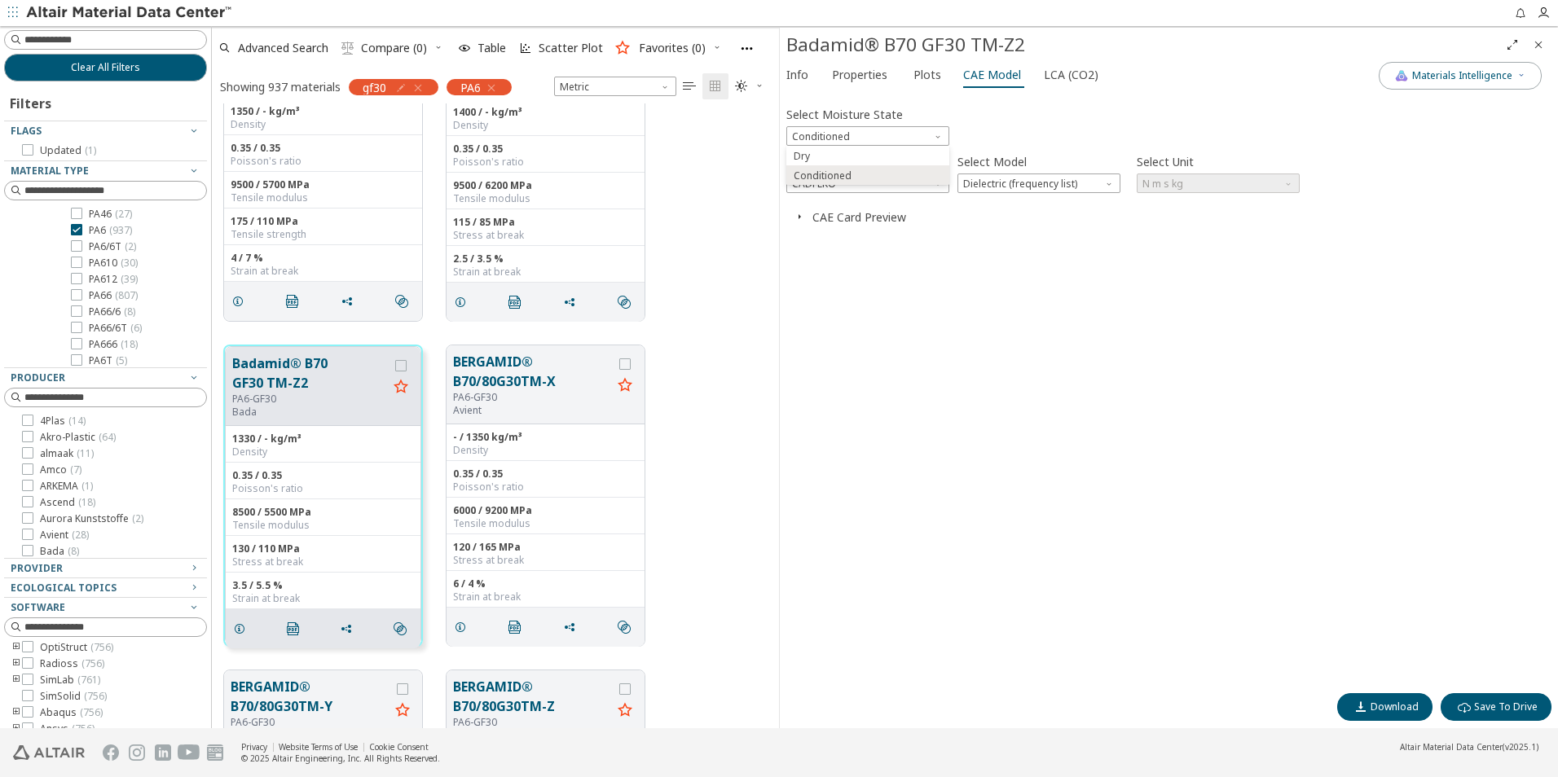
click at [854, 238] on div "Select Moisture State Conditioned Select Software CADFEKO Select Model Dielectr…" at bounding box center [1168, 392] width 765 height 587
click at [796, 217] on icon "button" at bounding box center [799, 216] width 13 height 13
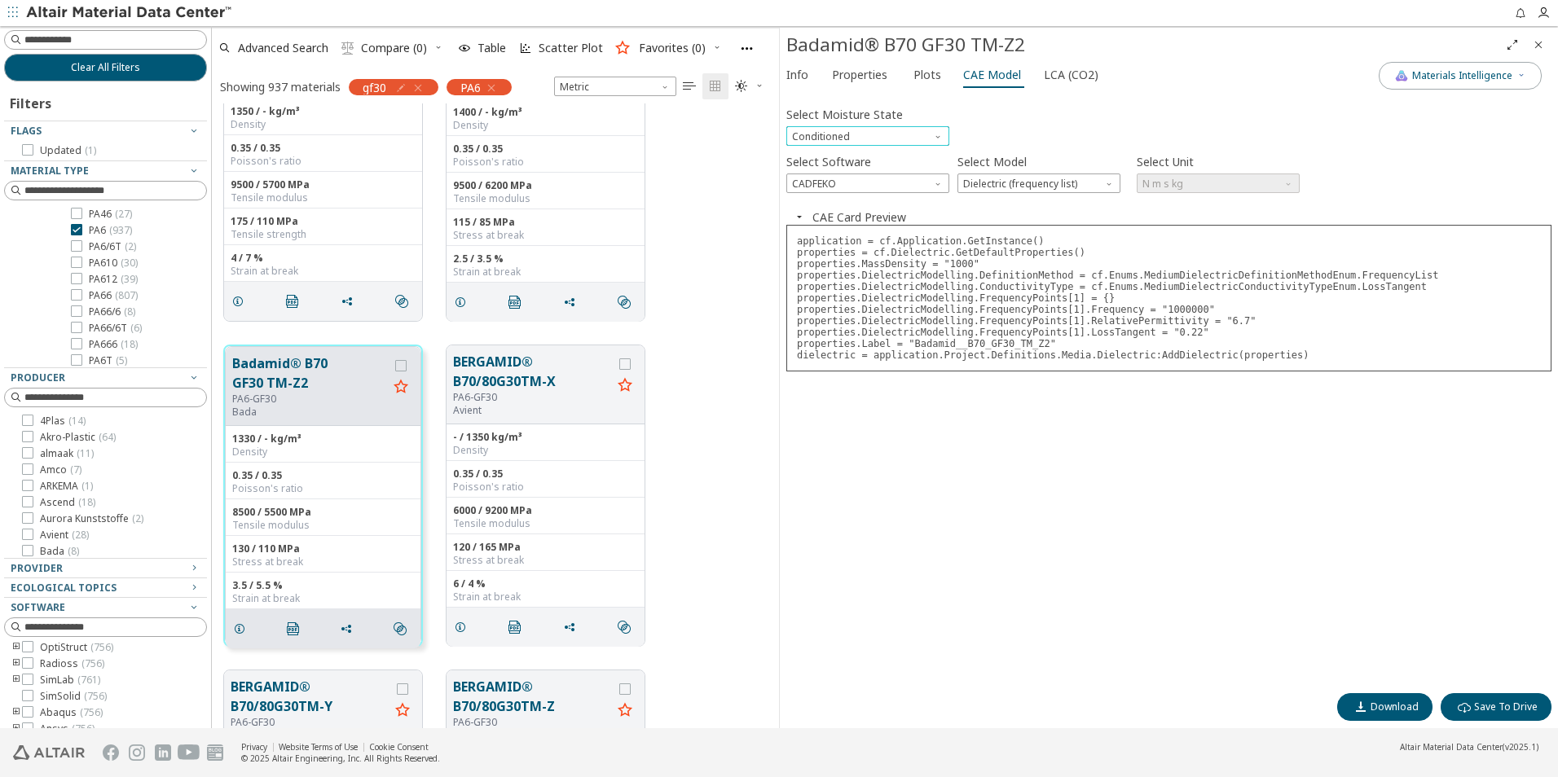
click at [933, 128] on span "Moisture State" at bounding box center [939, 132] width 13 height 13
click at [907, 165] on button "Conditioned" at bounding box center [867, 175] width 163 height 20
click at [927, 139] on span "Conditioned" at bounding box center [867, 136] width 163 height 20
click at [908, 158] on span "Dry" at bounding box center [868, 156] width 150 height 11
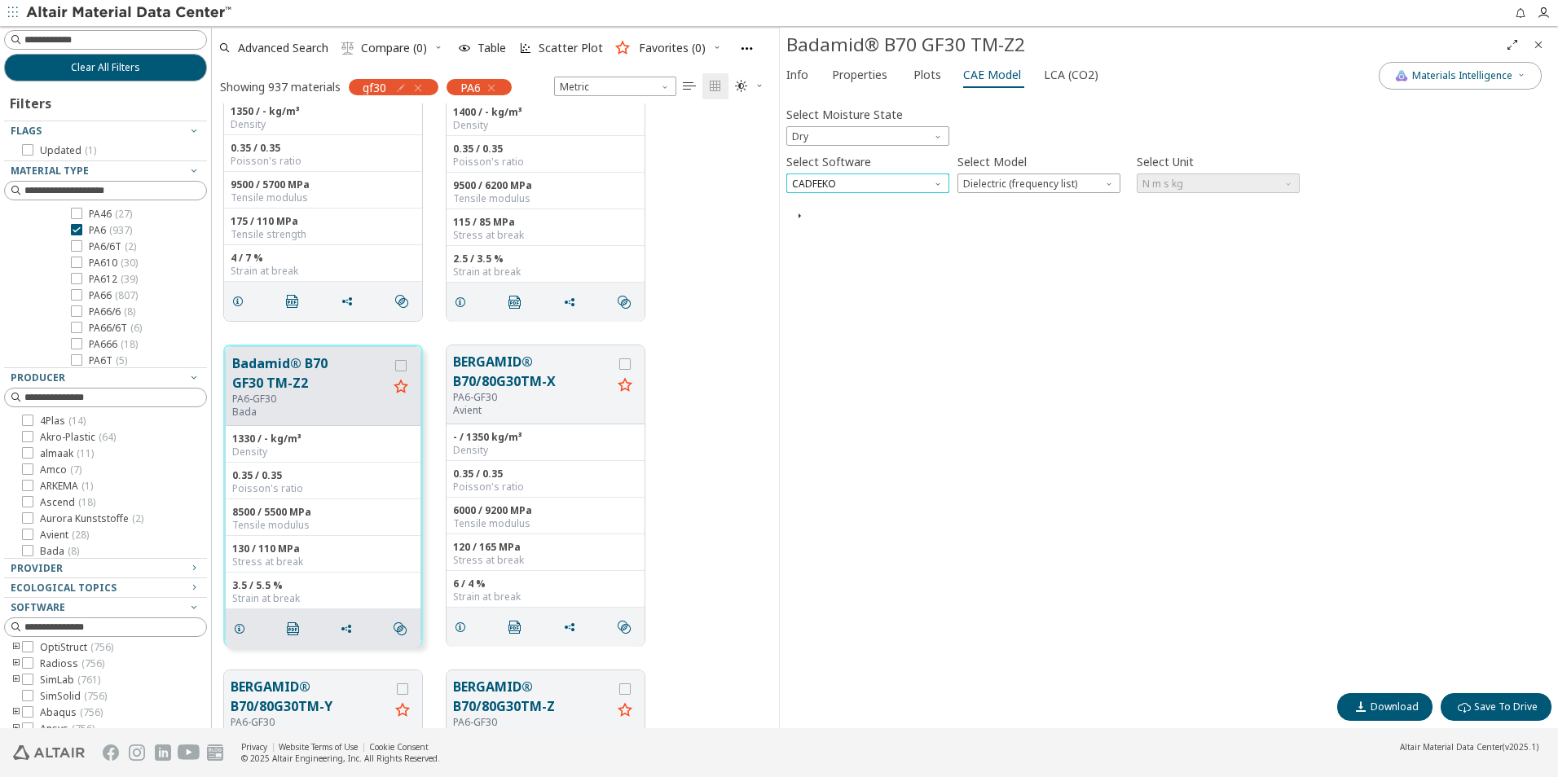
click at [879, 179] on span "CADFEKO" at bounding box center [867, 184] width 163 height 20
click at [858, 320] on span "Ansys" at bounding box center [868, 320] width 150 height 11
click at [1052, 183] on span "Model" at bounding box center [1038, 184] width 163 height 20
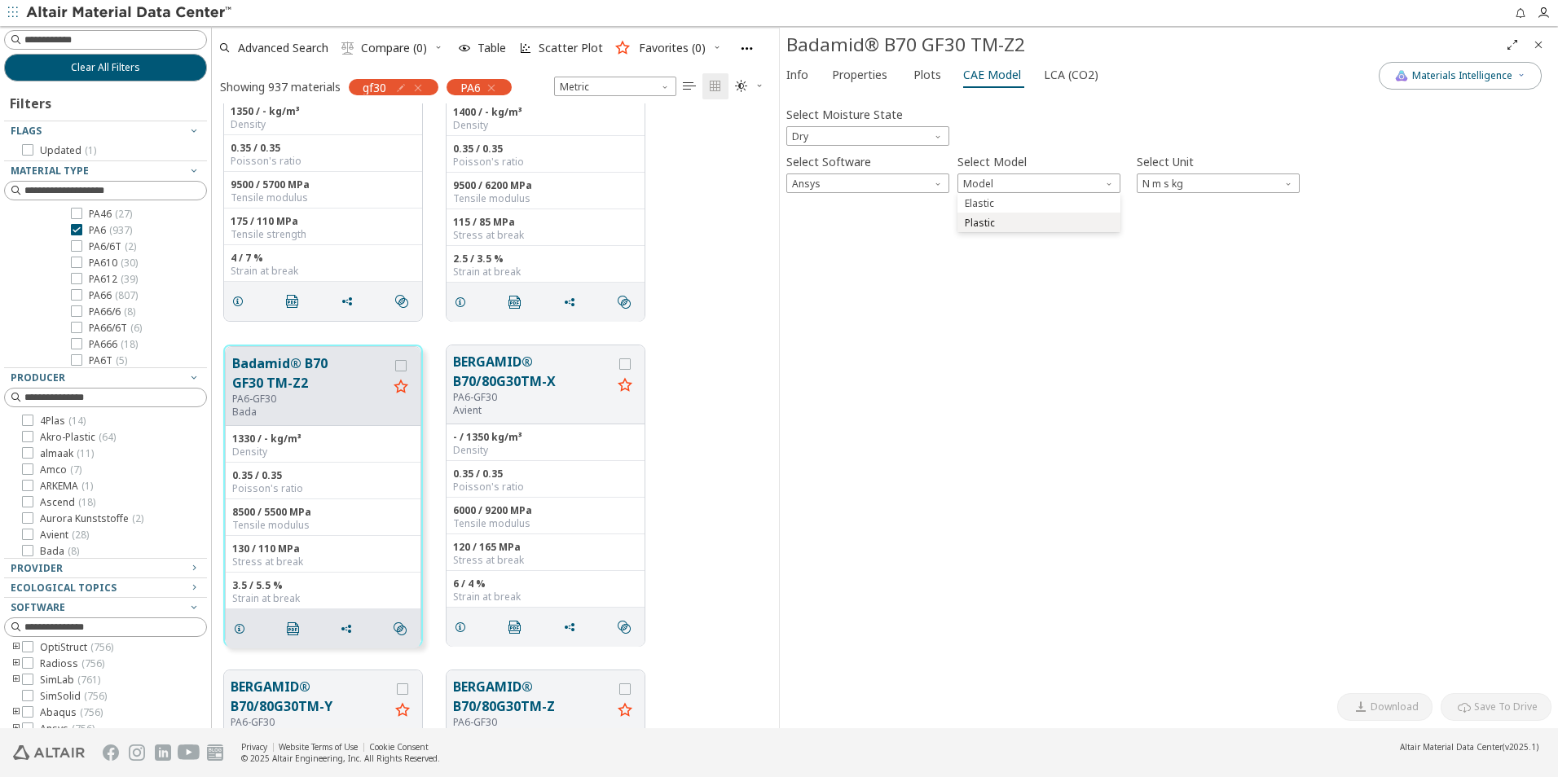
click at [1046, 221] on span "Plastic" at bounding box center [1039, 223] width 150 height 11
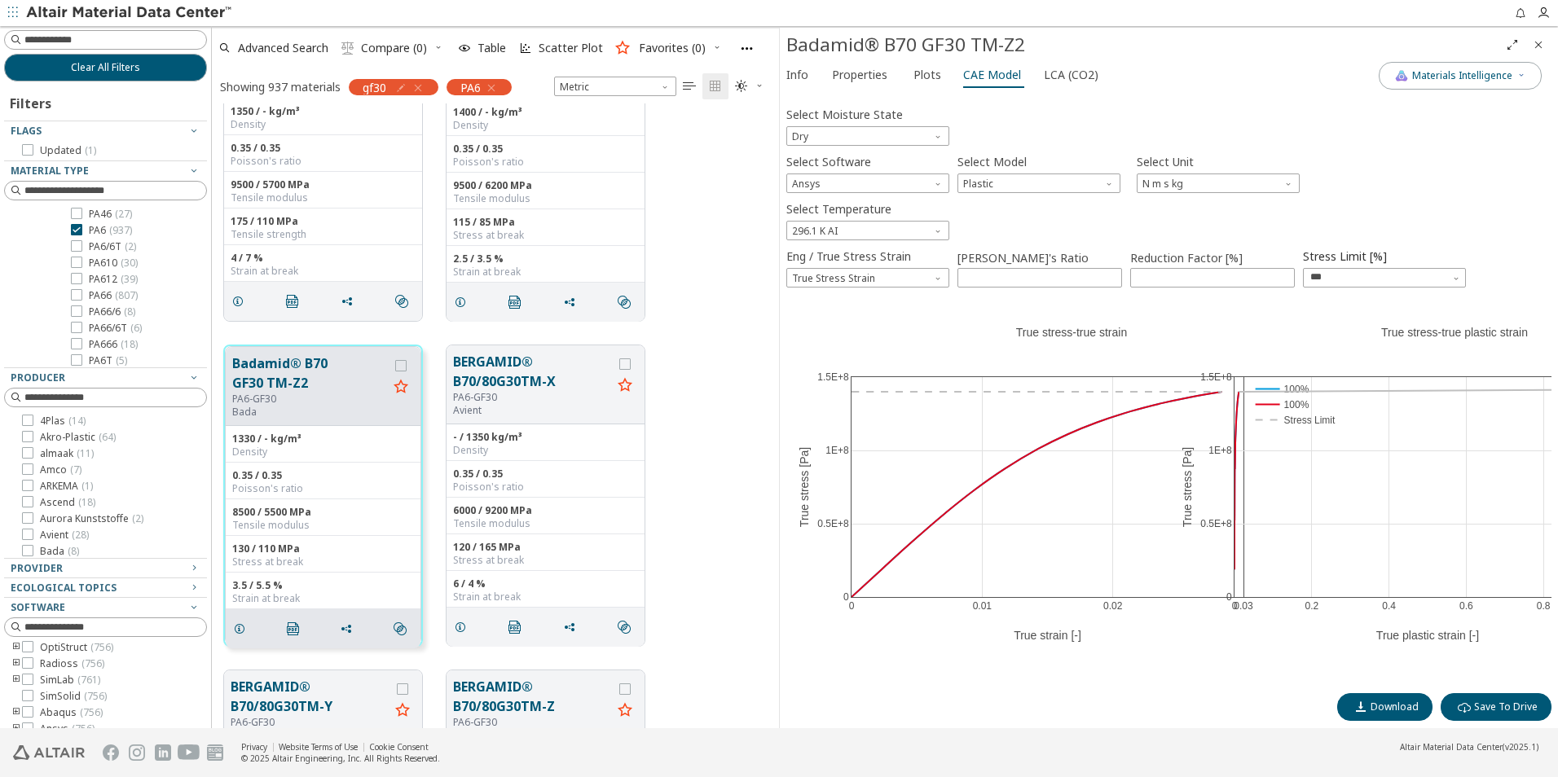
click at [926, 218] on div "Select Temperature 296.1 K AI" at bounding box center [1168, 218] width 765 height 43
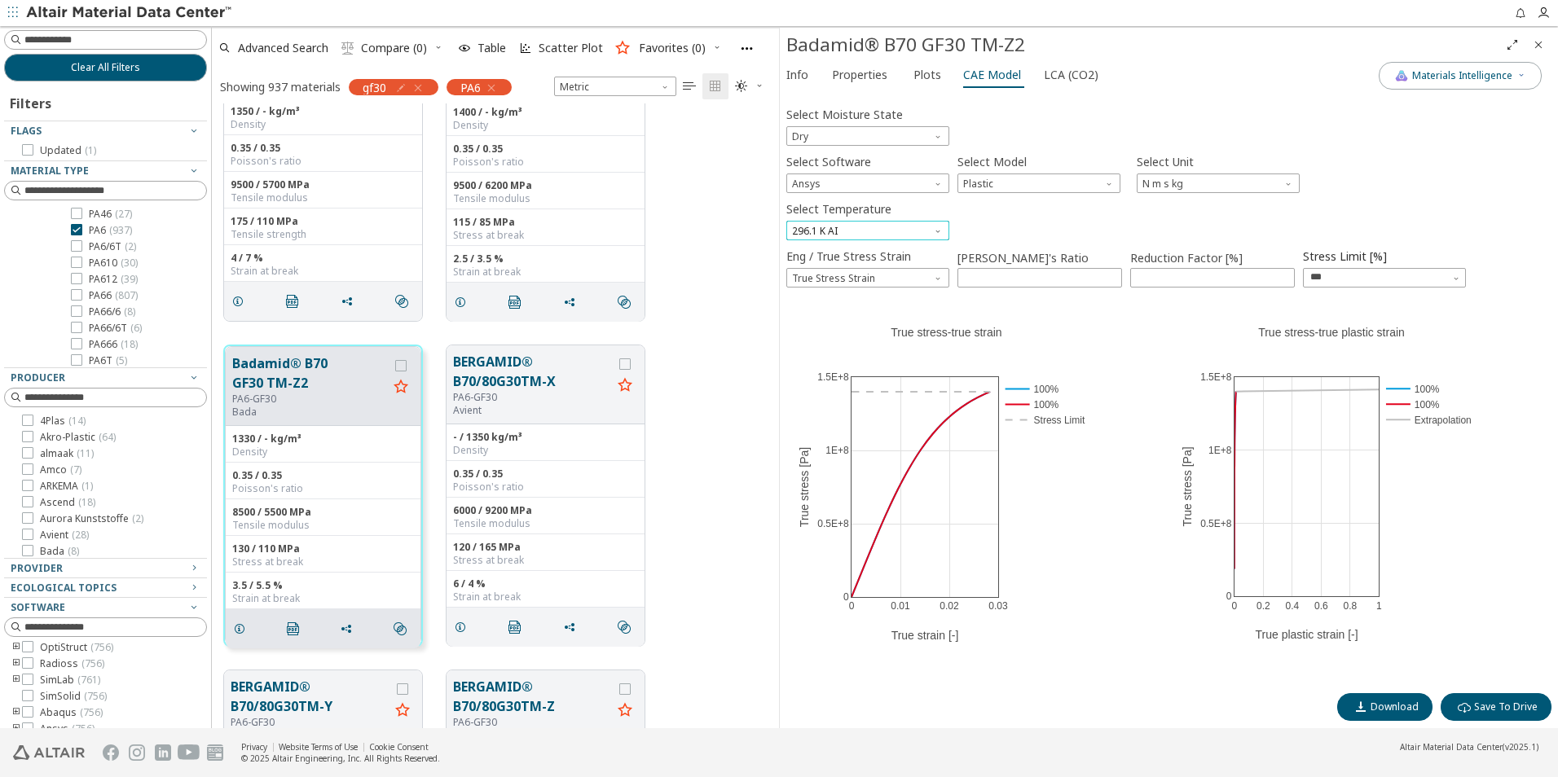
click at [930, 222] on span "296.1 K AI" at bounding box center [867, 231] width 163 height 20
click at [1023, 225] on div "Select Temperature 296.1 K AI" at bounding box center [1168, 218] width 765 height 43
click at [1231, 178] on span "N m s kg" at bounding box center [1217, 184] width 163 height 20
click at [1386, 165] on div "Select Software Ansys Select Model Plastic Select Unit N m s kg" at bounding box center [1168, 171] width 765 height 43
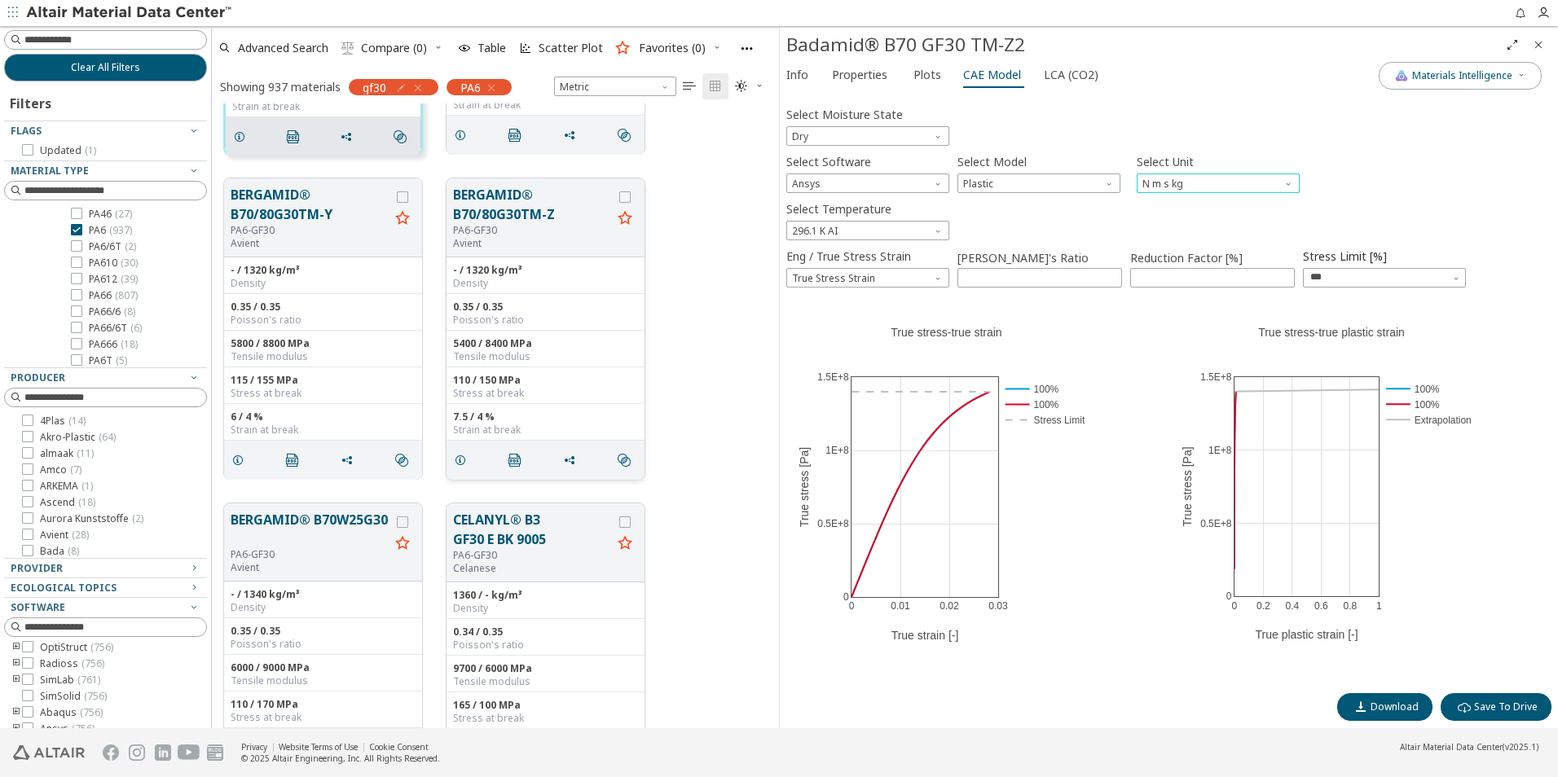
scroll to position [6028, 0]
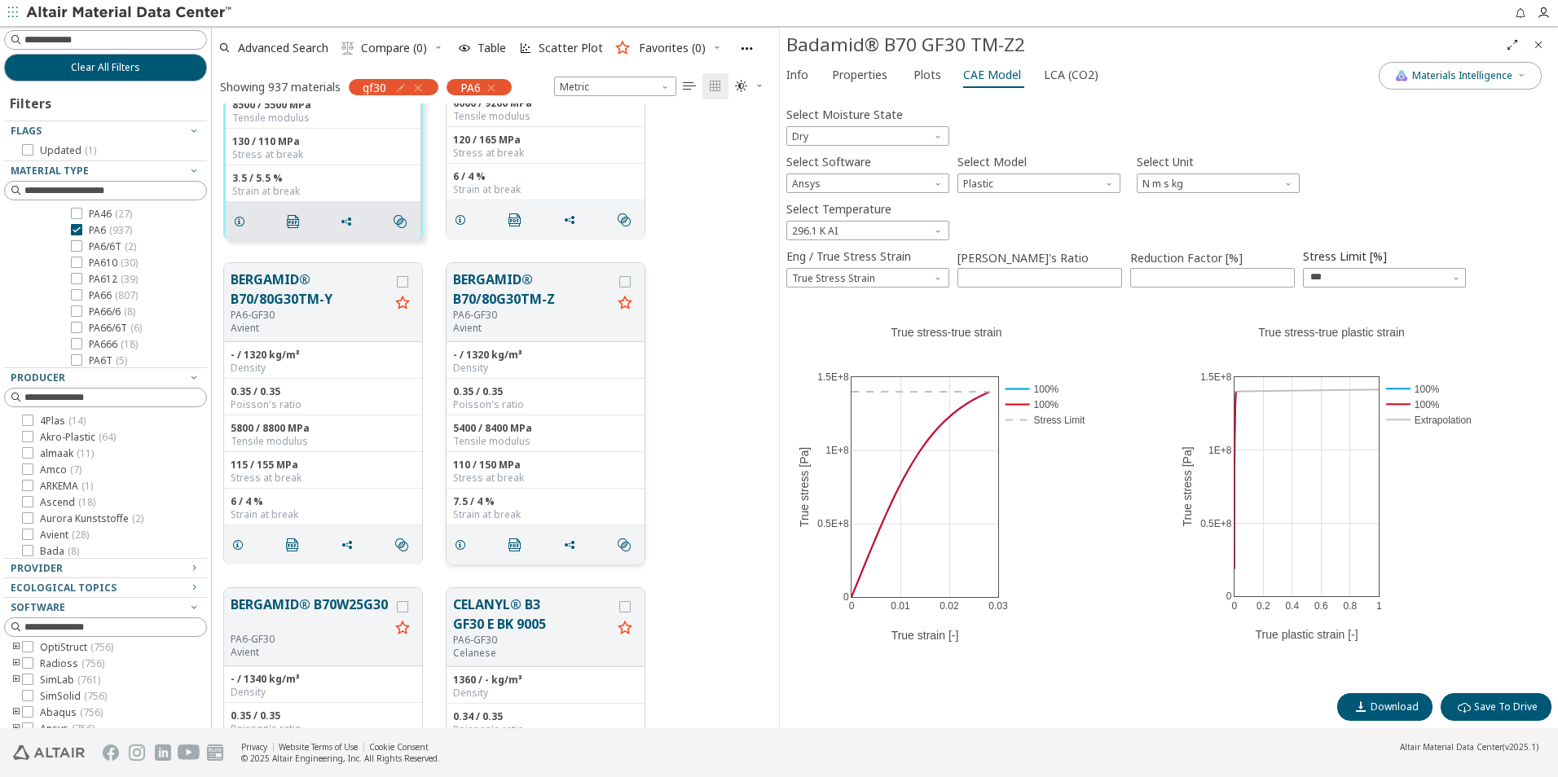
click at [524, 279] on button "BERGAMID® B70/80G30TM-Z" at bounding box center [532, 289] width 159 height 39
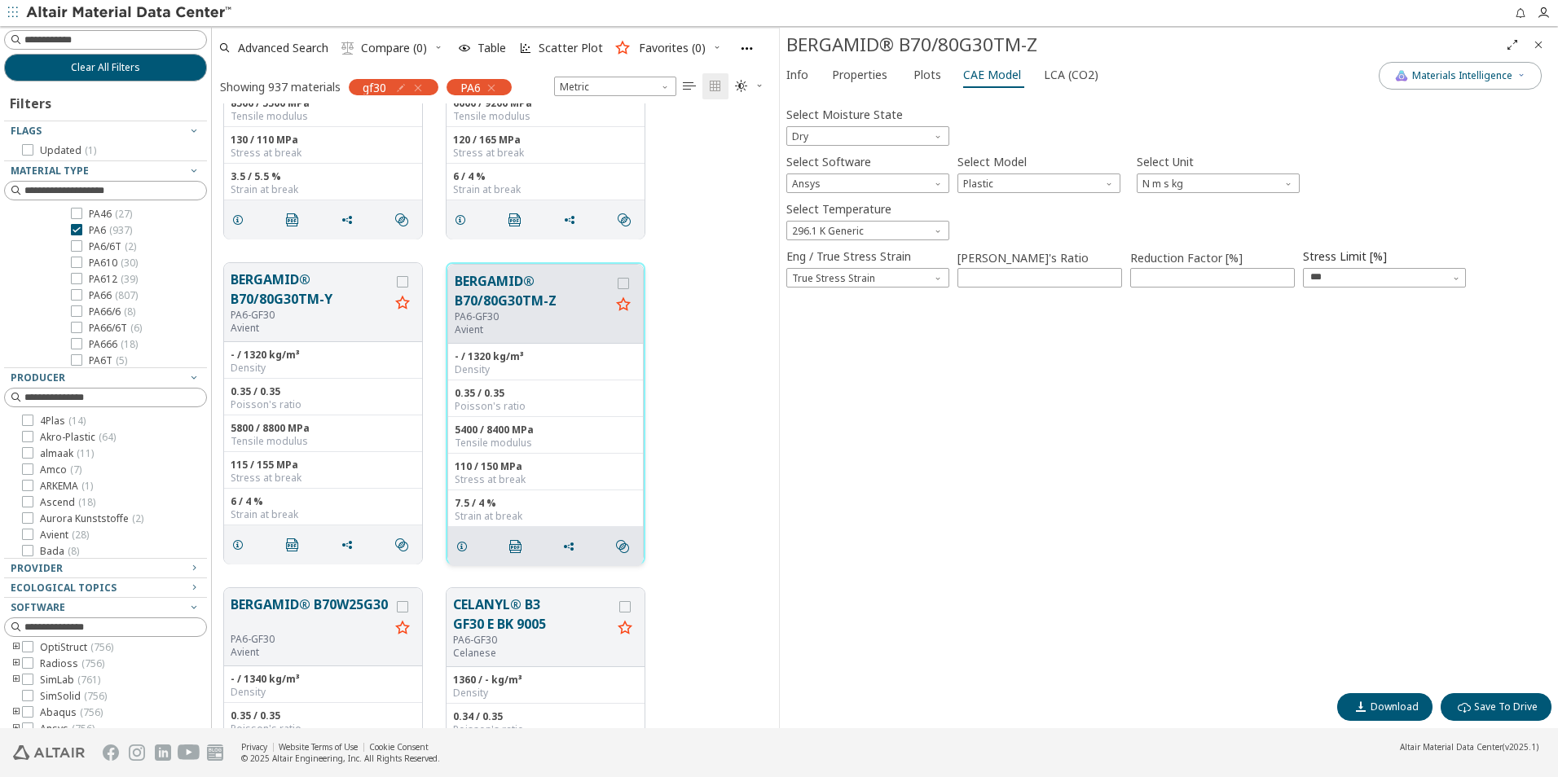
scroll to position [6027, 0]
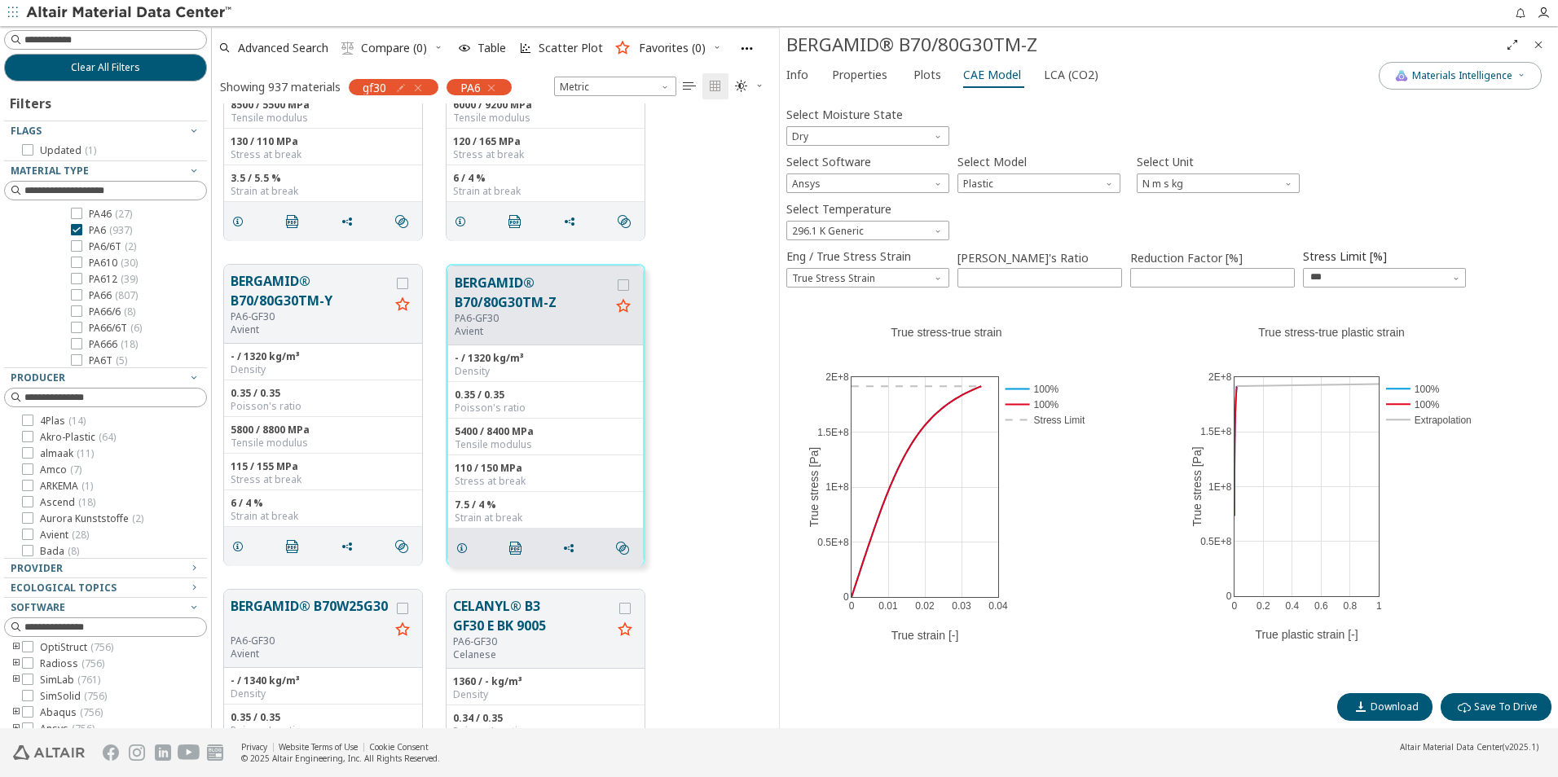
click at [899, 60] on div "BERGAMID® B70/80G30TM-Z" at bounding box center [1169, 45] width 778 height 34
click at [862, 74] on span "Properties" at bounding box center [859, 75] width 55 height 26
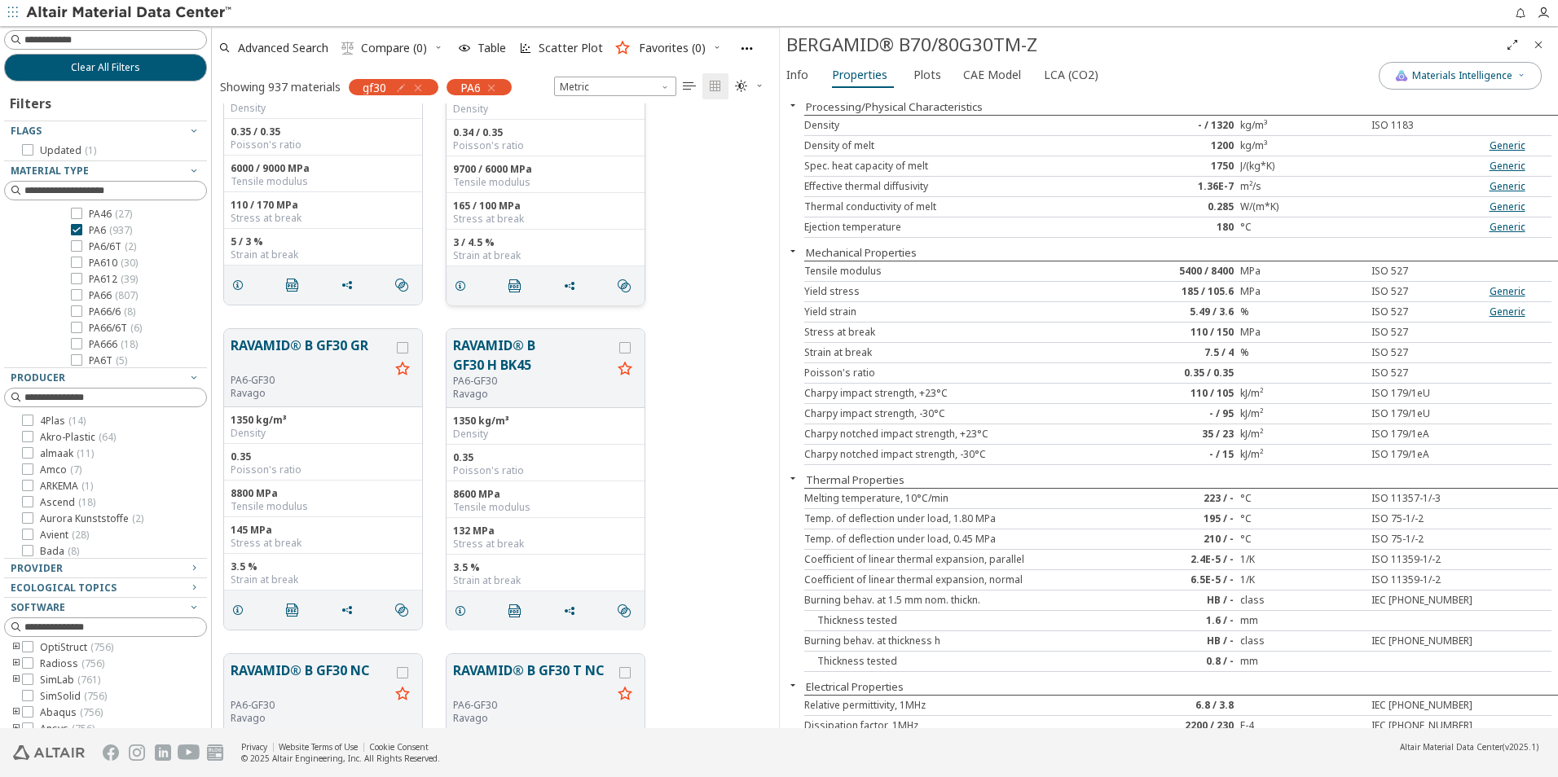
scroll to position [6760, 0]
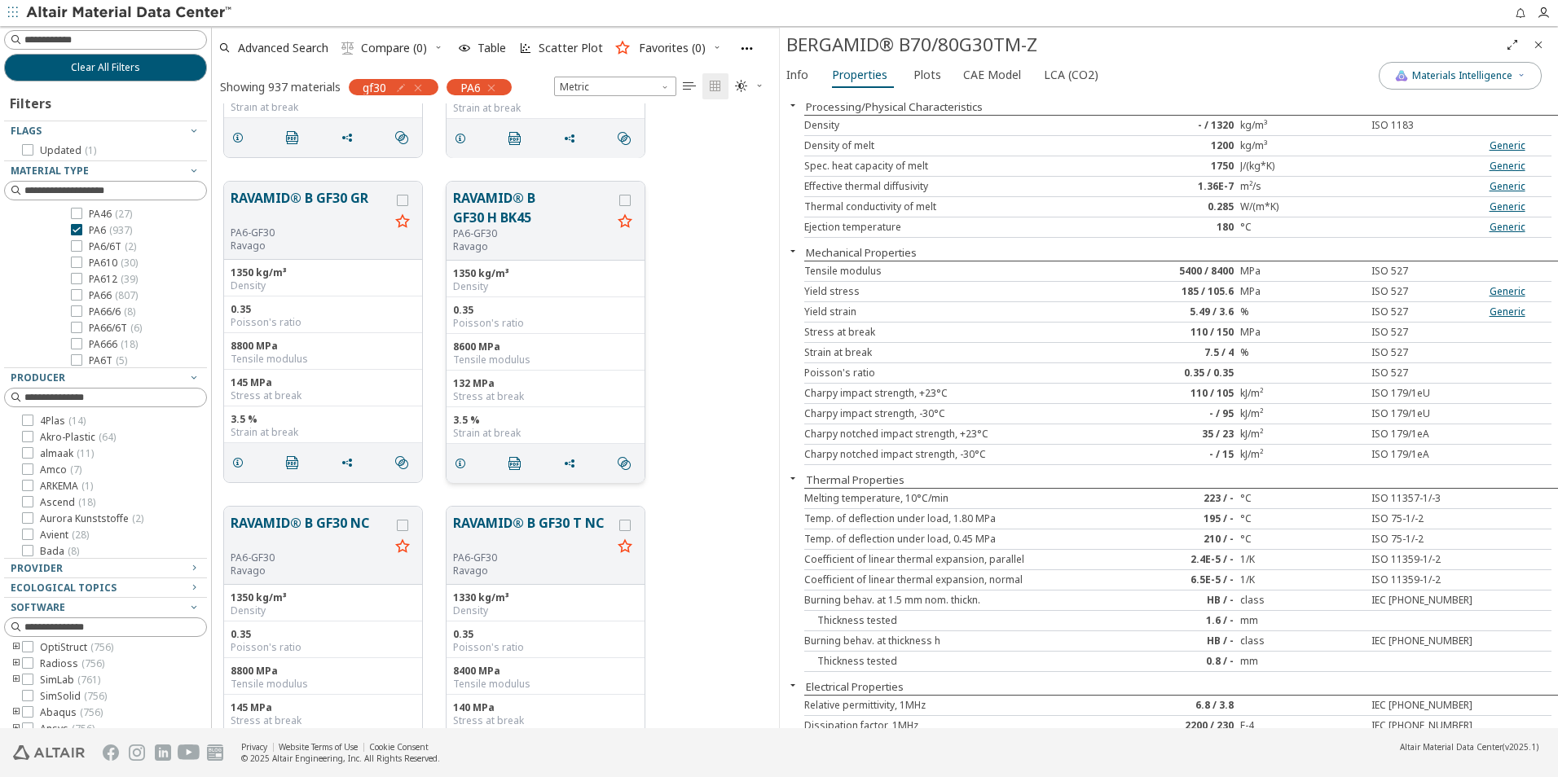
click at [508, 216] on button "RAVAMID® B GF30 H BK45" at bounding box center [532, 207] width 159 height 39
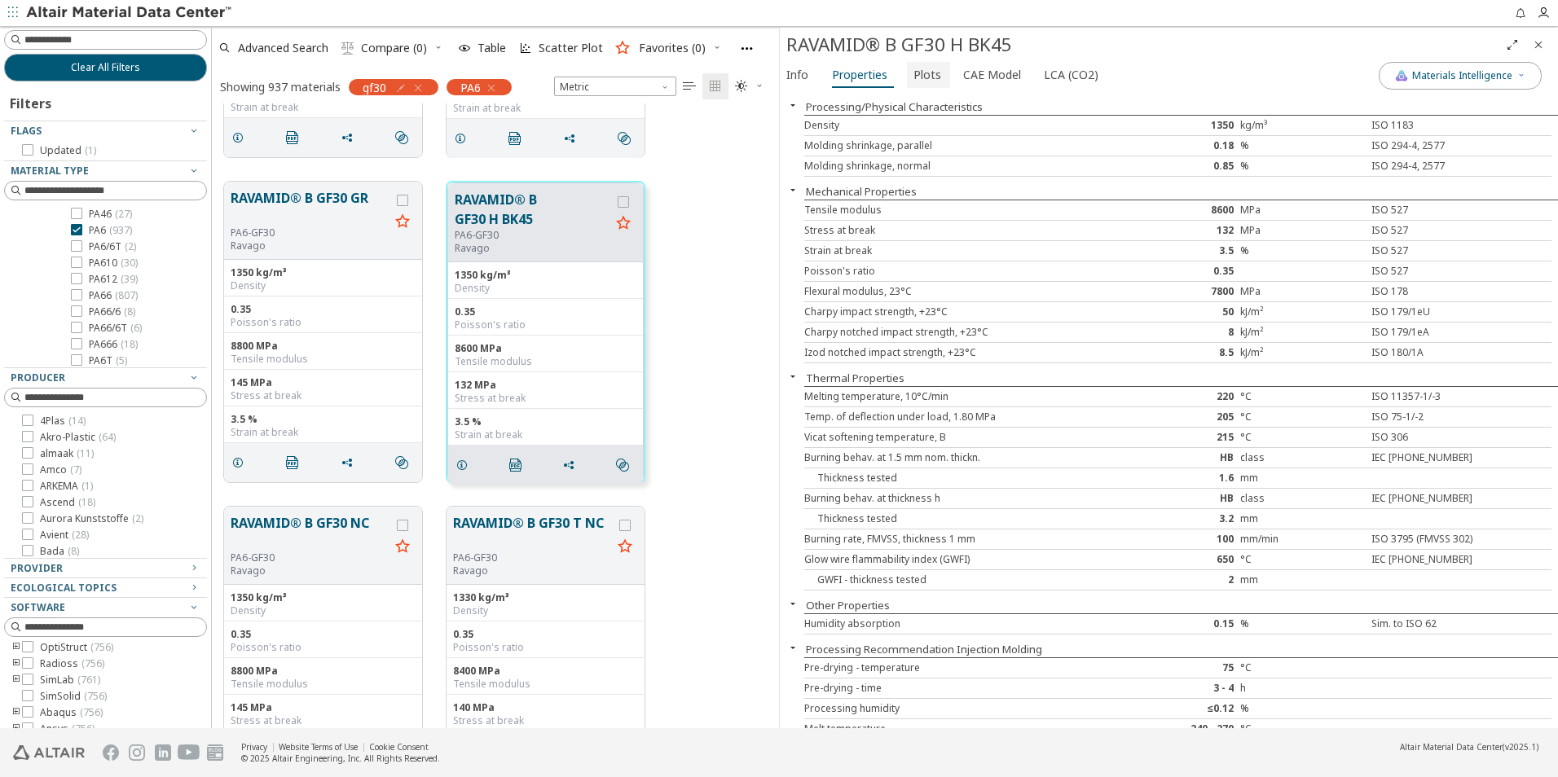
click at [922, 68] on span "Plots" at bounding box center [927, 75] width 28 height 26
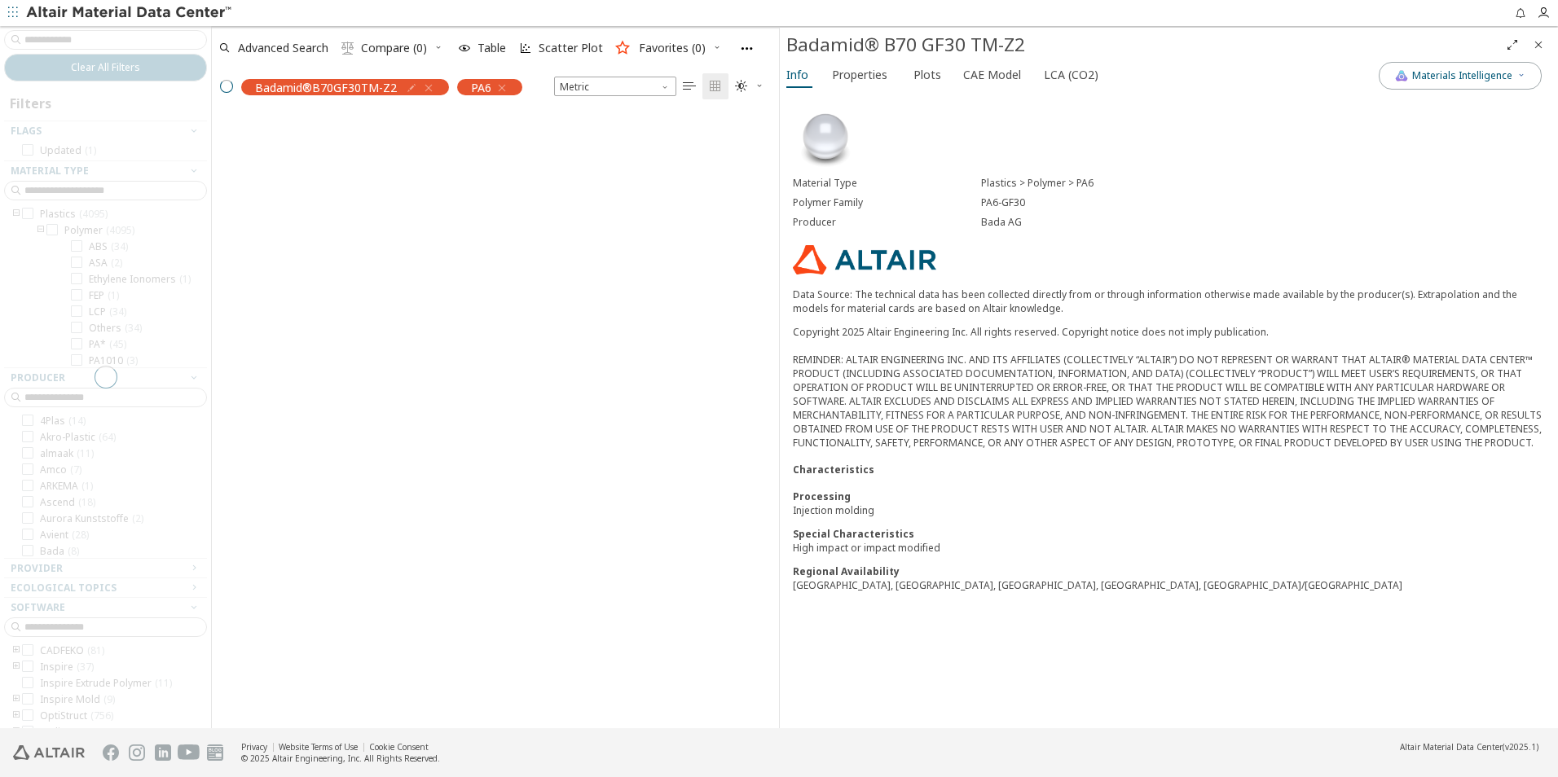
scroll to position [587, 555]
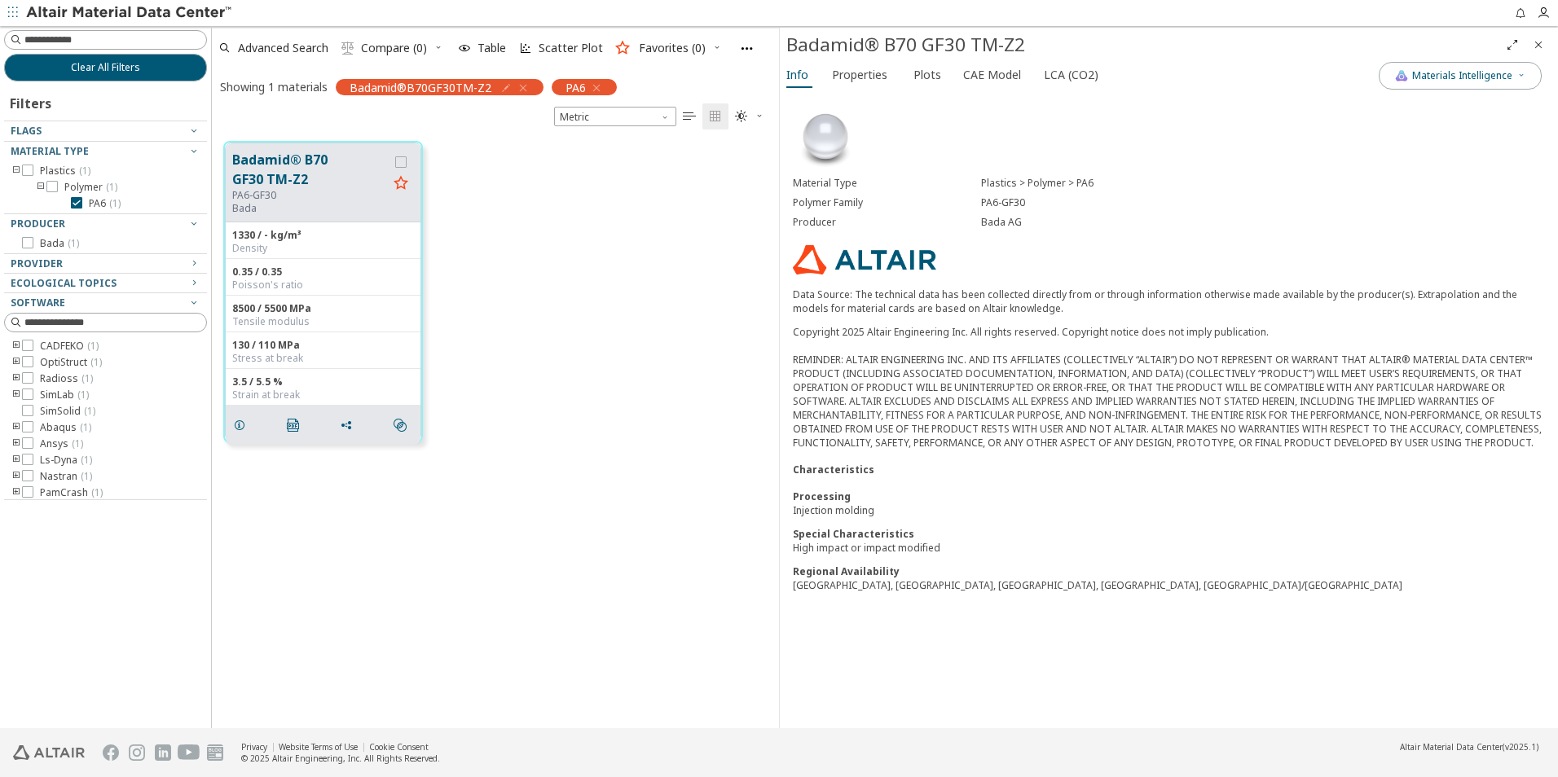
click at [948, 73] on div "Info Properties Plots CAE Model LCA (CO2)" at bounding box center [1079, 77] width 599 height 30
click at [934, 80] on span "Plots" at bounding box center [927, 75] width 28 height 26
